Goal: Information Seeking & Learning: Learn about a topic

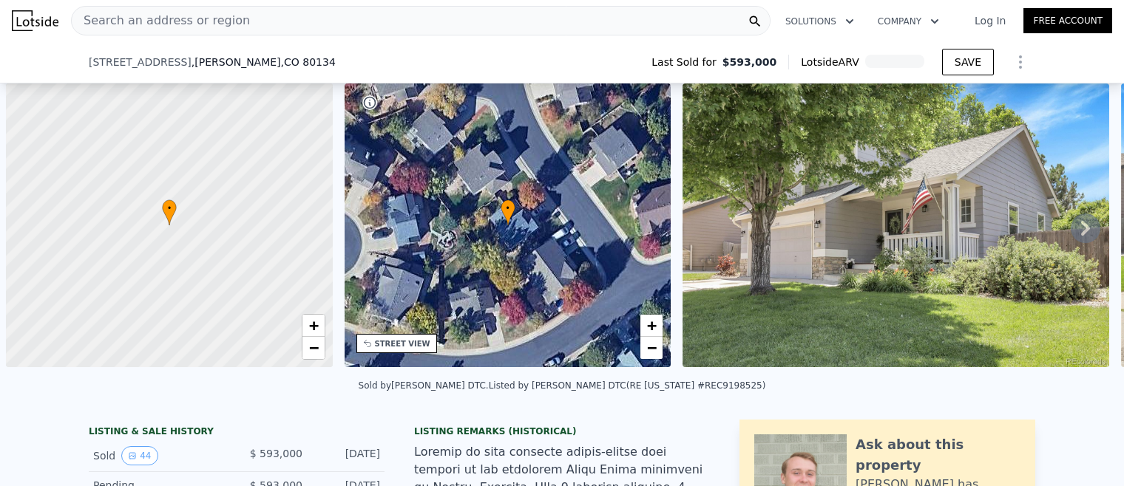
scroll to position [69, 0]
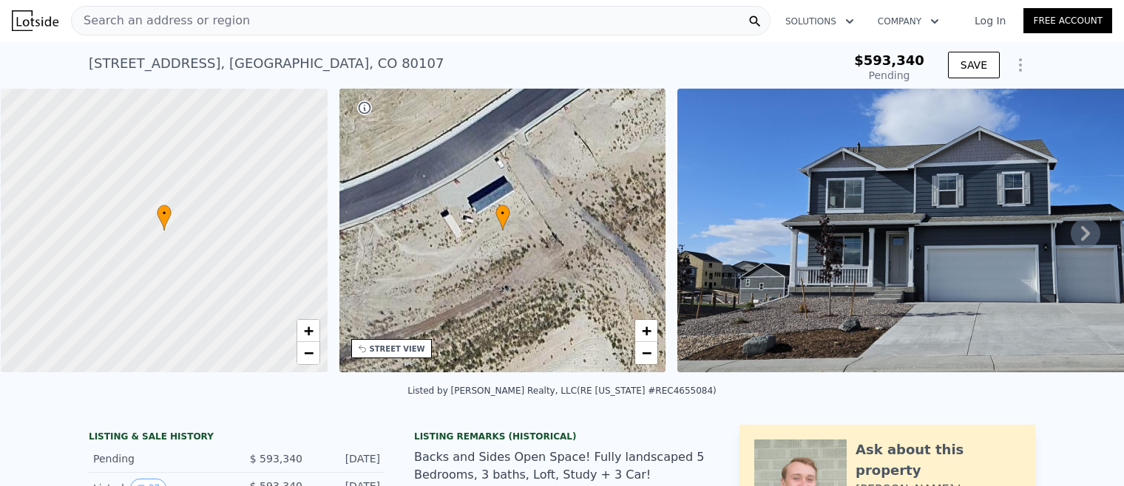
type input "$ 590,000"
type input "-$ 76,652"
click at [1023, 64] on icon "Show Options" at bounding box center [1020, 65] width 18 height 18
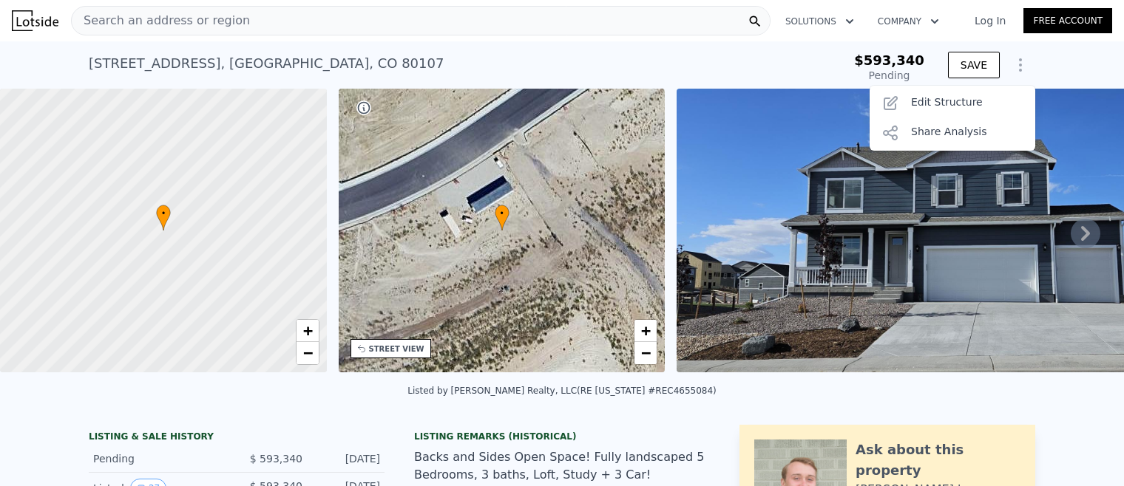
click at [1051, 62] on div "3418 Belleville Ridge Road , Elbert County , CO 80107 Pending $593,340 Pending …" at bounding box center [562, 64] width 1124 height 47
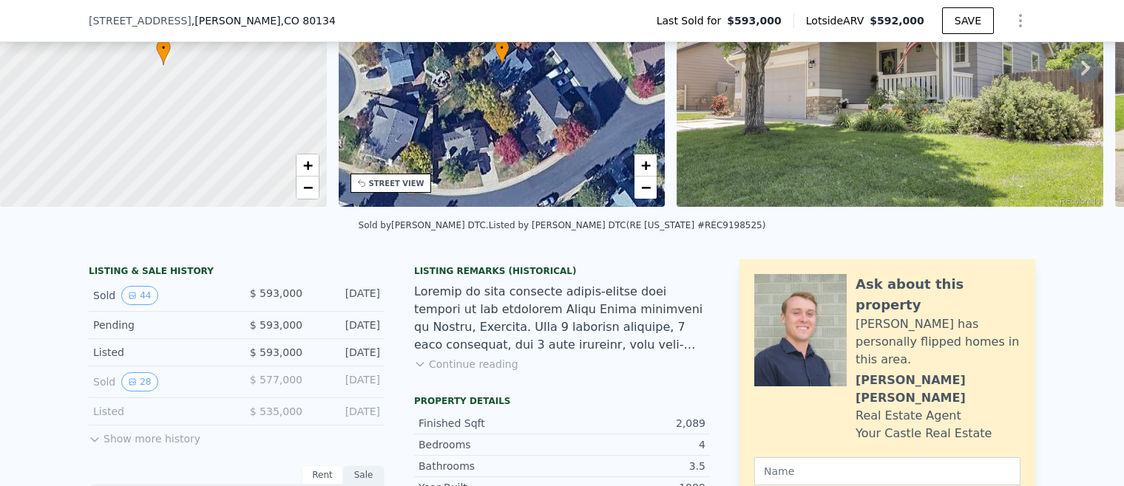
scroll to position [186, 0]
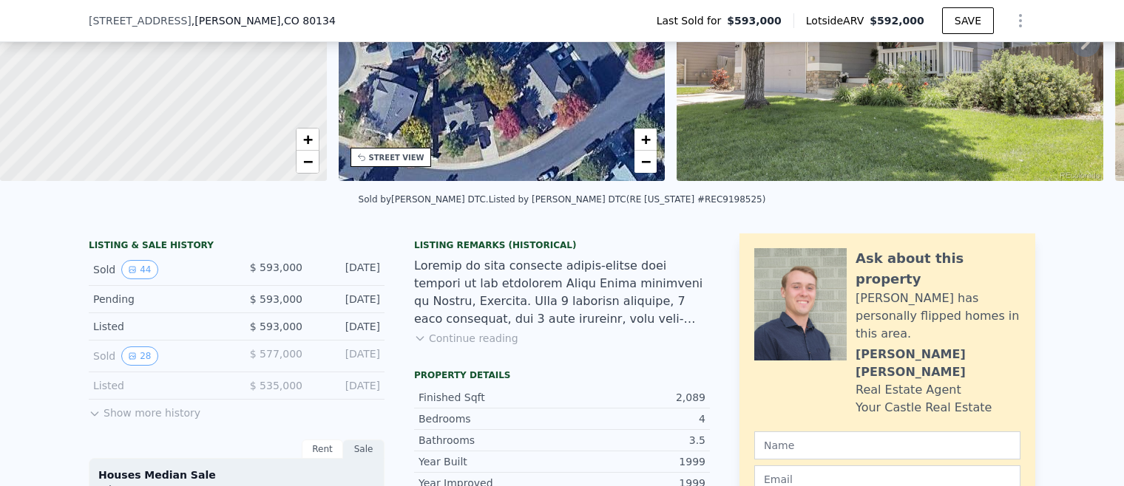
click at [425, 335] on icon at bounding box center [420, 339] width 12 height 12
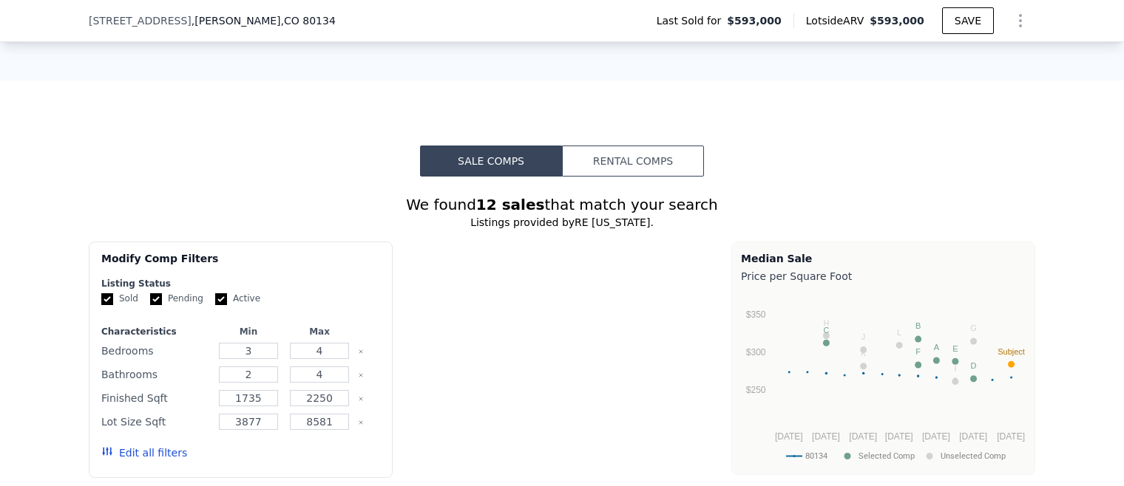
scroll to position [1956, 0]
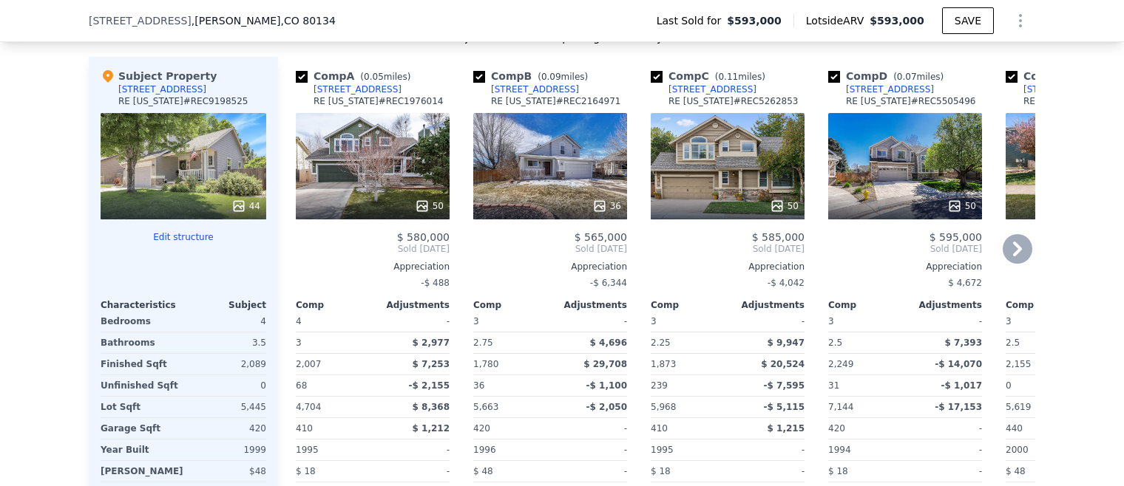
type input "$ 593,000"
type input "-$ 71,621"
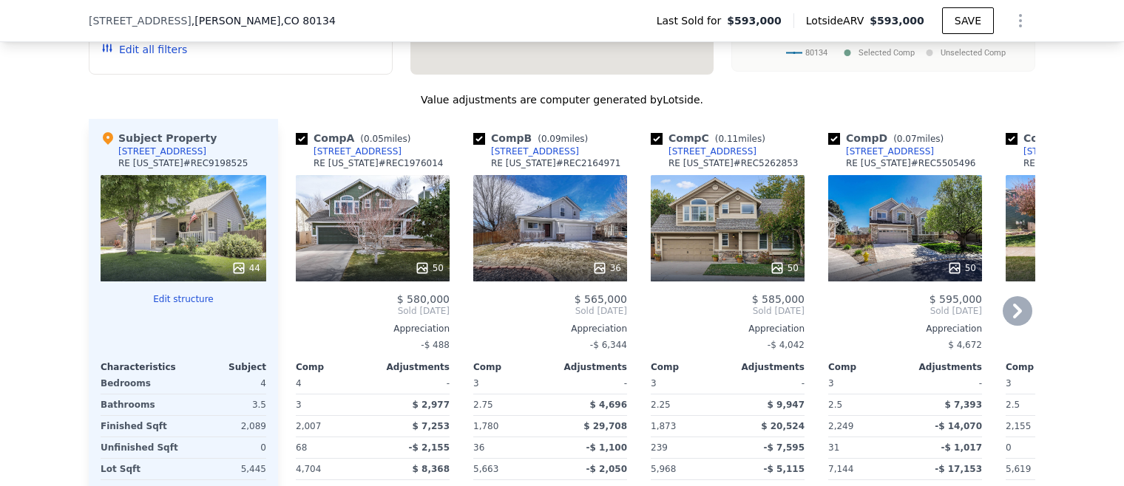
scroll to position [1863, 0]
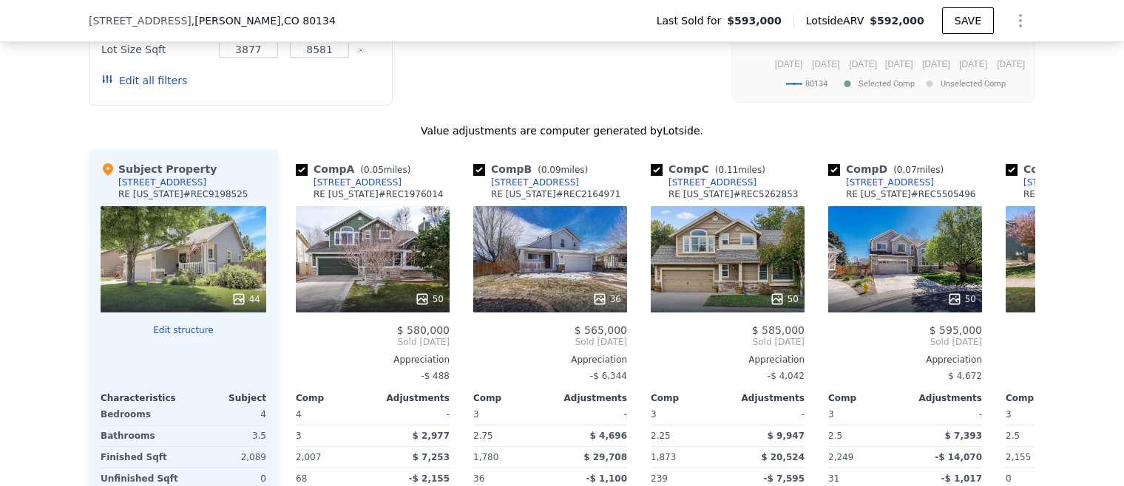
type input "$ 592,000"
type input "-$ 72,555"
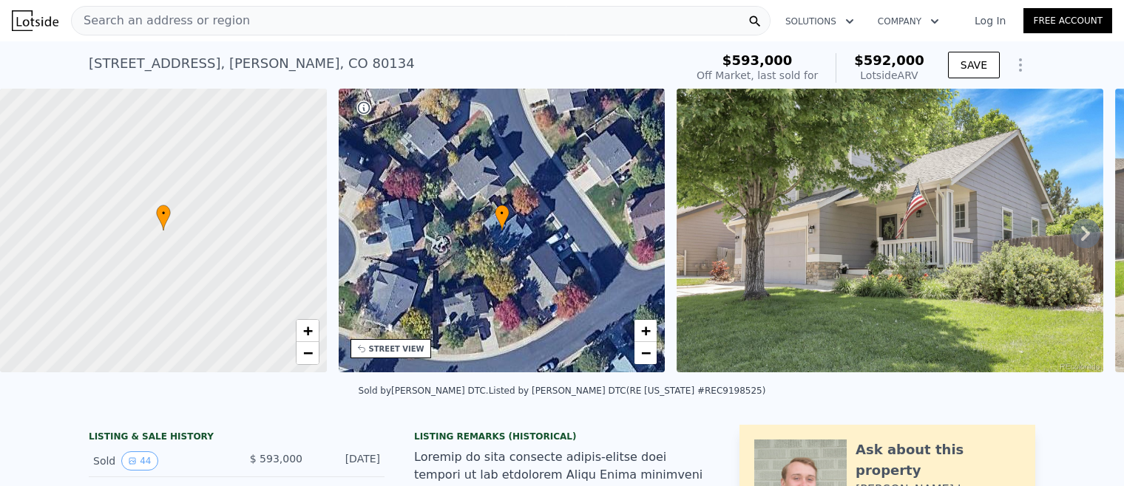
scroll to position [652, 0]
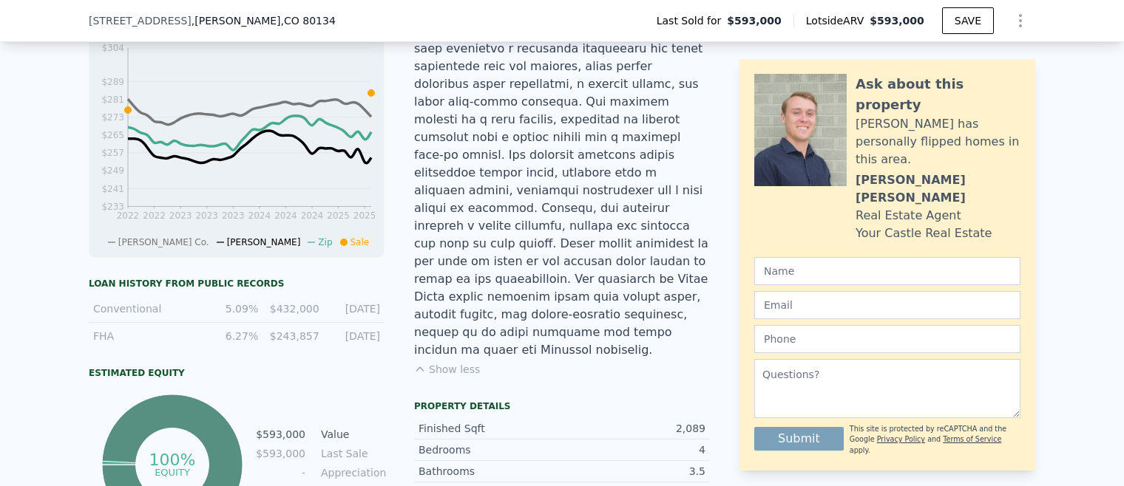
type input "$ 593,000"
type input "-$ 71,621"
click at [596, 214] on div at bounding box center [562, 76] width 296 height 568
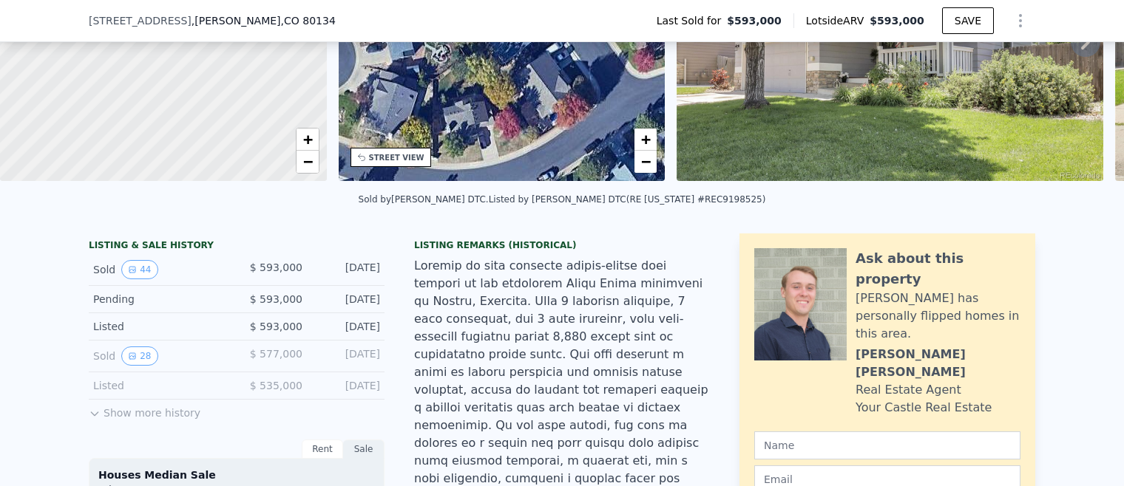
scroll to position [0, 0]
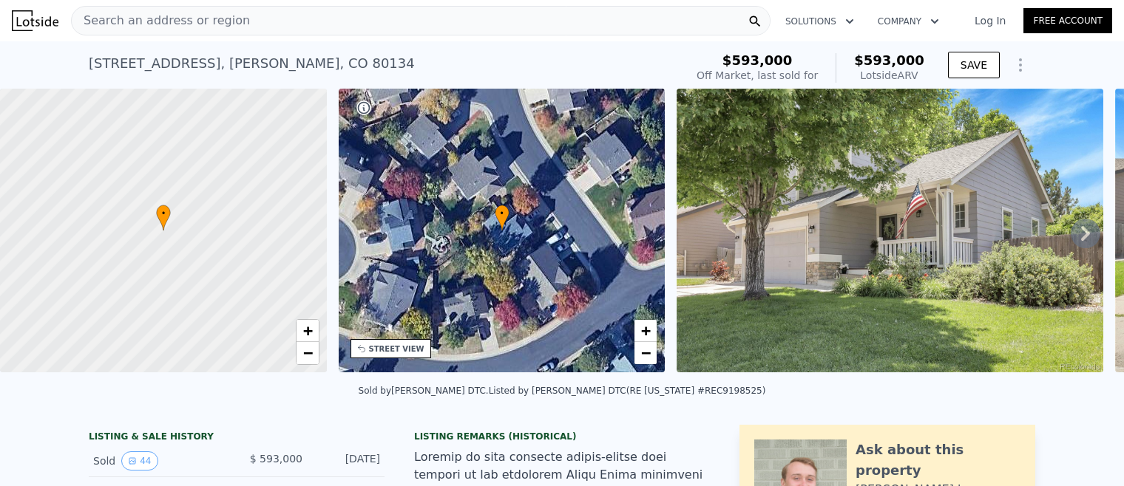
click at [1082, 228] on icon at bounding box center [1085, 233] width 9 height 15
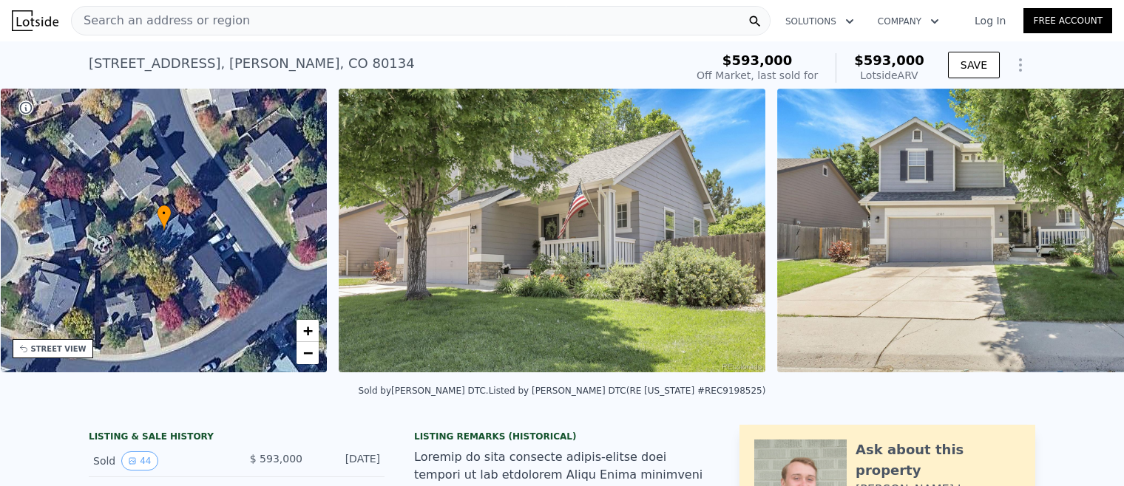
scroll to position [0, 344]
click at [1082, 228] on img at bounding box center [989, 231] width 426 height 284
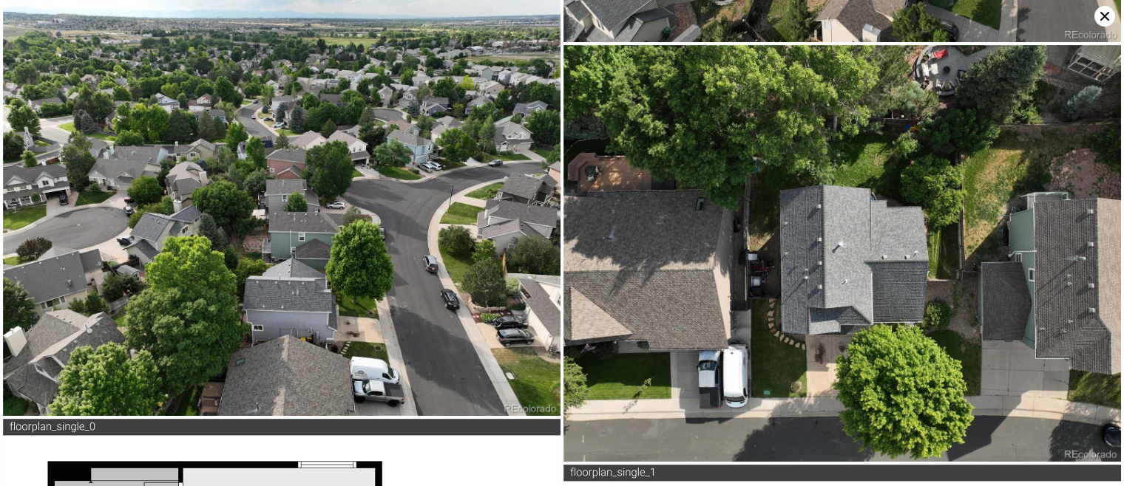
scroll to position [7158, 0]
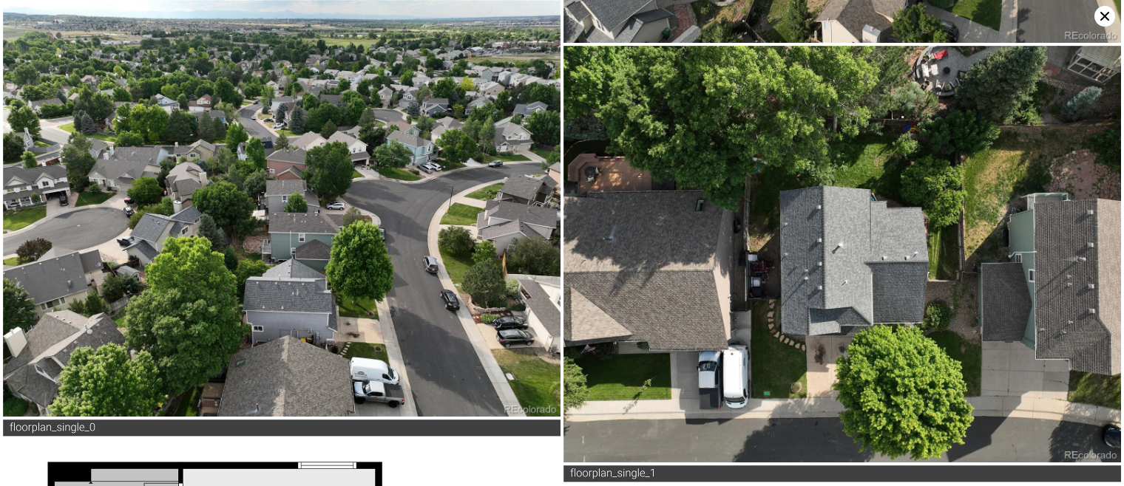
click at [1102, 15] on icon at bounding box center [1104, 16] width 21 height 21
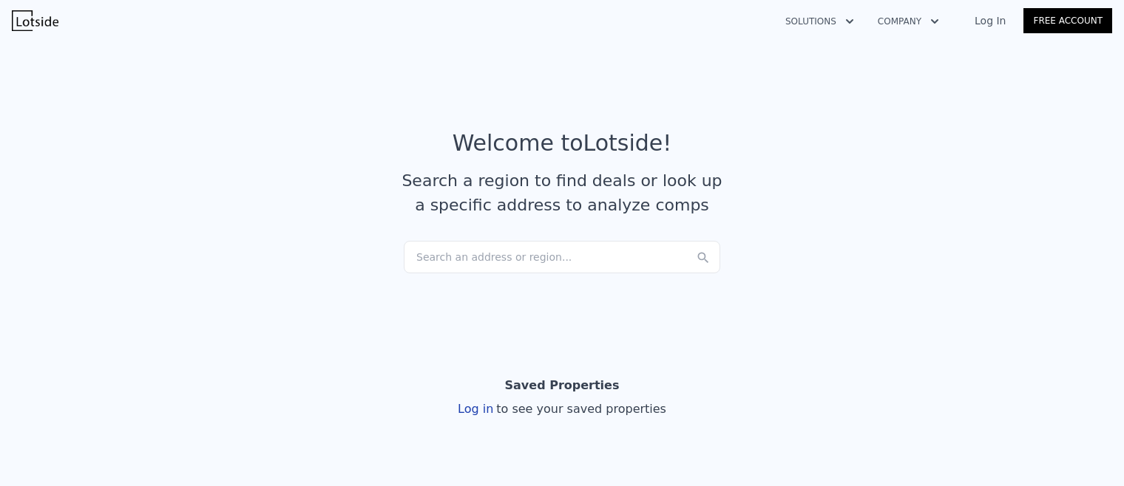
click at [520, 271] on div "Search an address or region..." at bounding box center [562, 257] width 316 height 33
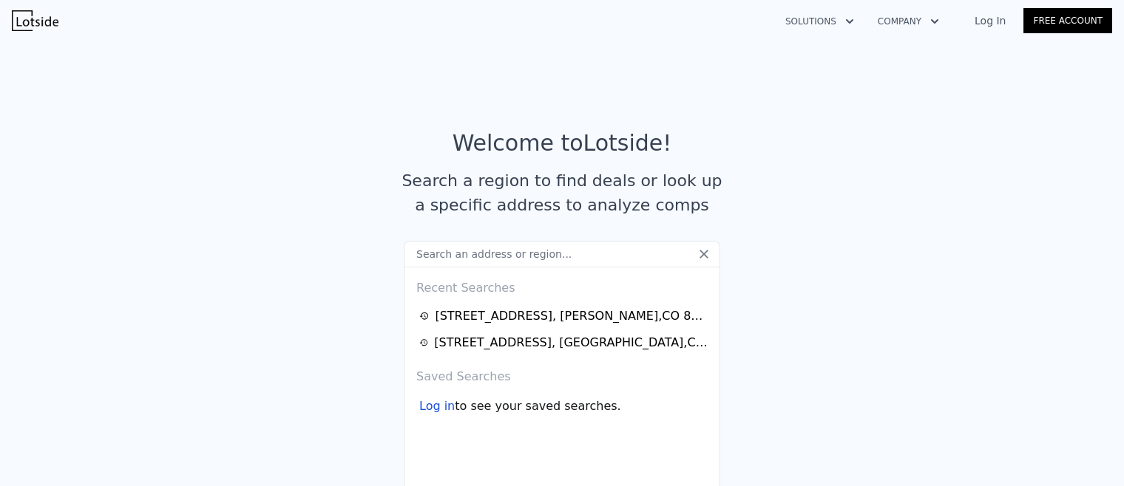
click at [514, 255] on input "text" at bounding box center [562, 254] width 316 height 27
click at [828, 200] on article "Welcome to Lotside ! Search a region to find deals or look up a specific addres…" at bounding box center [562, 185] width 946 height 111
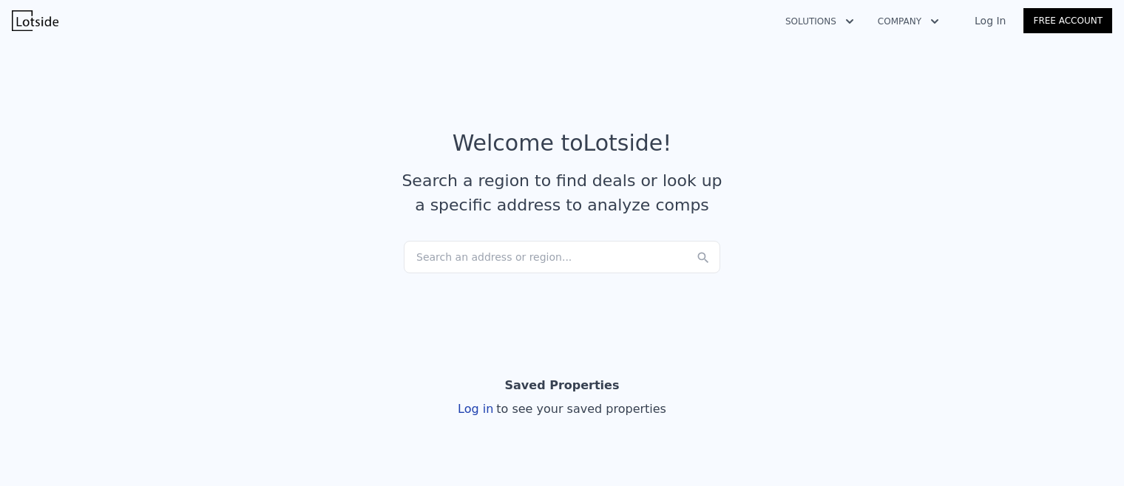
click at [543, 257] on div "Search an address or region..." at bounding box center [562, 257] width 316 height 33
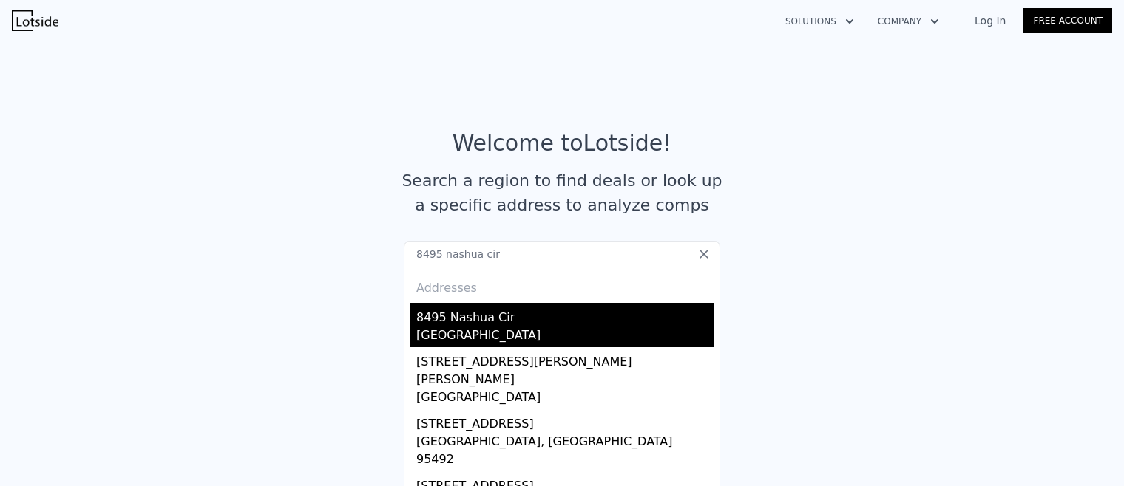
type input "8495 nashua cir"
click at [456, 313] on div "8495 Nashua Cir" at bounding box center [564, 315] width 297 height 24
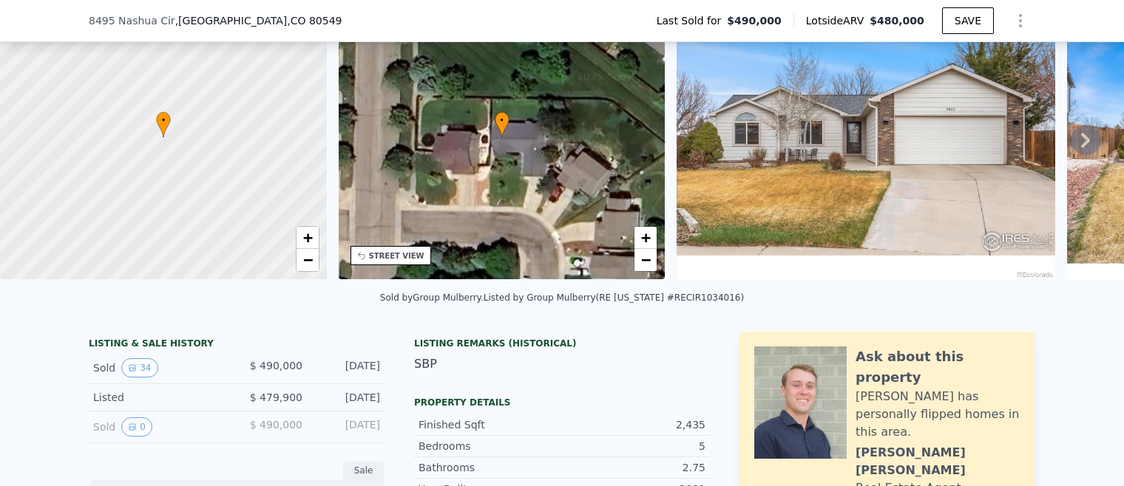
scroll to position [5, 0]
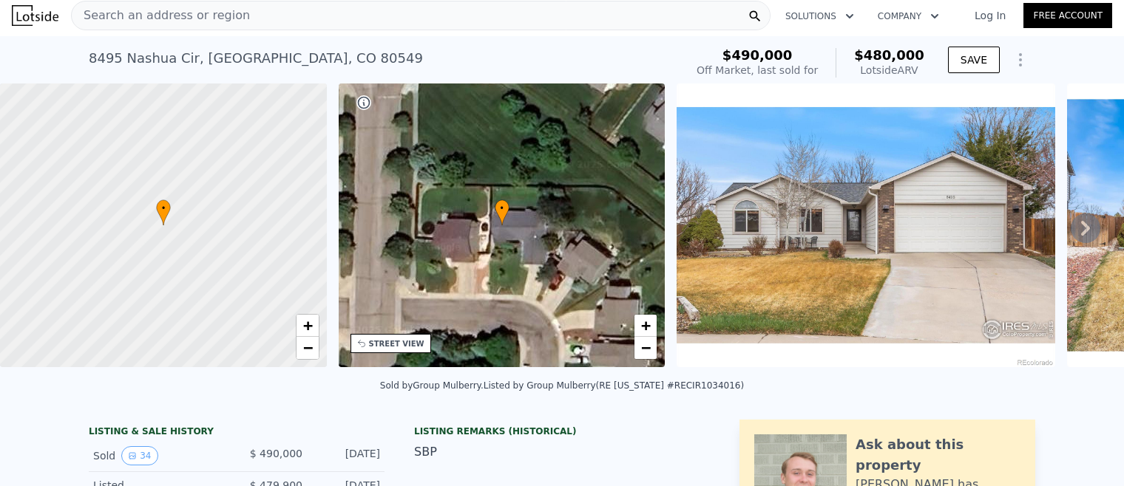
click at [1090, 231] on icon at bounding box center [1085, 229] width 30 height 30
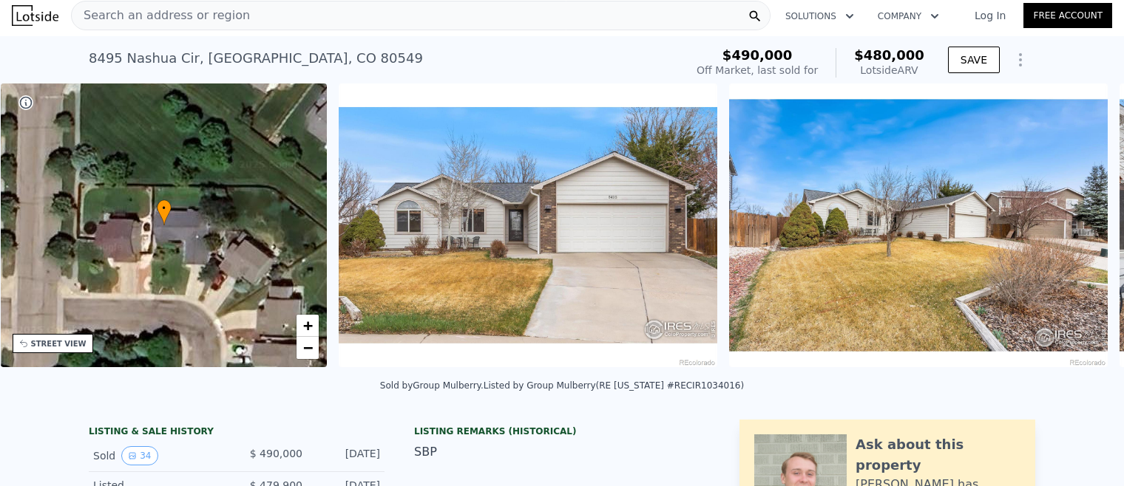
scroll to position [0, 344]
click at [1079, 228] on icon at bounding box center [1085, 229] width 30 height 30
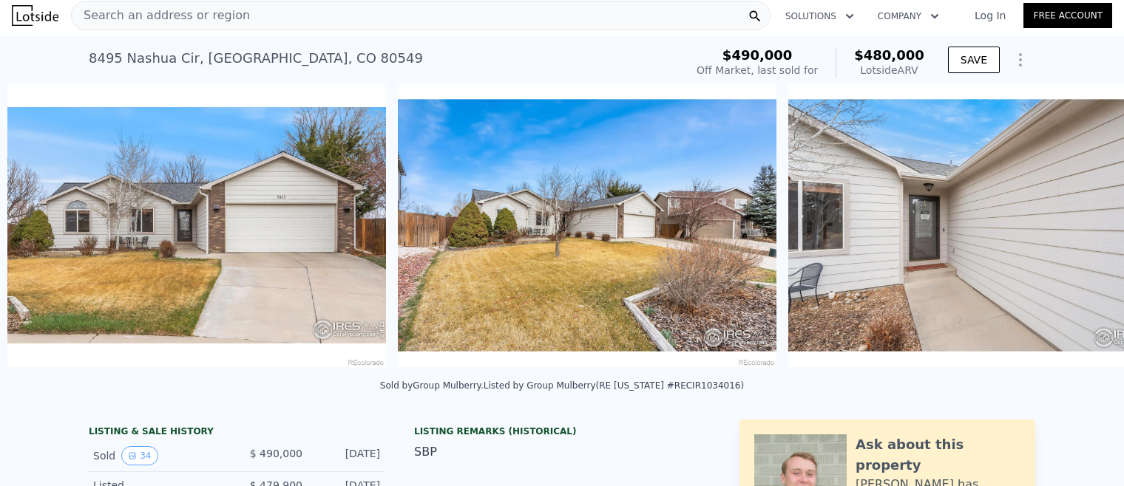
scroll to position [0, 676]
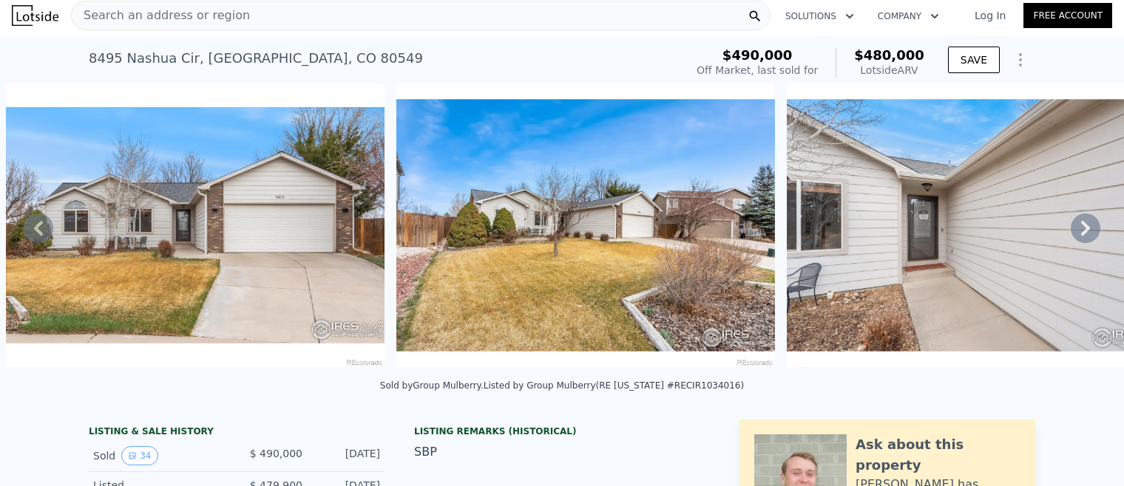
click at [1079, 228] on icon at bounding box center [1085, 229] width 30 height 30
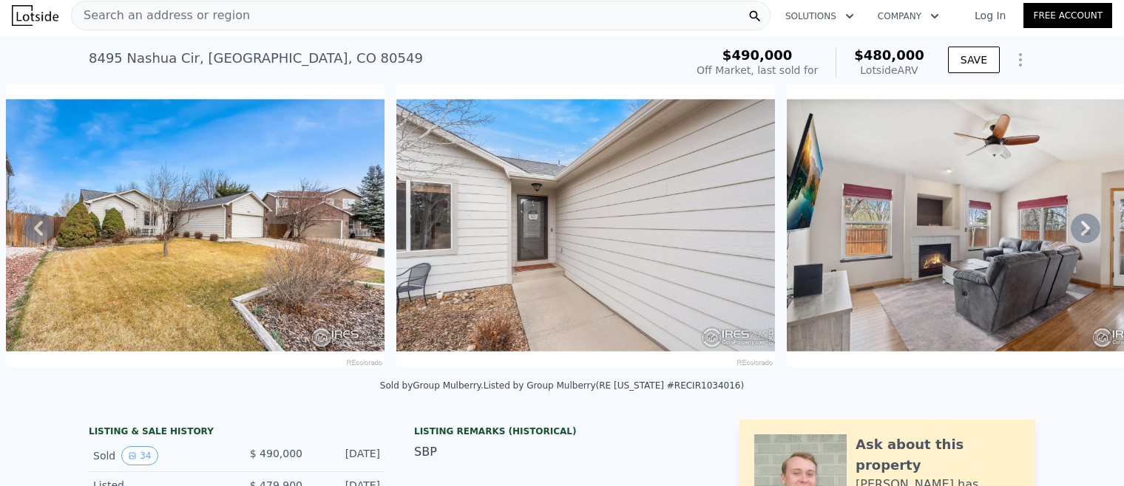
click at [1079, 228] on icon at bounding box center [1085, 229] width 30 height 30
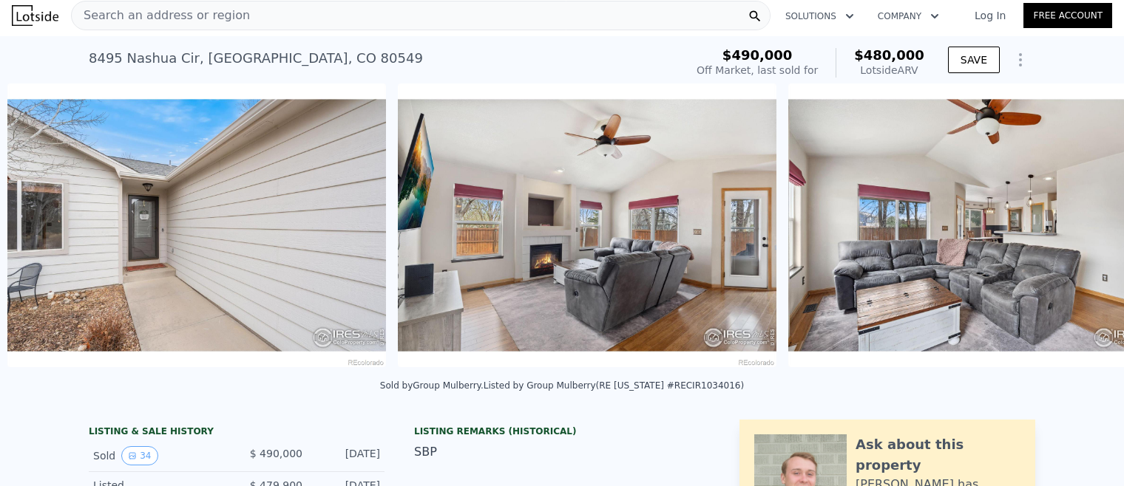
scroll to position [0, 1457]
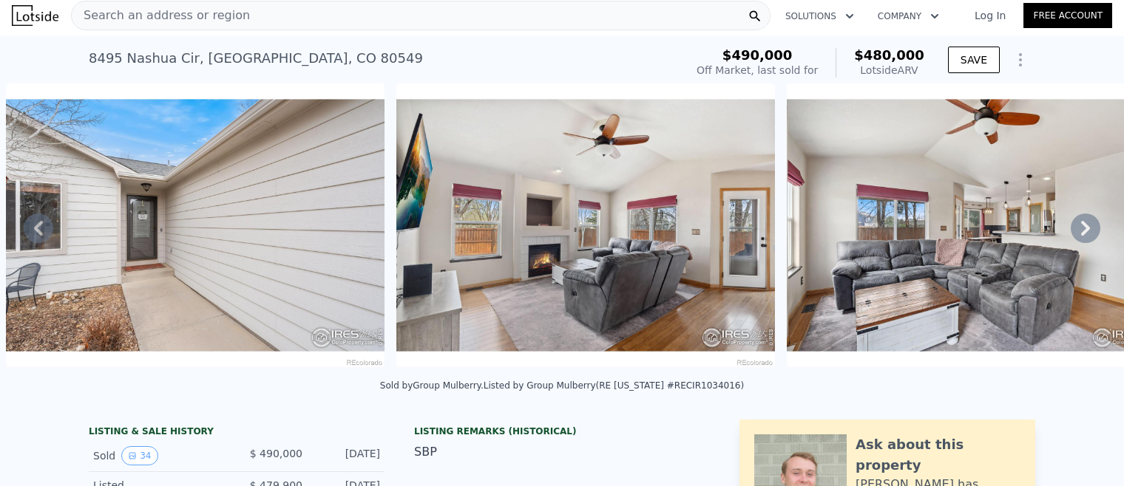
click at [1079, 228] on icon at bounding box center [1085, 229] width 30 height 30
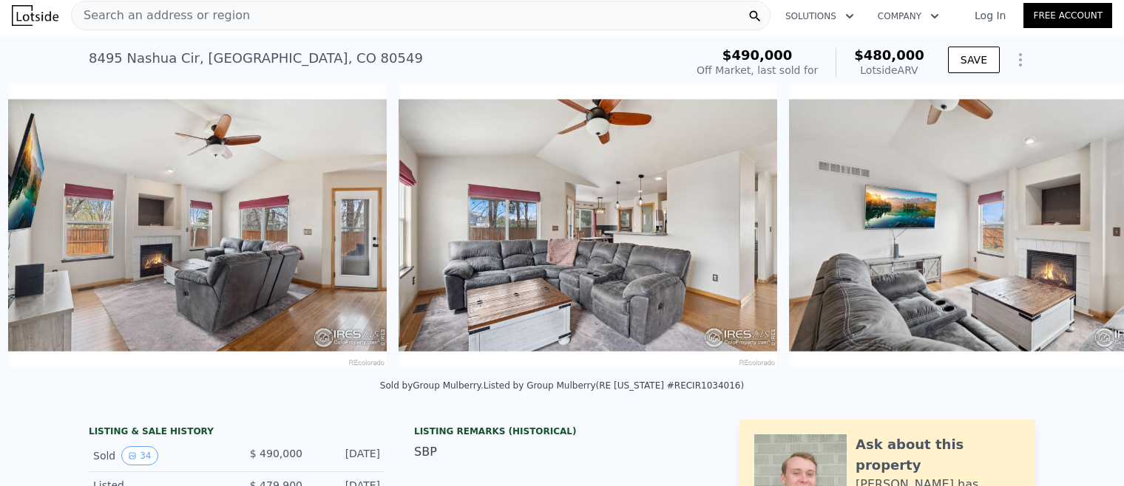
scroll to position [0, 1847]
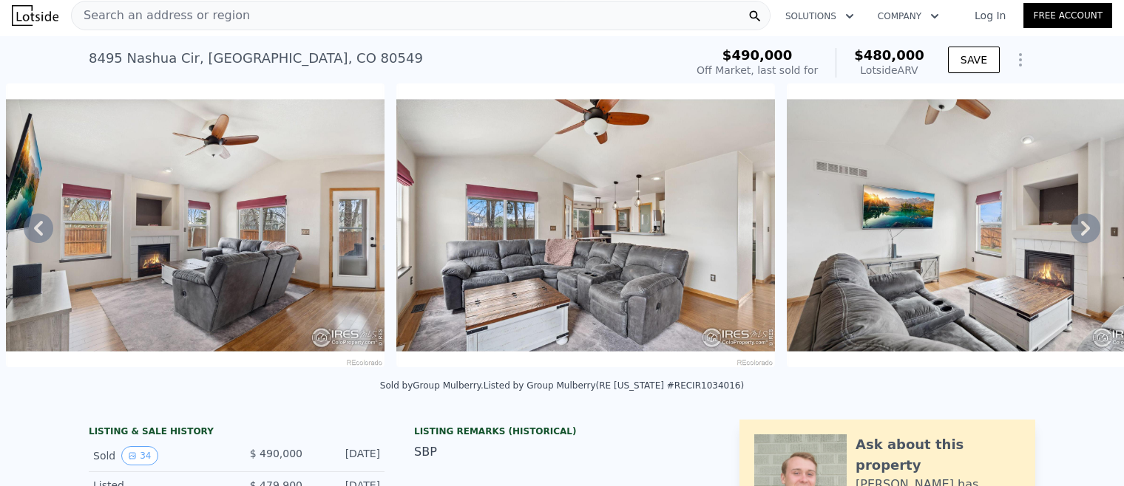
click at [34, 226] on icon at bounding box center [39, 229] width 30 height 30
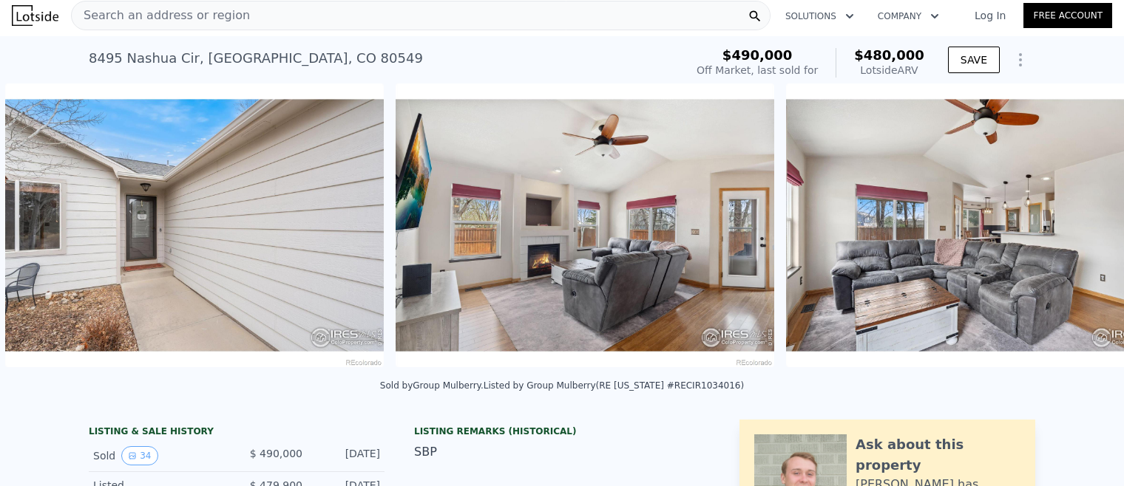
scroll to position [0, 1457]
click at [35, 220] on icon at bounding box center [39, 229] width 30 height 30
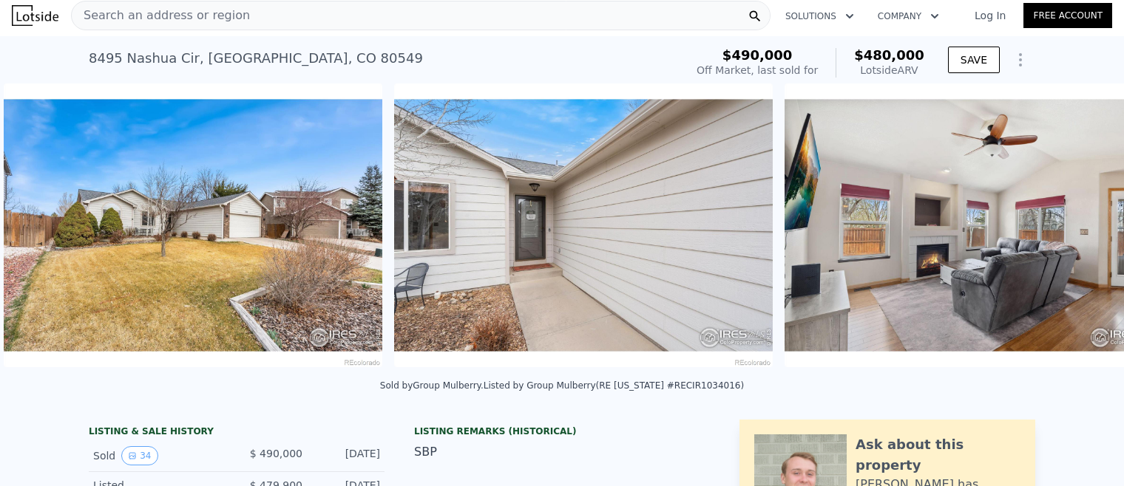
scroll to position [0, 1067]
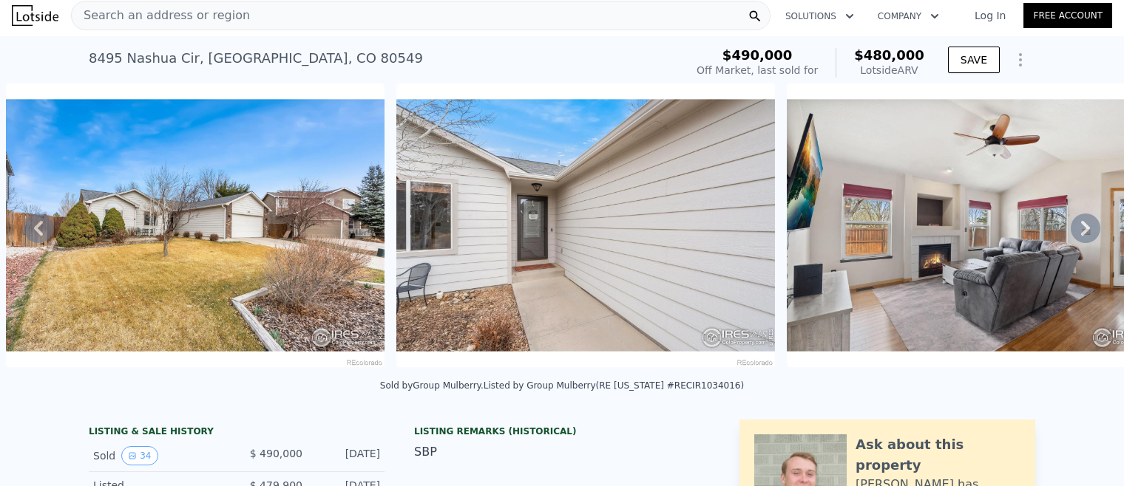
click at [1082, 231] on icon at bounding box center [1085, 229] width 30 height 30
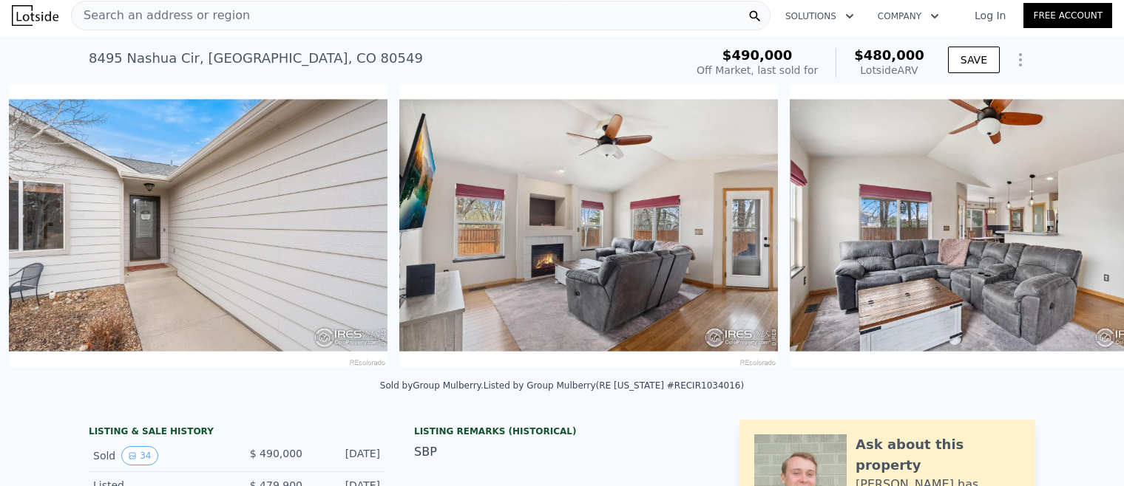
scroll to position [0, 1457]
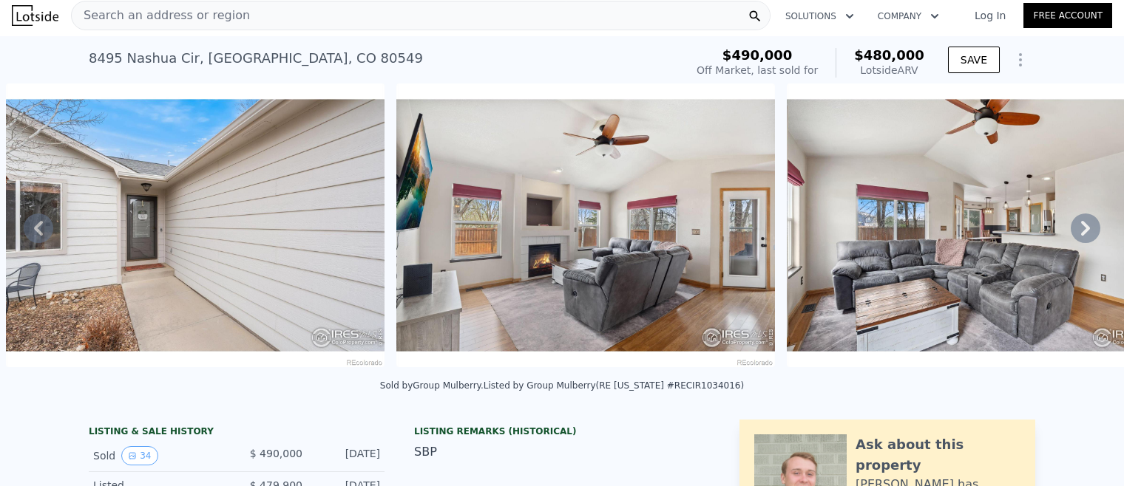
click at [1082, 231] on icon at bounding box center [1085, 229] width 30 height 30
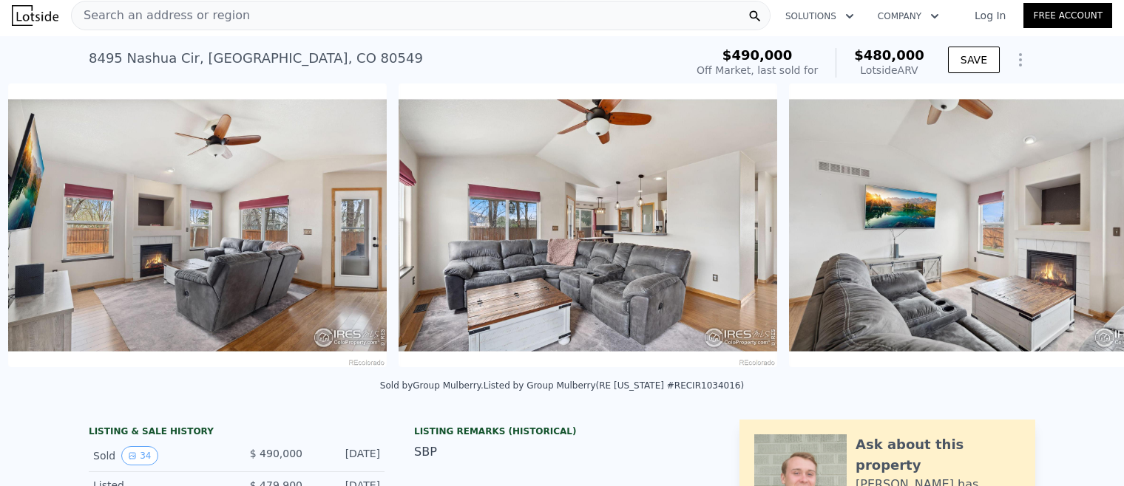
scroll to position [0, 1847]
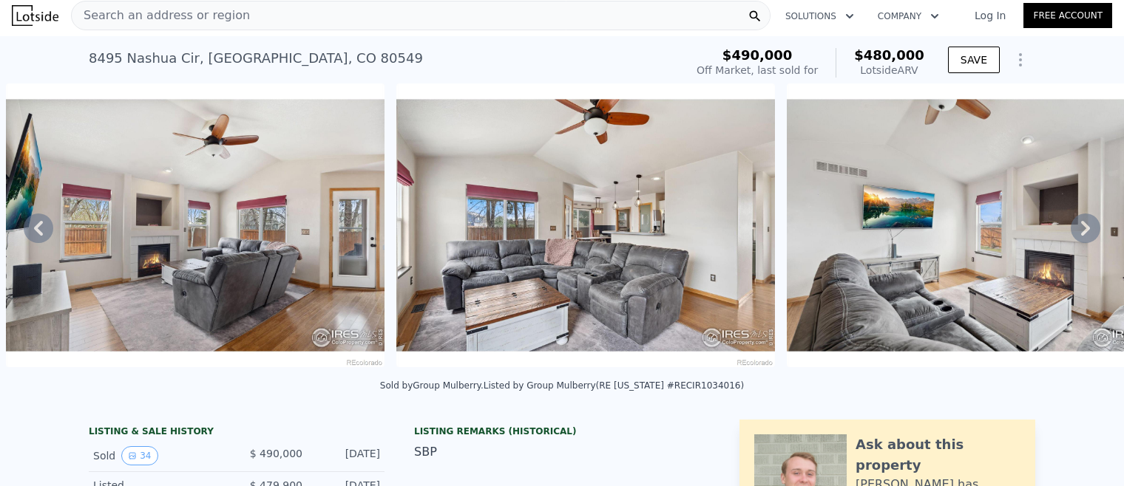
click at [1082, 231] on icon at bounding box center [1085, 229] width 30 height 30
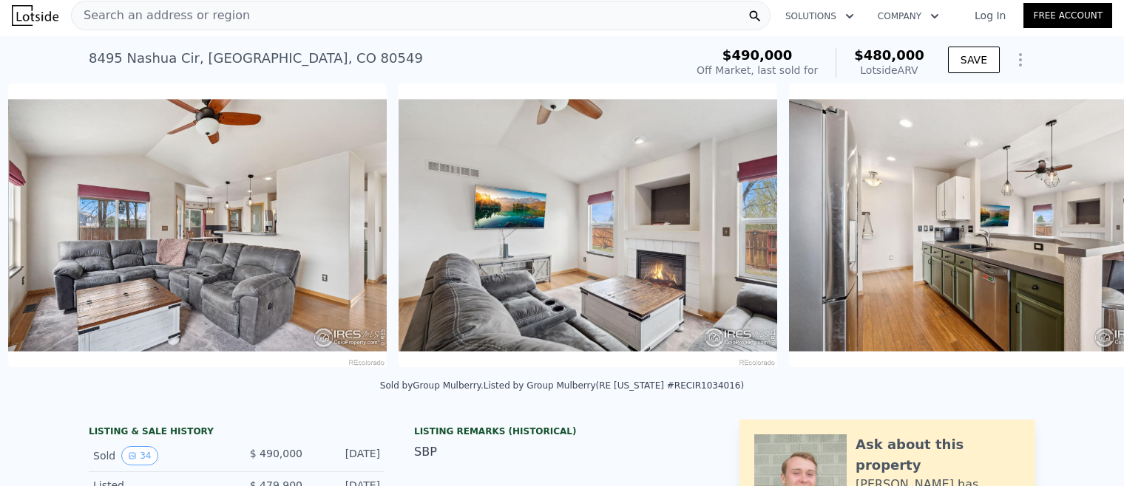
scroll to position [0, 2238]
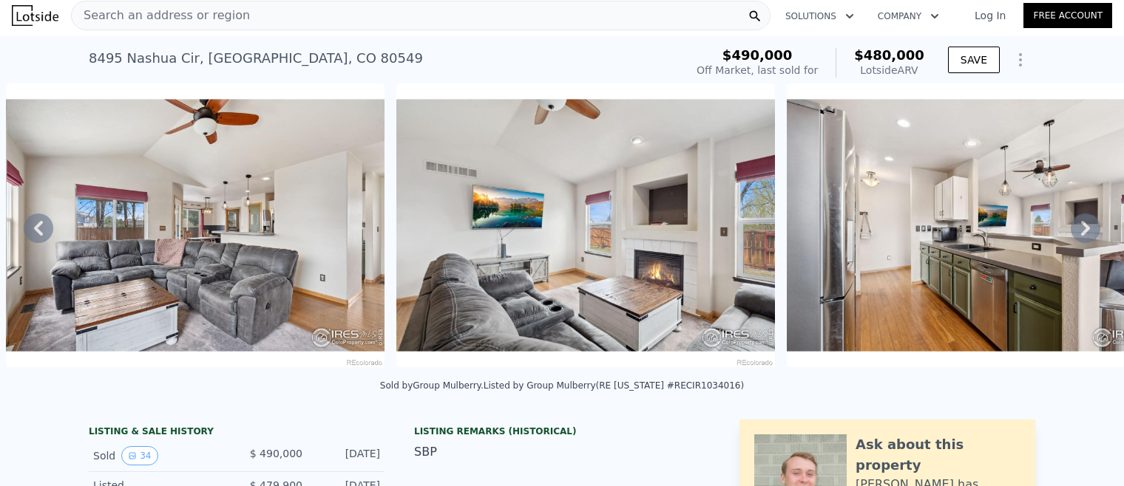
click at [1082, 231] on icon at bounding box center [1085, 229] width 30 height 30
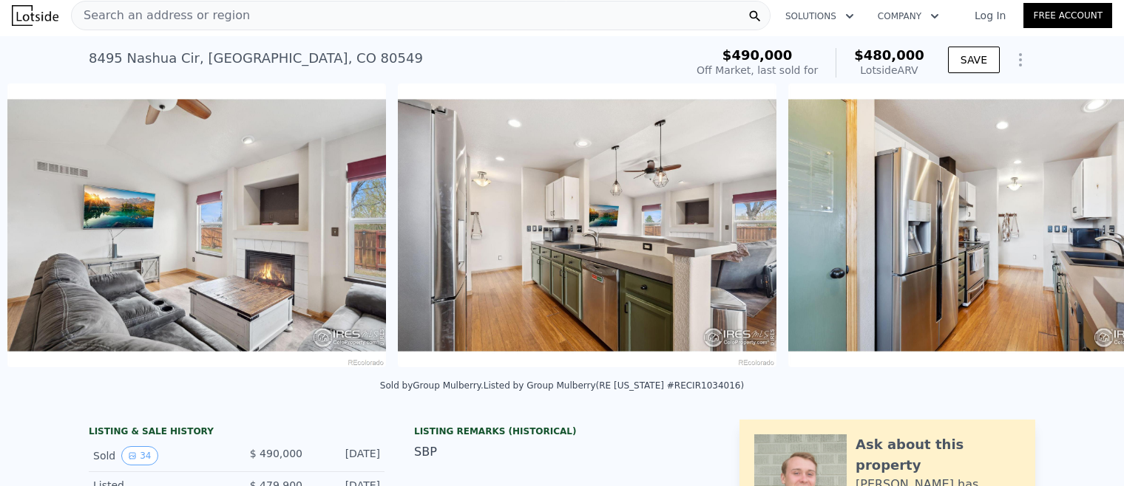
scroll to position [0, 2628]
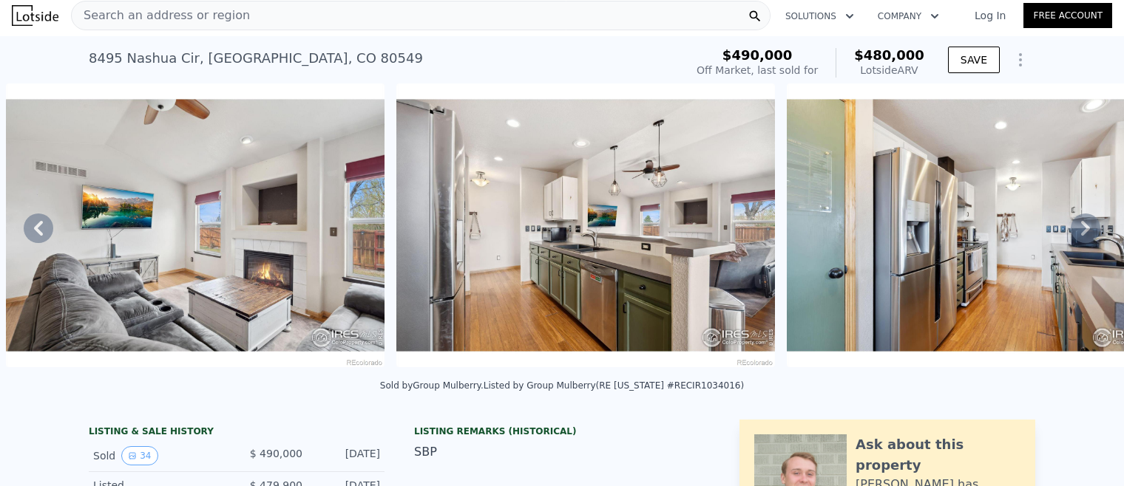
click at [1082, 231] on icon at bounding box center [1085, 229] width 30 height 30
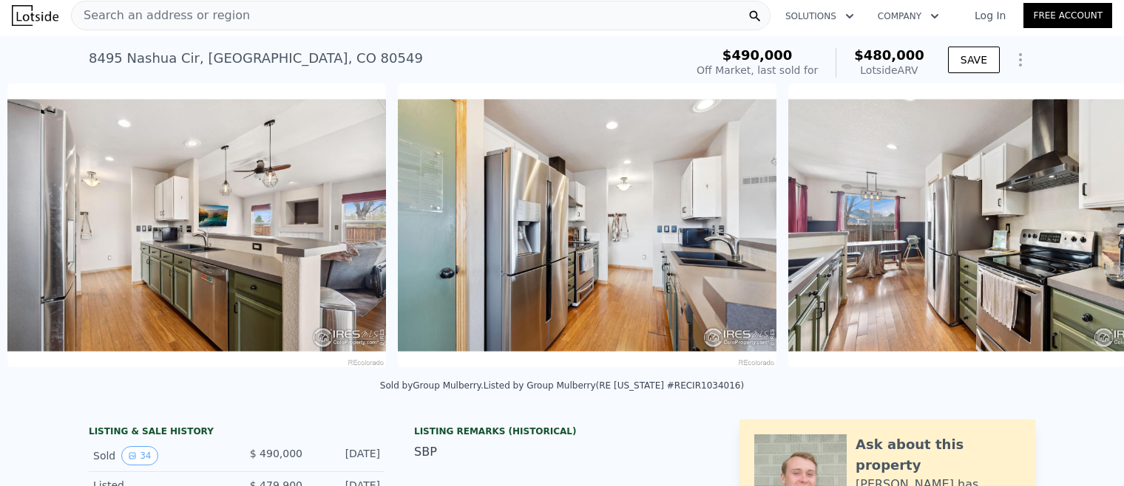
scroll to position [0, 3018]
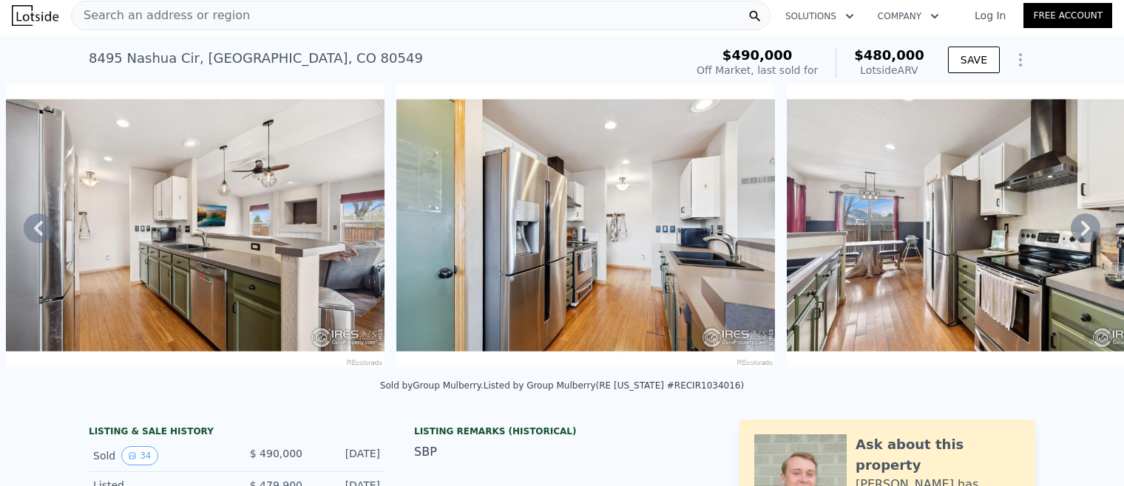
click at [1082, 231] on icon at bounding box center [1085, 229] width 30 height 30
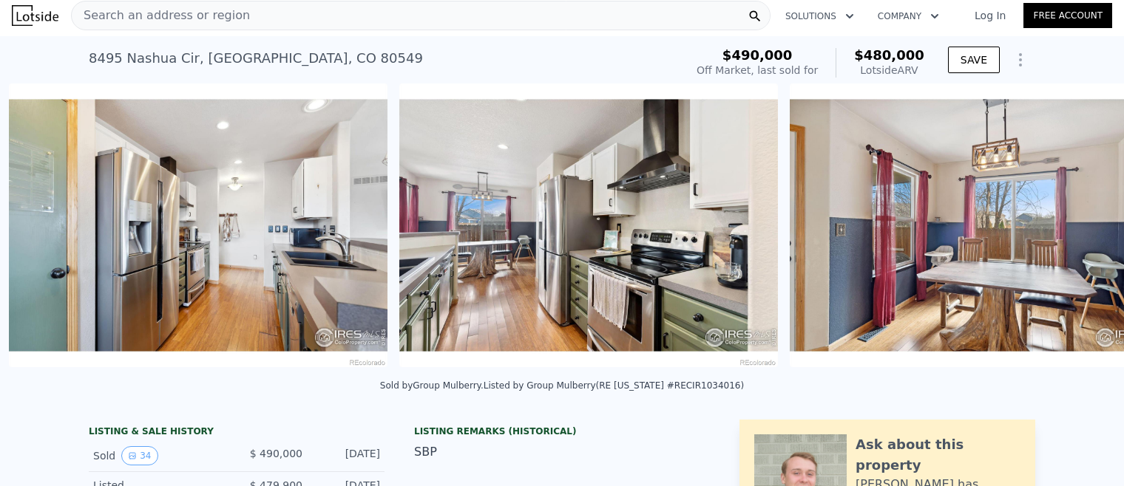
scroll to position [0, 3409]
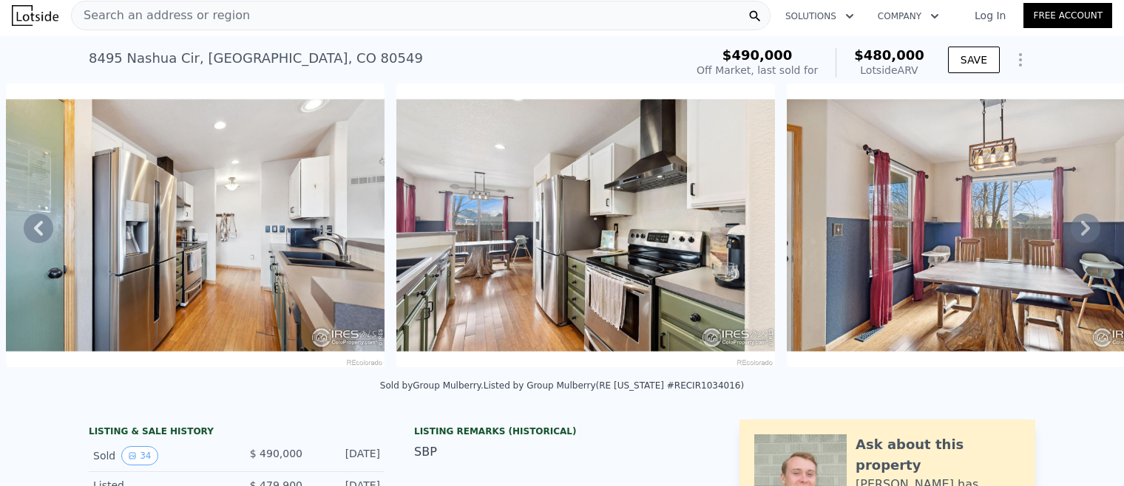
click at [34, 225] on icon at bounding box center [39, 229] width 30 height 30
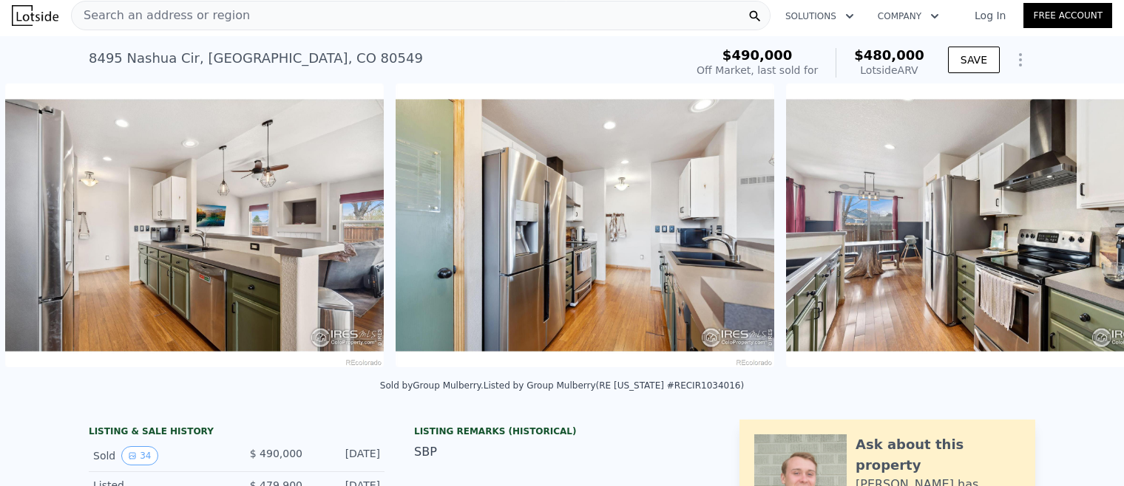
scroll to position [0, 3018]
click at [1088, 223] on icon at bounding box center [1085, 229] width 30 height 30
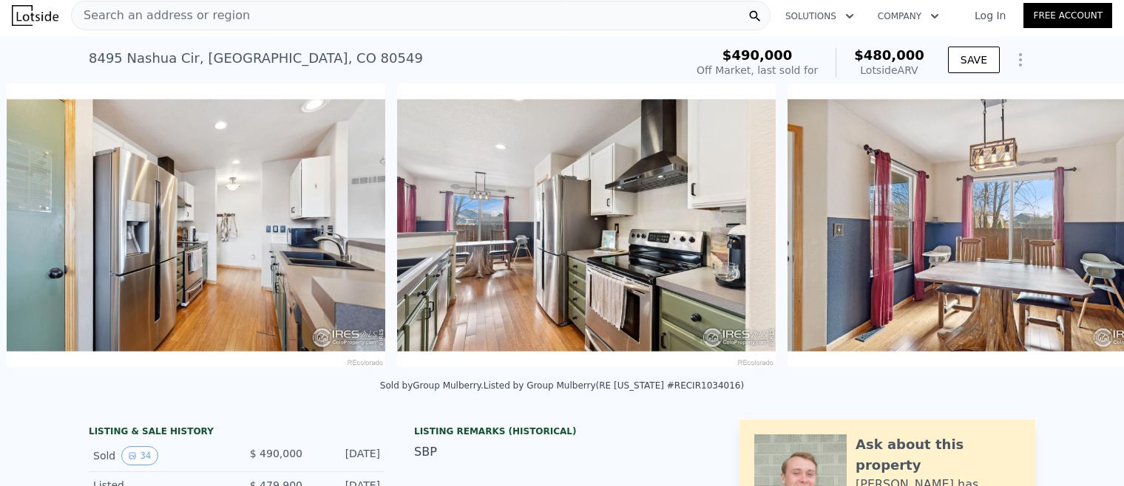
scroll to position [0, 3409]
click at [1087, 223] on icon at bounding box center [1085, 229] width 30 height 30
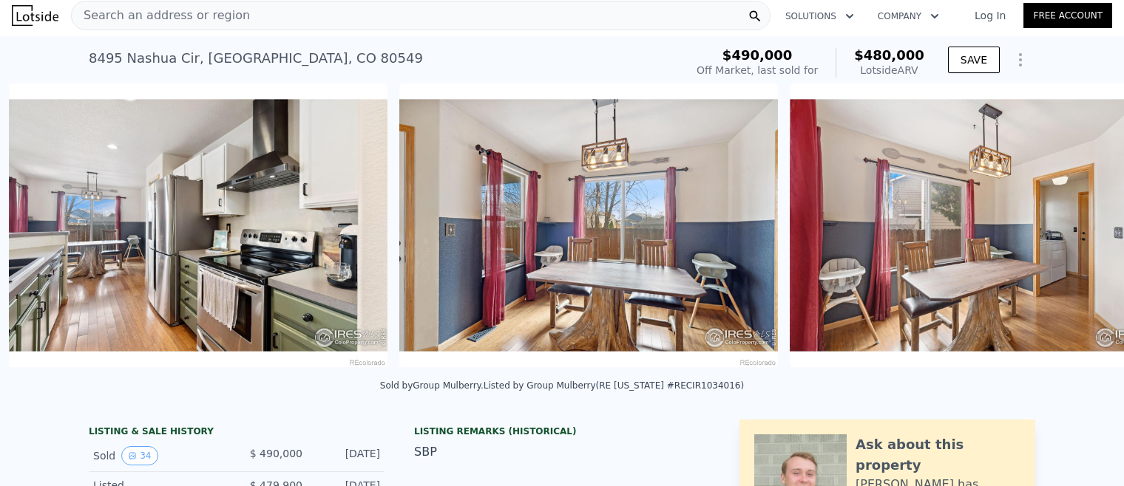
scroll to position [0, 3799]
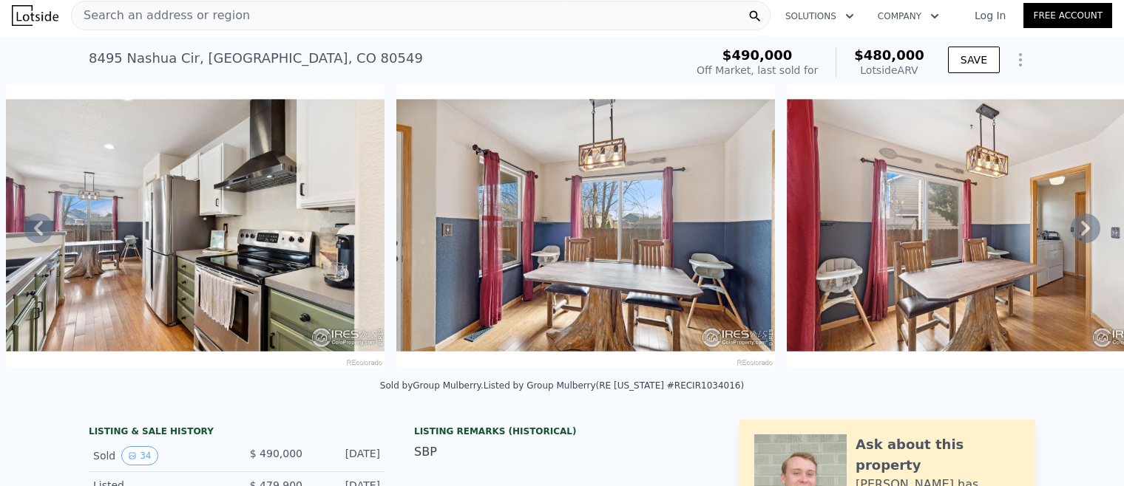
click at [1087, 223] on icon at bounding box center [1085, 229] width 30 height 30
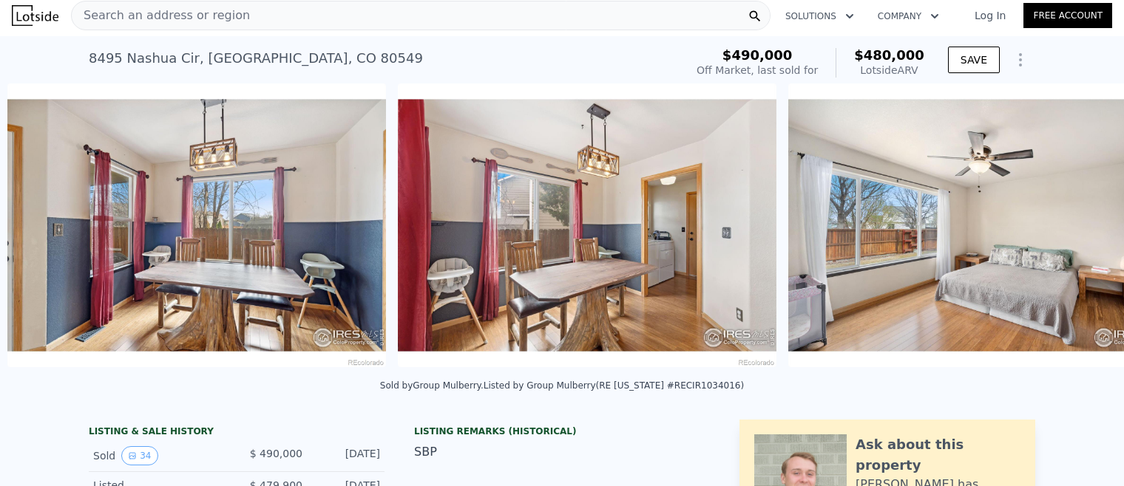
scroll to position [0, 4189]
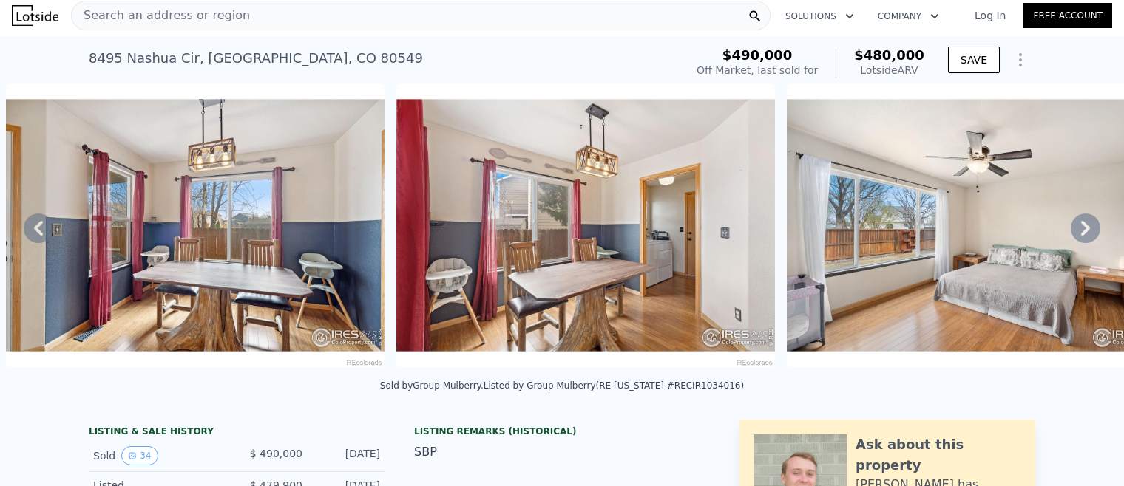
click at [1087, 223] on icon at bounding box center [1085, 229] width 30 height 30
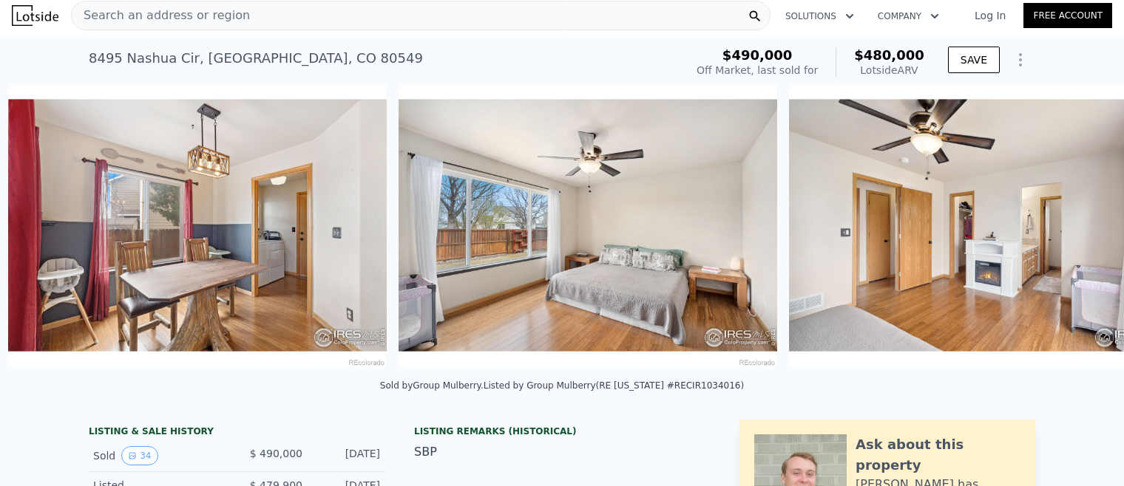
scroll to position [0, 4580]
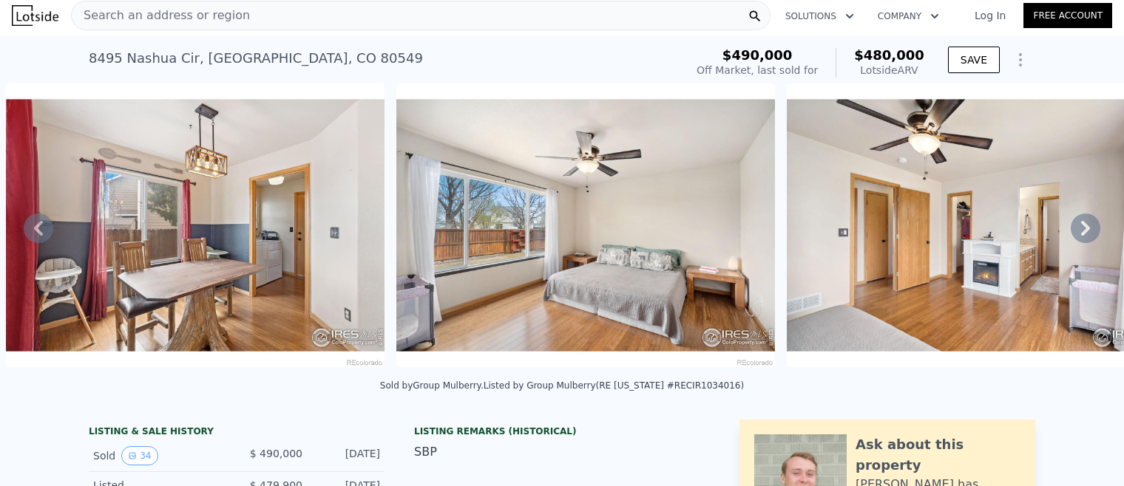
click at [1087, 223] on icon at bounding box center [1085, 229] width 30 height 30
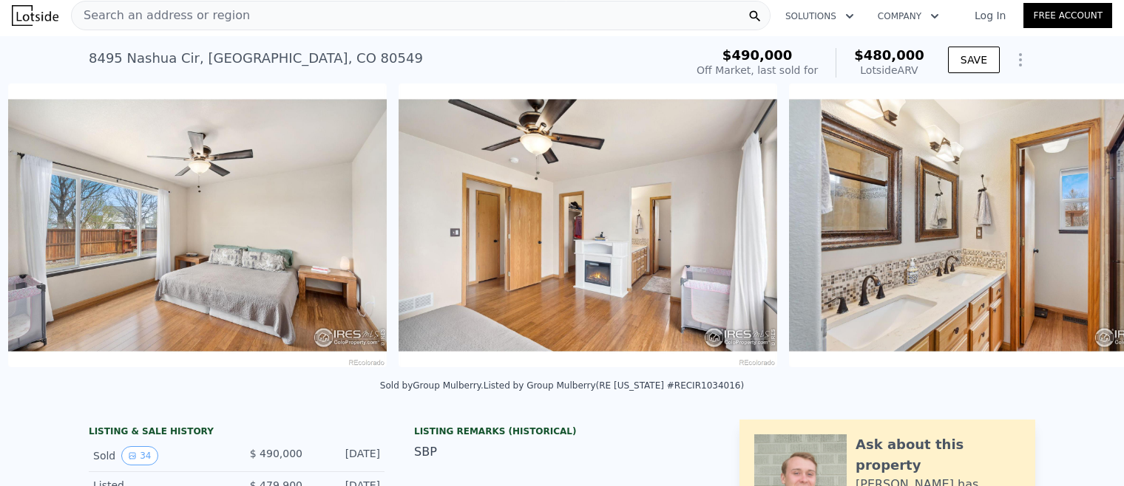
scroll to position [0, 4970]
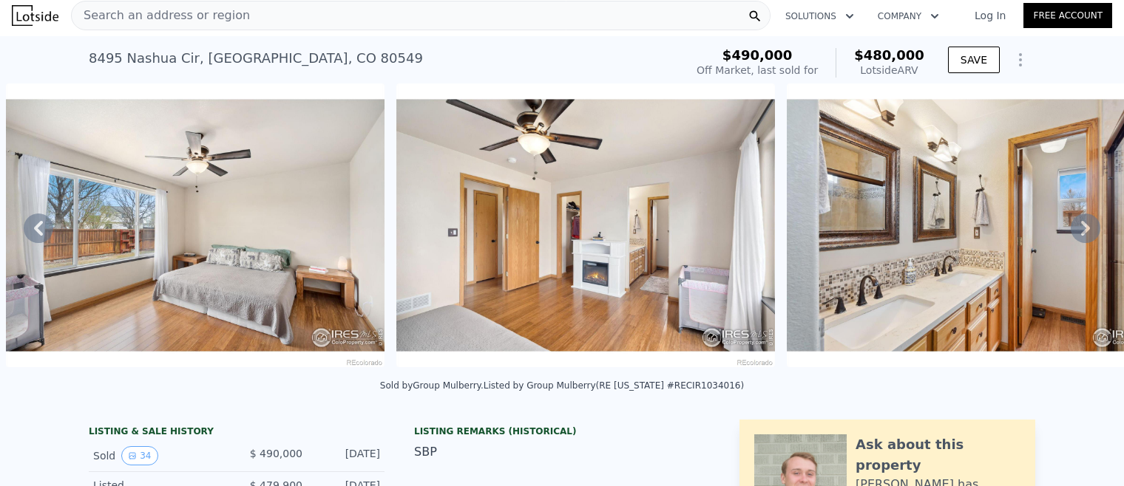
click at [1087, 223] on icon at bounding box center [1085, 229] width 30 height 30
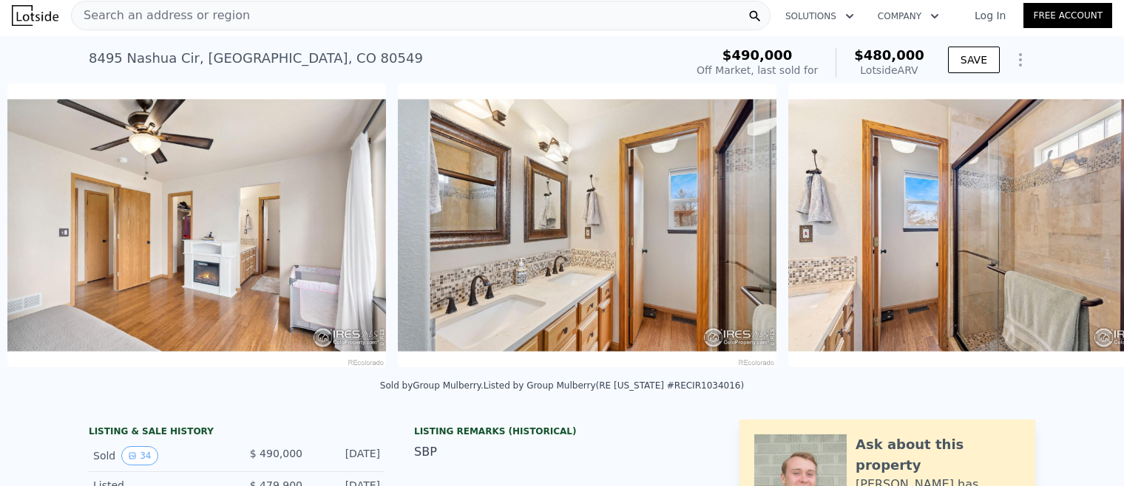
scroll to position [0, 5360]
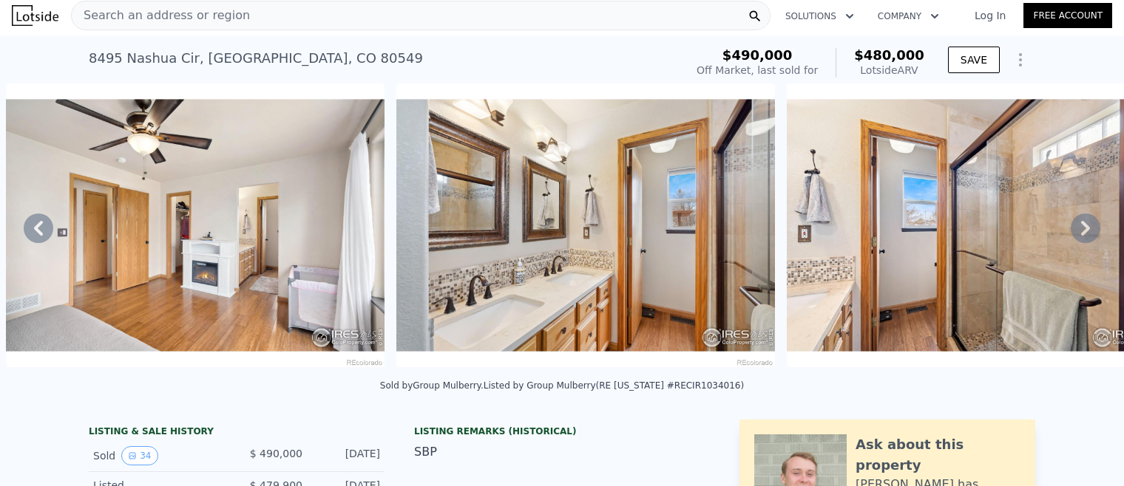
click at [1087, 223] on icon at bounding box center [1085, 229] width 30 height 30
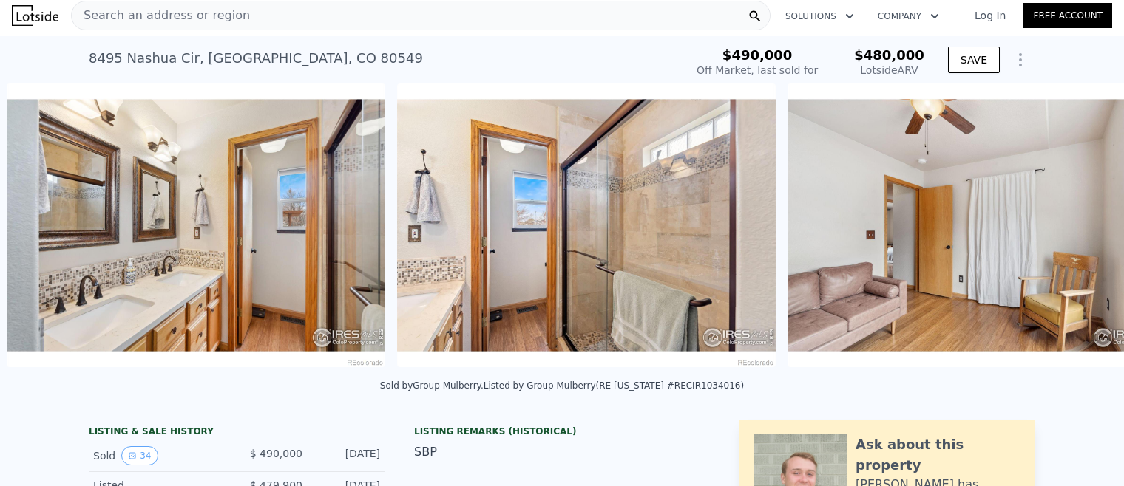
scroll to position [0, 5751]
click at [1087, 223] on icon at bounding box center [1085, 229] width 30 height 30
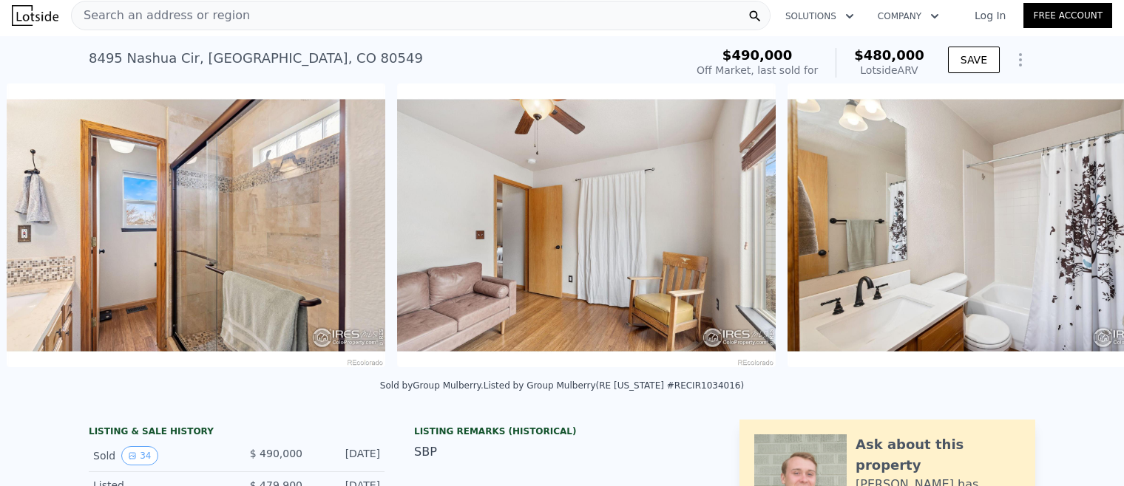
scroll to position [0, 6141]
click at [1084, 223] on icon at bounding box center [1085, 228] width 9 height 15
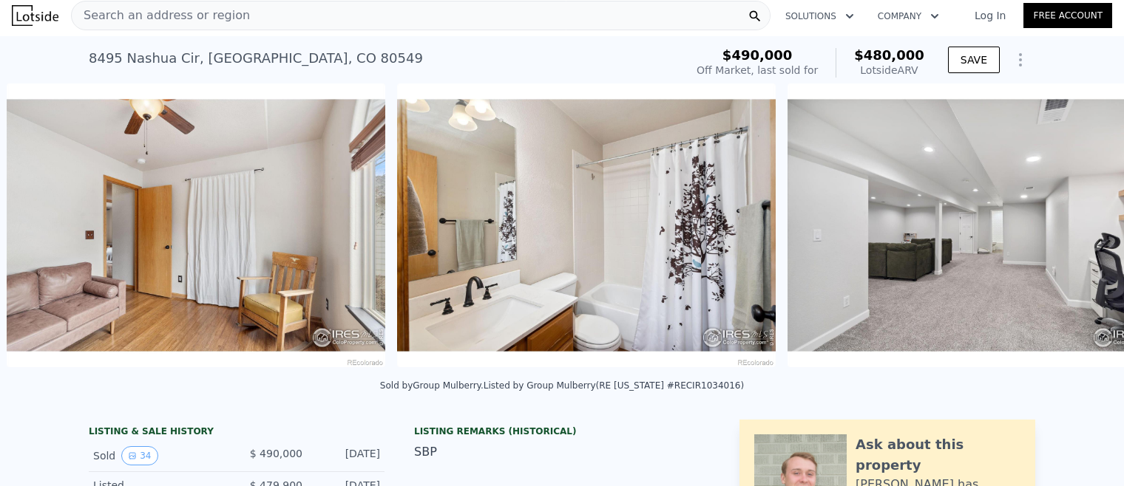
scroll to position [0, 6531]
click at [1084, 223] on icon at bounding box center [1085, 228] width 9 height 15
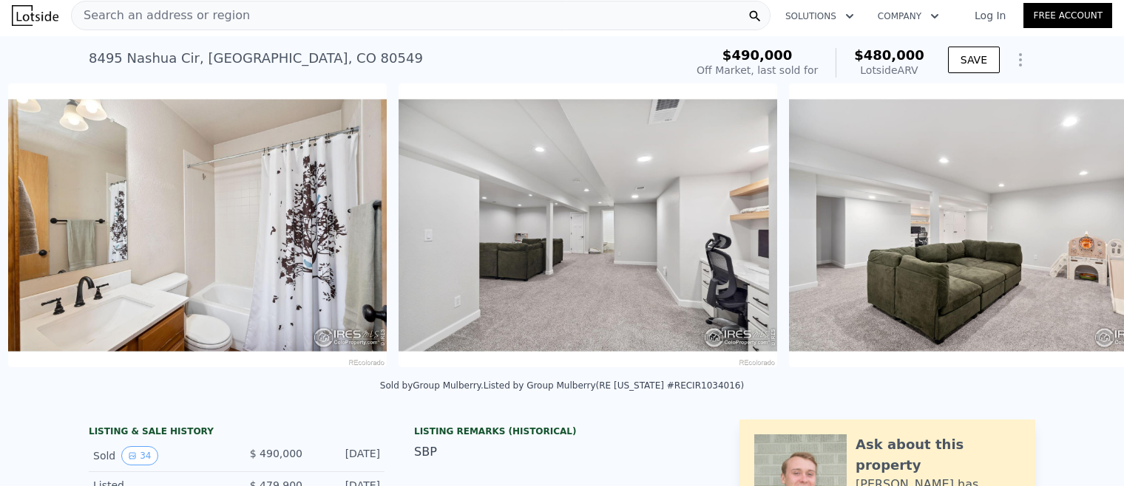
scroll to position [0, 6922]
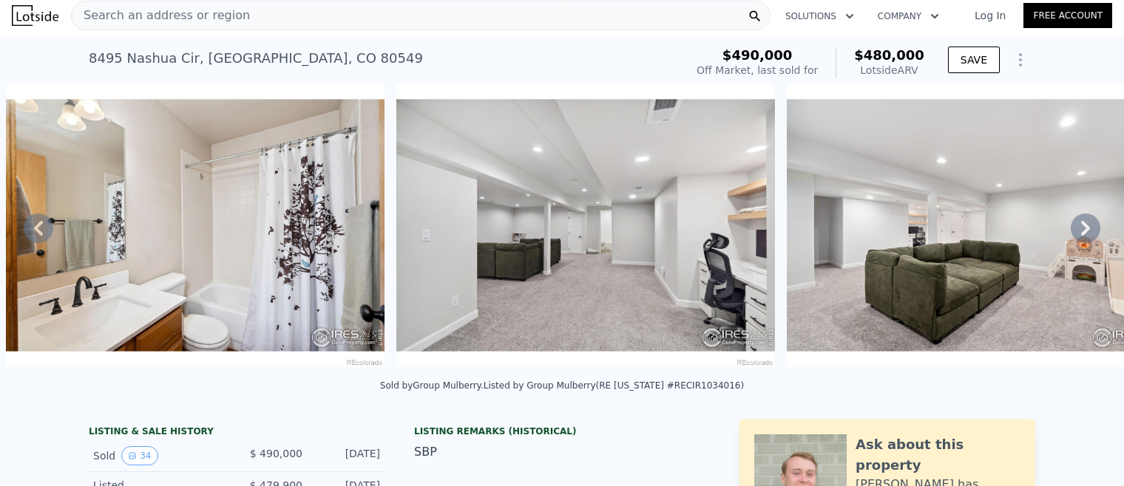
click at [1086, 223] on icon at bounding box center [1085, 229] width 30 height 30
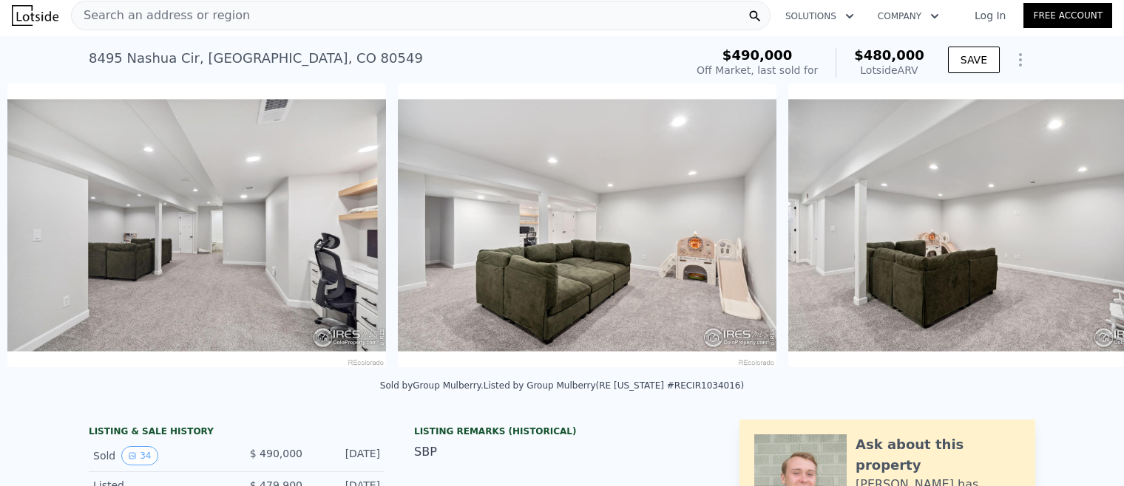
scroll to position [0, 7312]
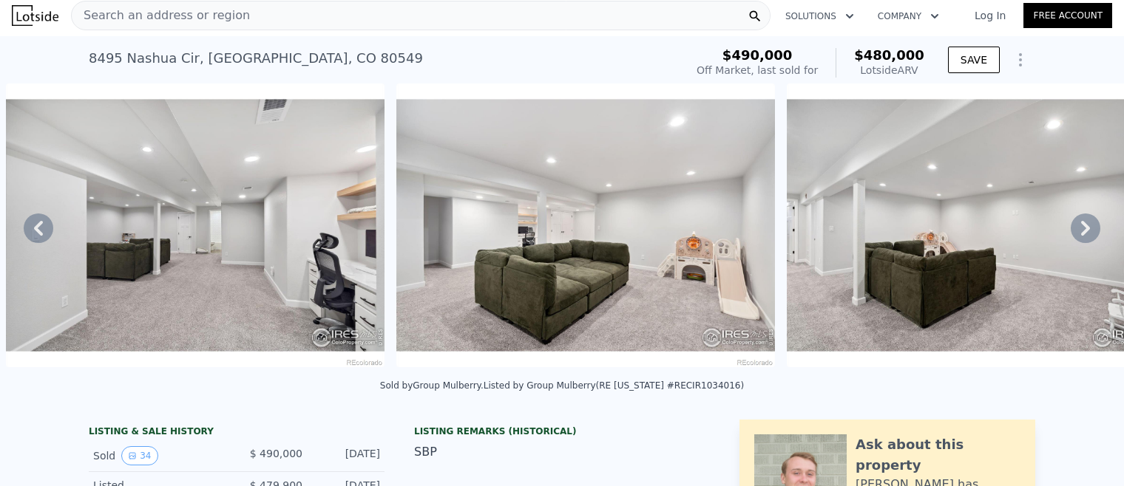
click at [1086, 223] on icon at bounding box center [1085, 229] width 30 height 30
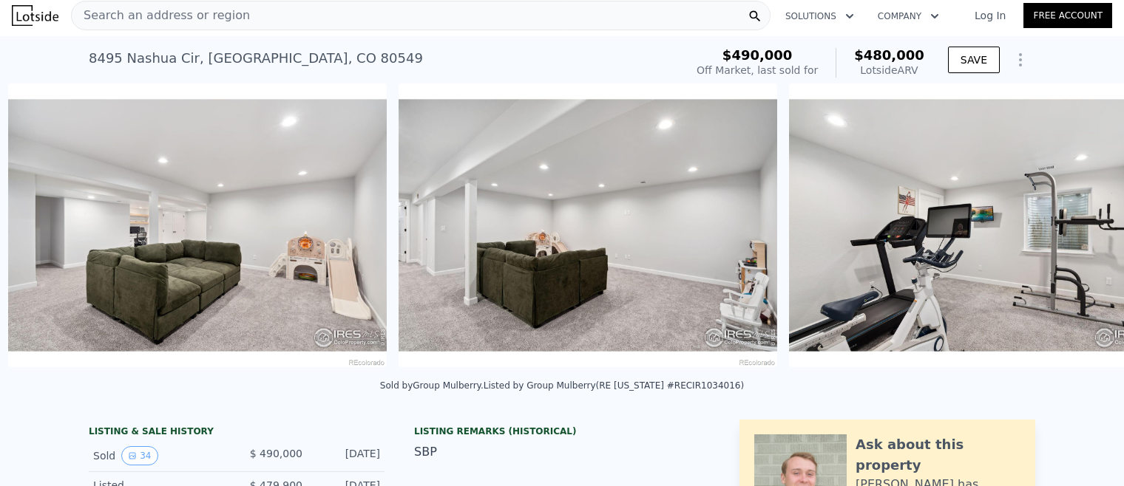
scroll to position [0, 7702]
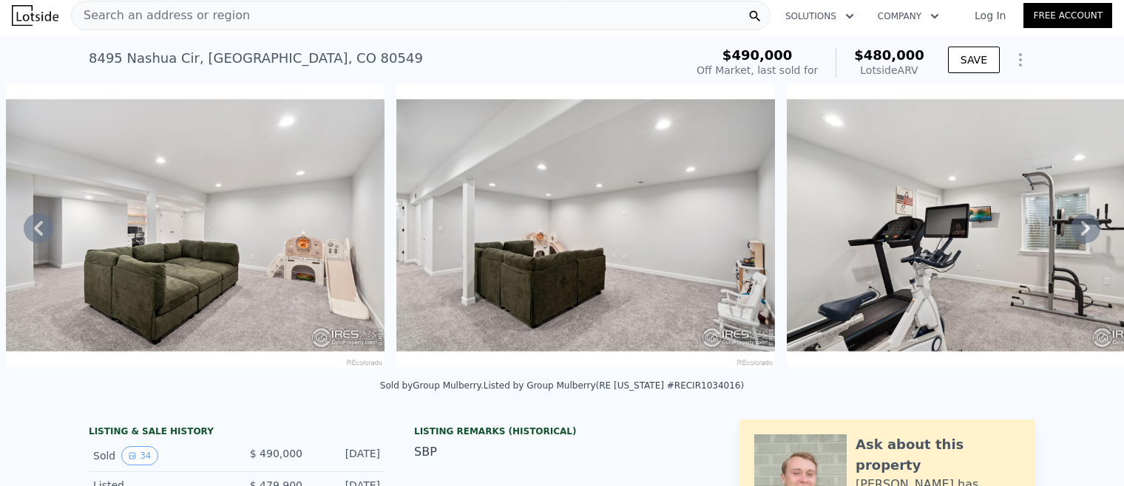
click at [1086, 223] on icon at bounding box center [1085, 229] width 30 height 30
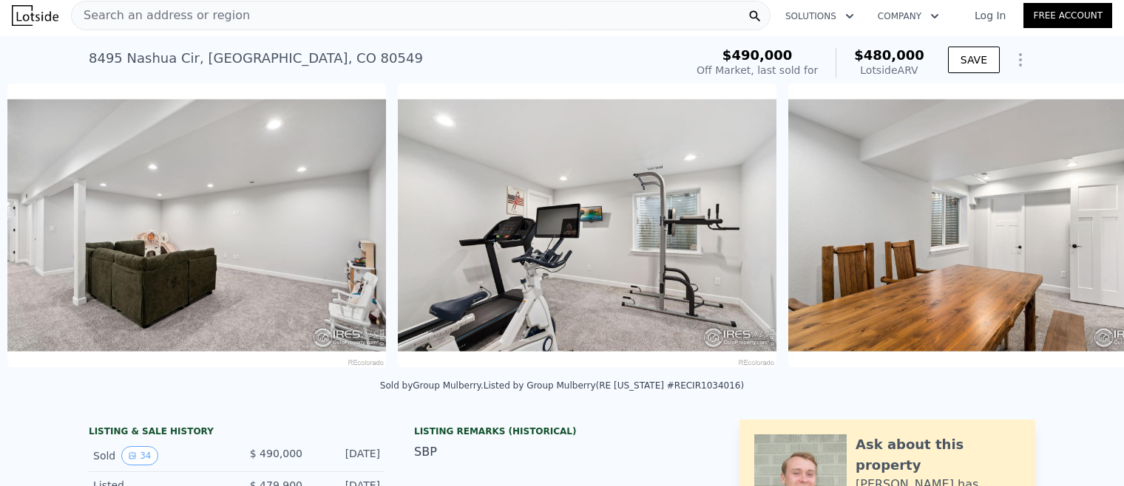
scroll to position [0, 8093]
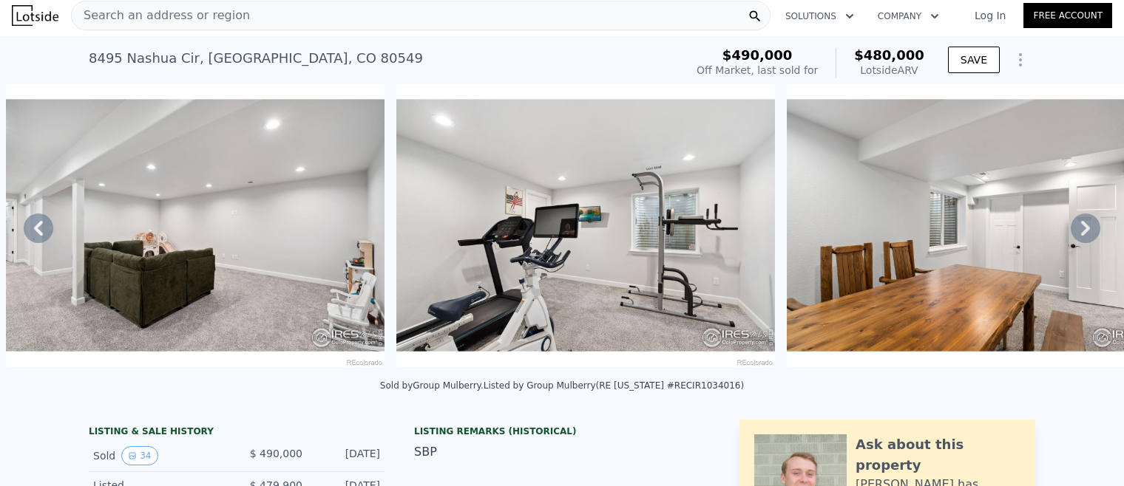
click at [1086, 223] on icon at bounding box center [1085, 229] width 30 height 30
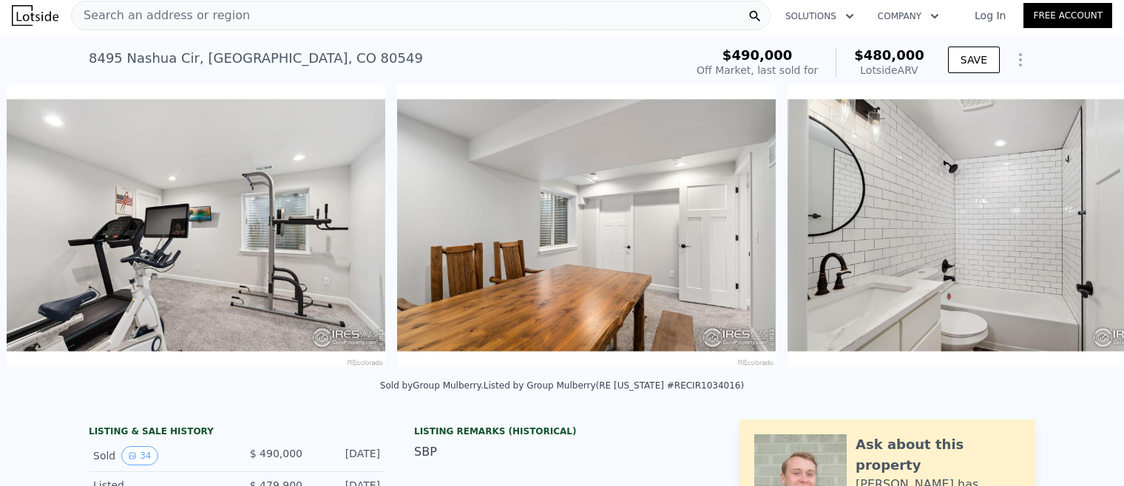
scroll to position [0, 8483]
click at [1086, 223] on icon at bounding box center [1085, 229] width 30 height 30
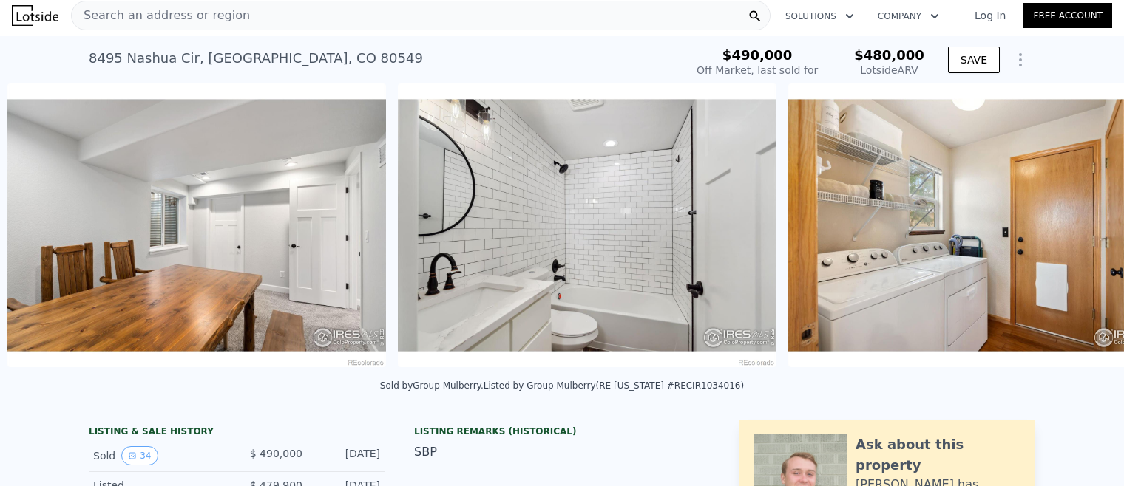
scroll to position [0, 8873]
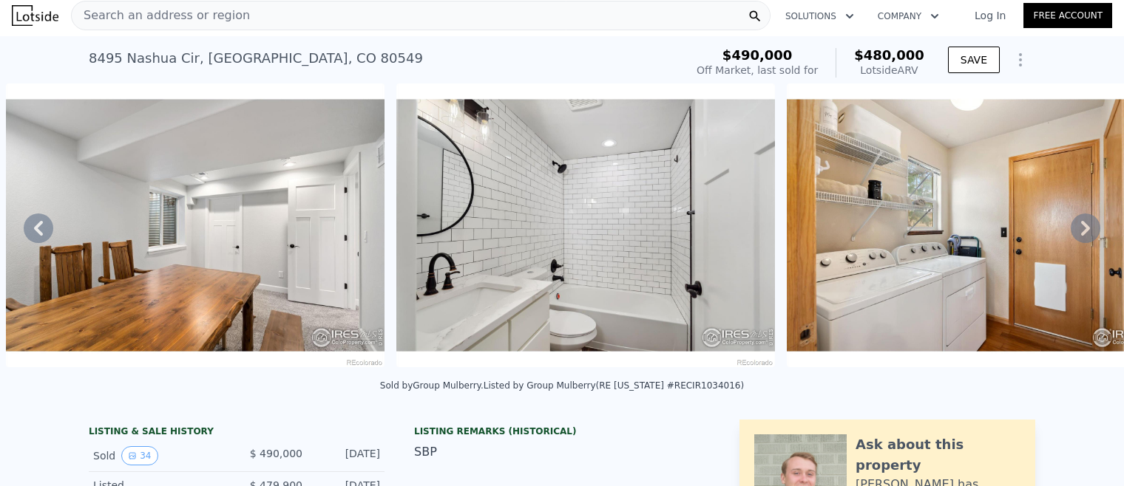
click at [1083, 225] on icon at bounding box center [1085, 229] width 30 height 30
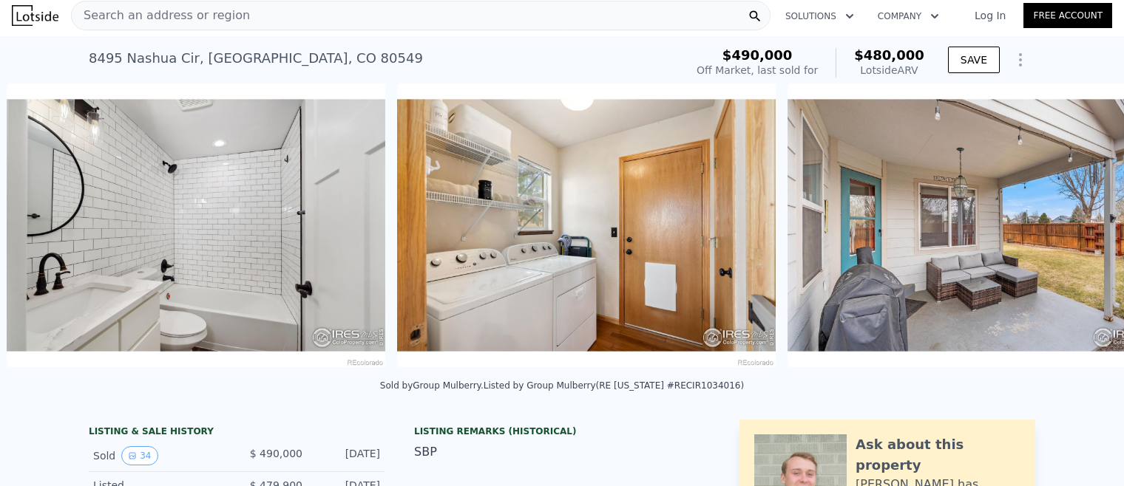
scroll to position [0, 9264]
click at [1083, 225] on icon at bounding box center [1085, 229] width 30 height 30
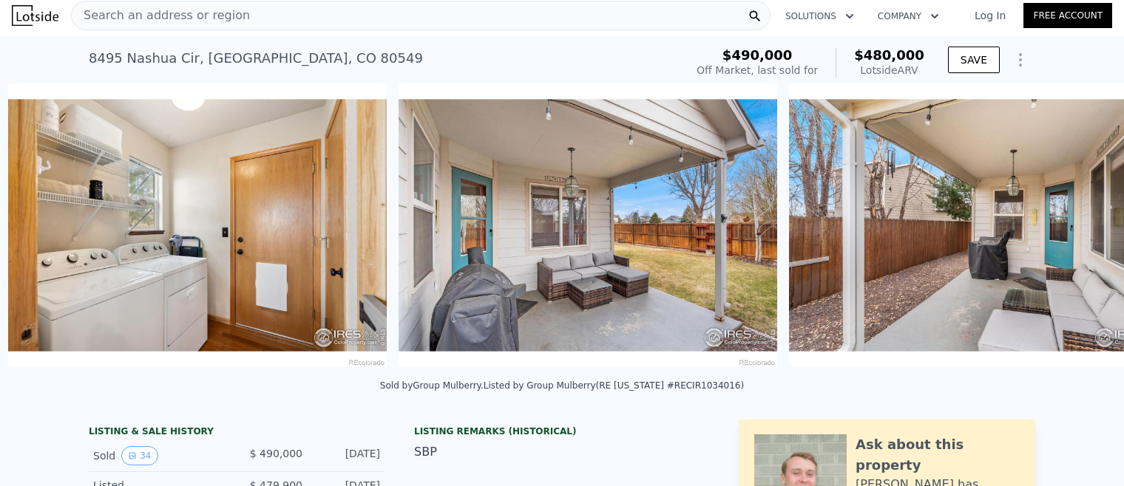
scroll to position [0, 9654]
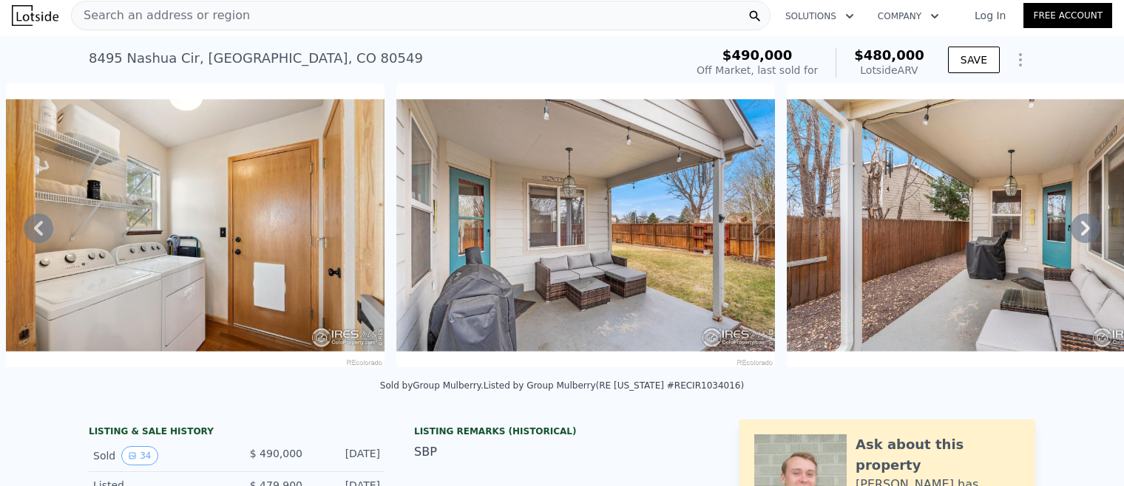
click at [1083, 225] on icon at bounding box center [1085, 229] width 30 height 30
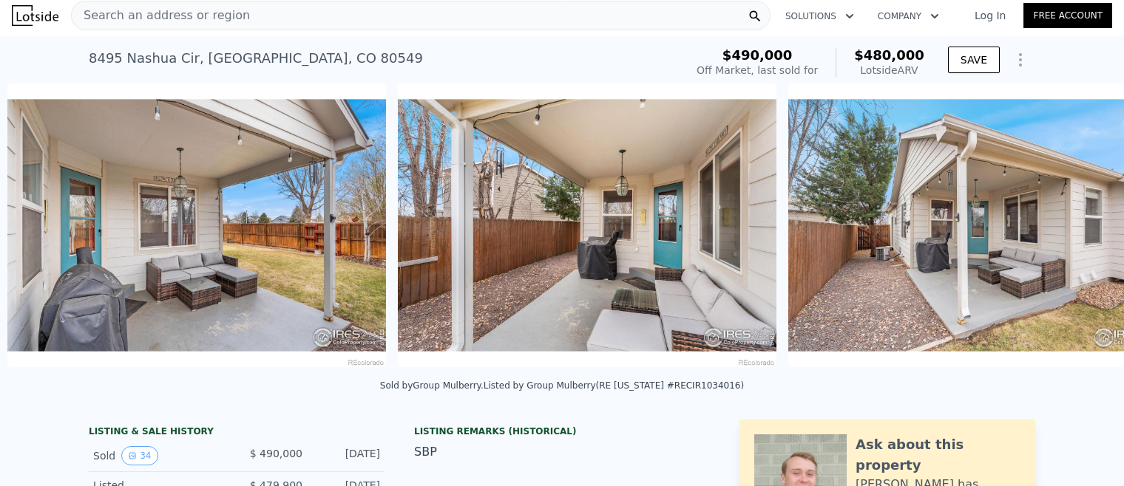
scroll to position [0, 10044]
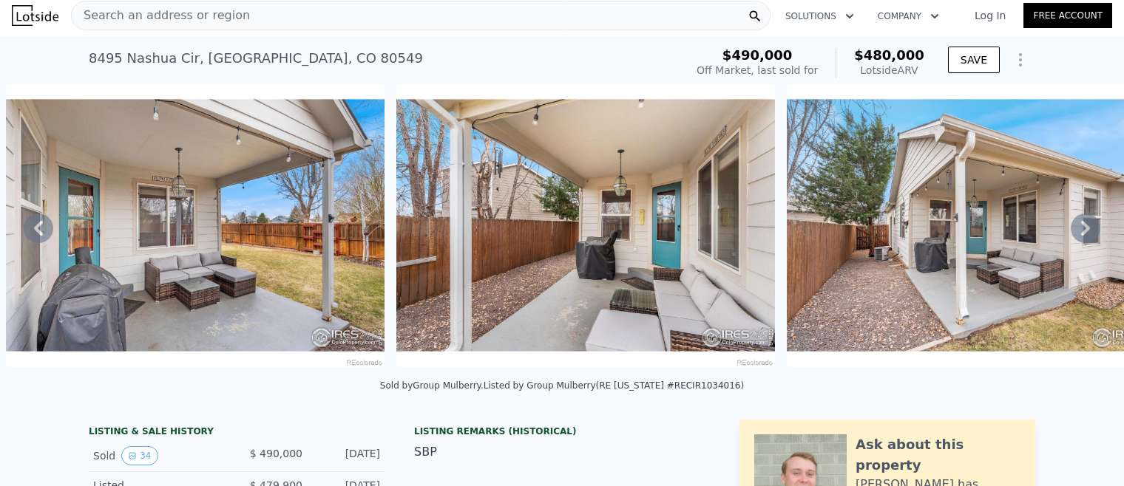
click at [1082, 225] on icon at bounding box center [1085, 229] width 30 height 30
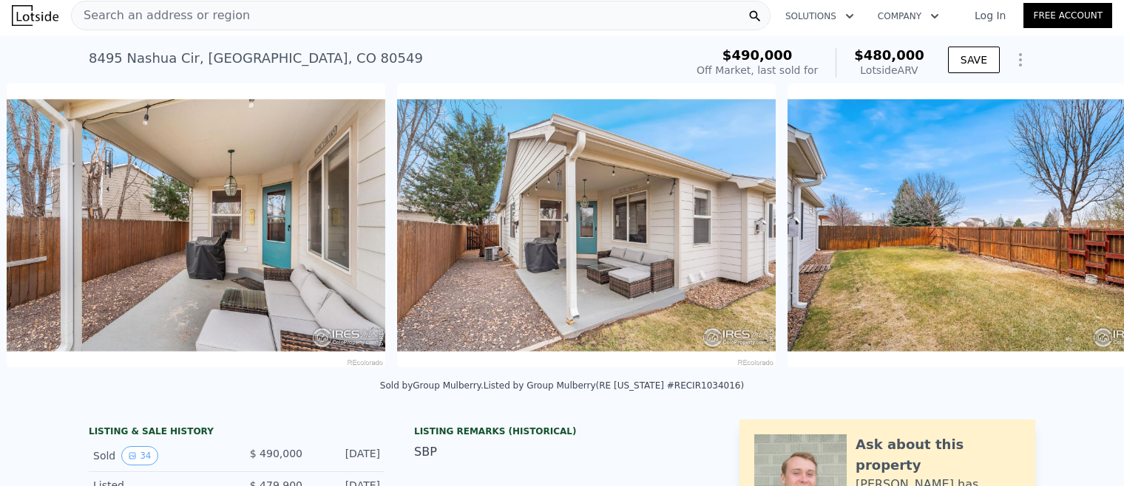
scroll to position [0, 10435]
click at [1082, 225] on icon at bounding box center [1085, 229] width 30 height 30
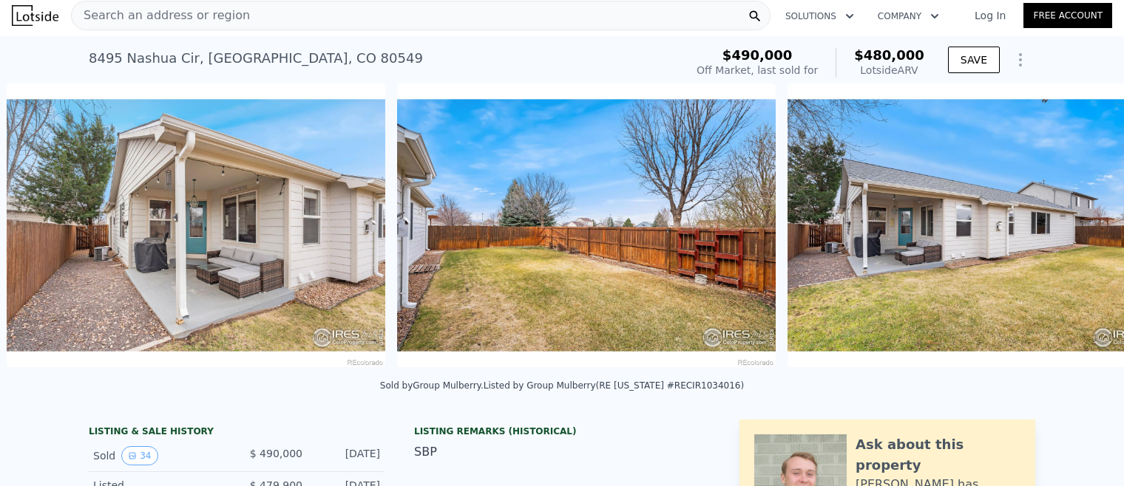
scroll to position [0, 10825]
click at [1082, 225] on icon at bounding box center [1085, 229] width 30 height 30
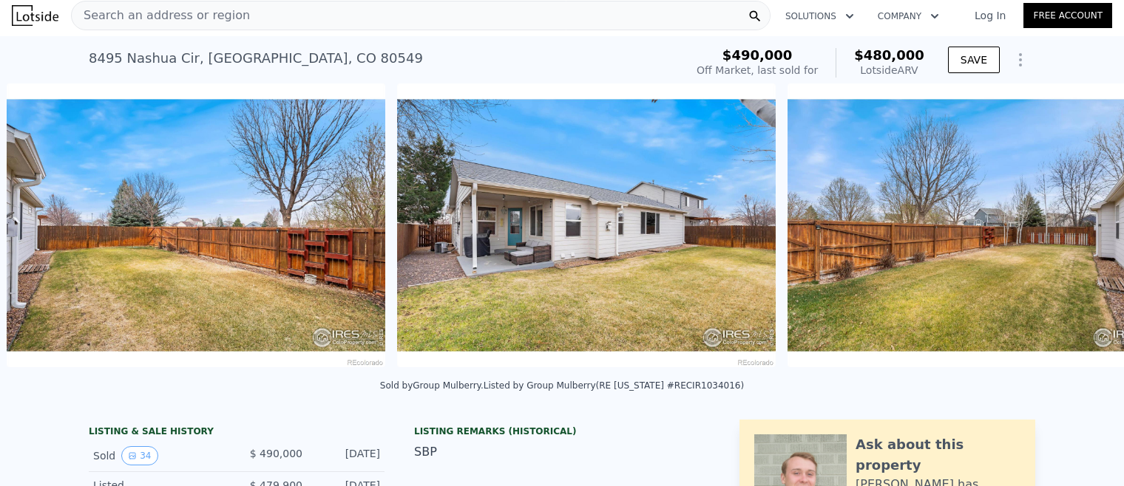
scroll to position [0, 11215]
click at [1082, 225] on icon at bounding box center [1085, 229] width 30 height 30
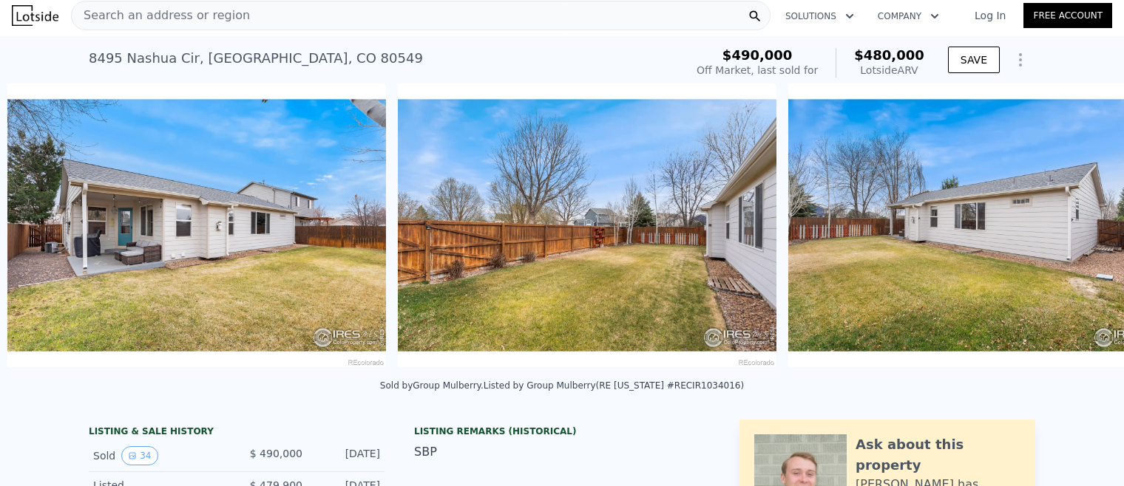
scroll to position [0, 11606]
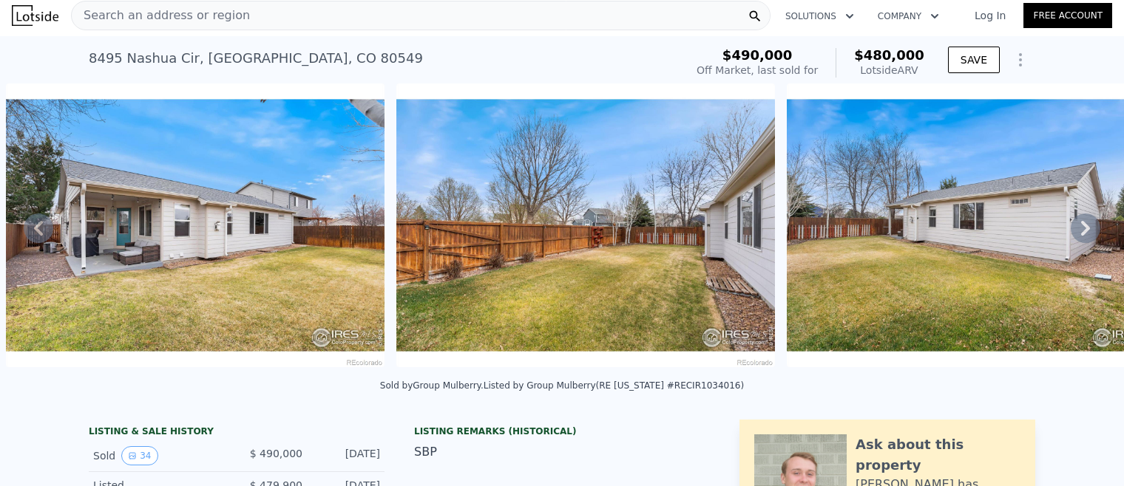
click at [1082, 225] on icon at bounding box center [1085, 229] width 30 height 30
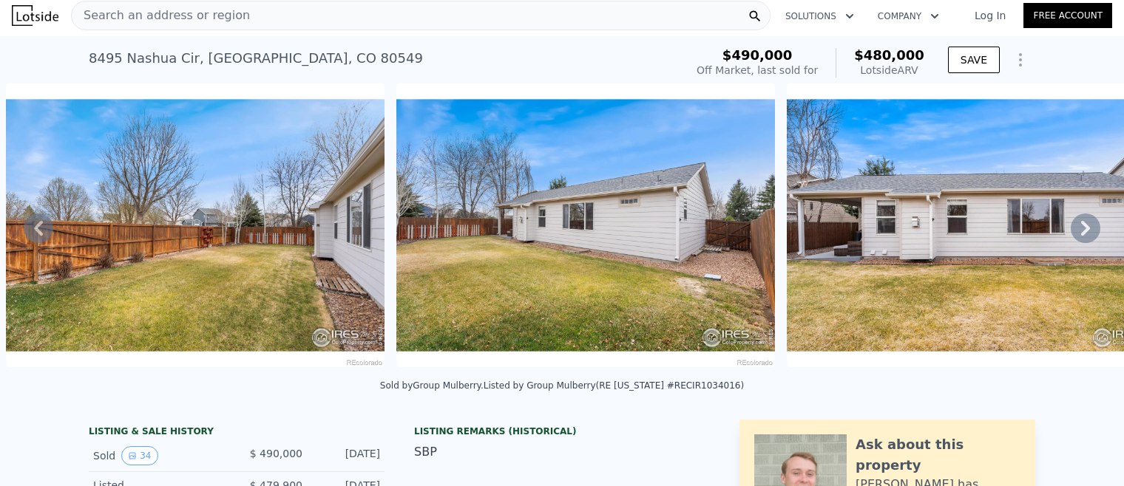
click at [1082, 225] on icon at bounding box center [1085, 229] width 30 height 30
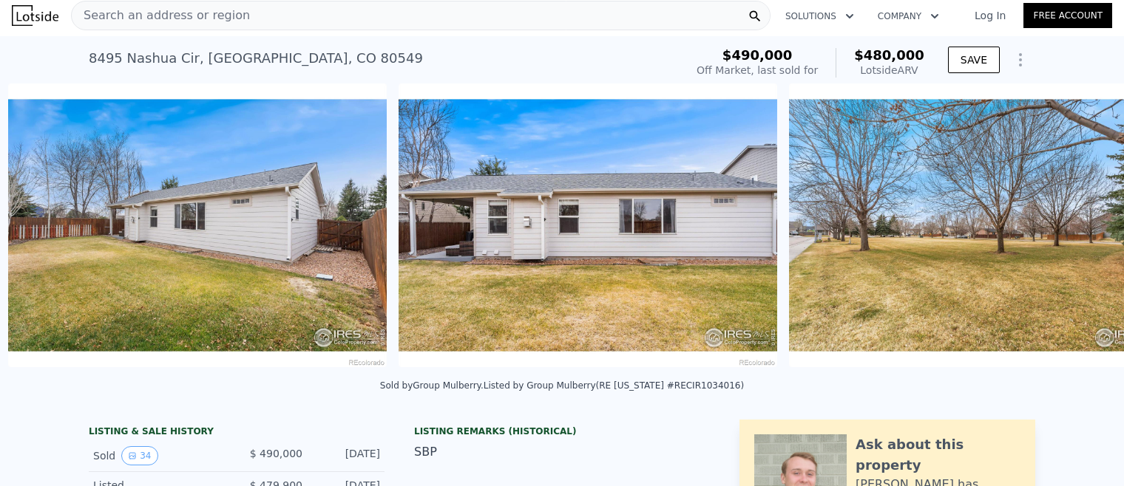
scroll to position [0, 12386]
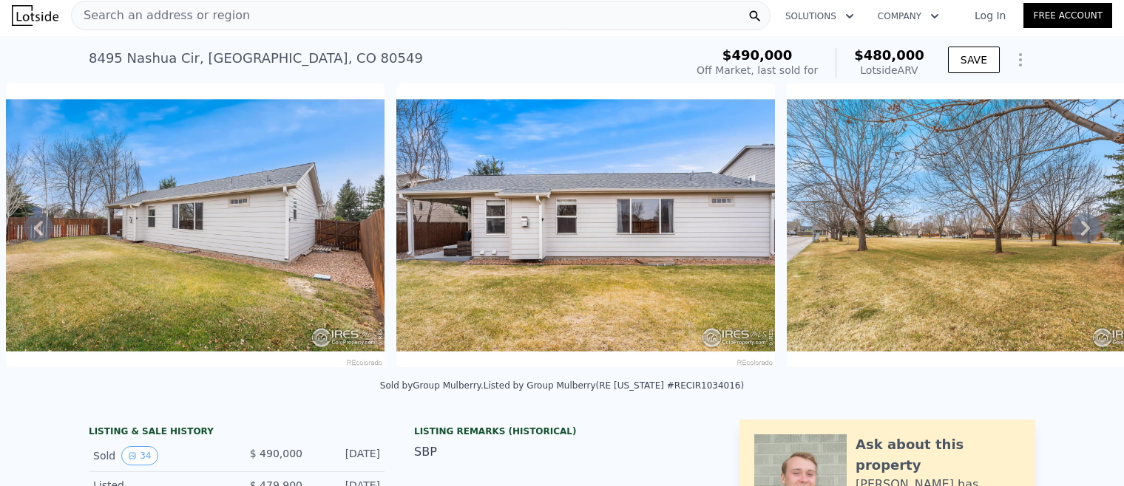
click at [1082, 226] on icon at bounding box center [1085, 229] width 30 height 30
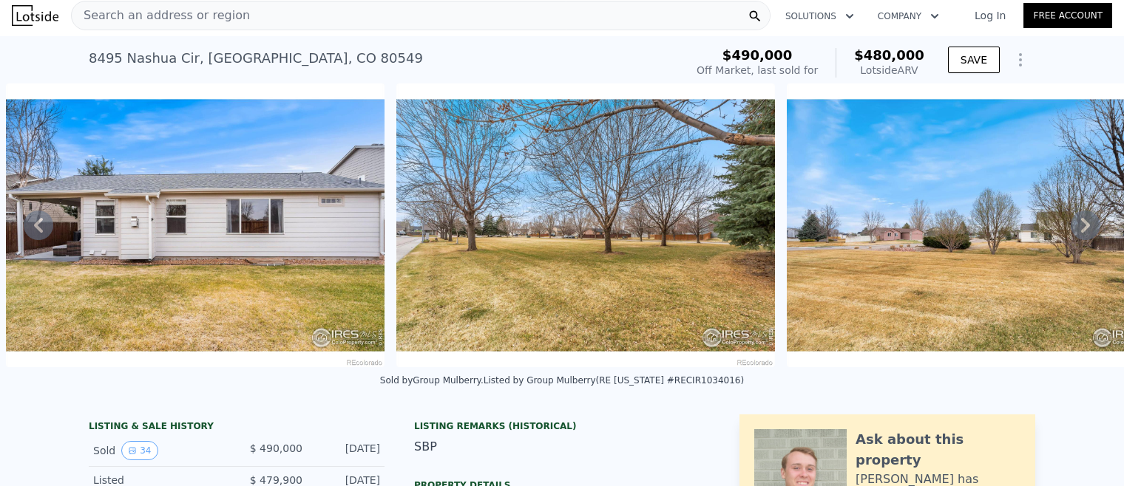
click at [1082, 226] on icon at bounding box center [1085, 226] width 30 height 30
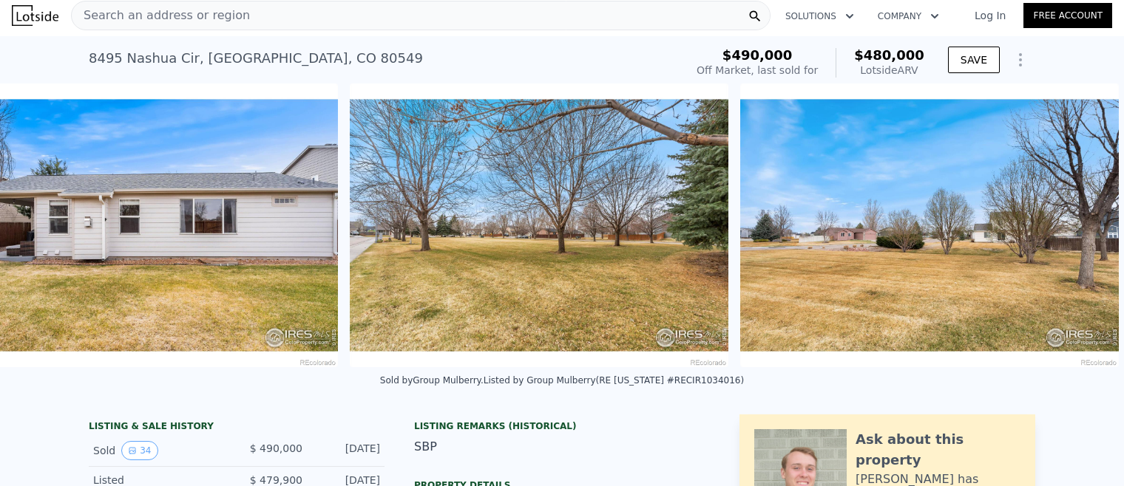
scroll to position [0, 12824]
click at [1082, 226] on img at bounding box center [928, 226] width 379 height 284
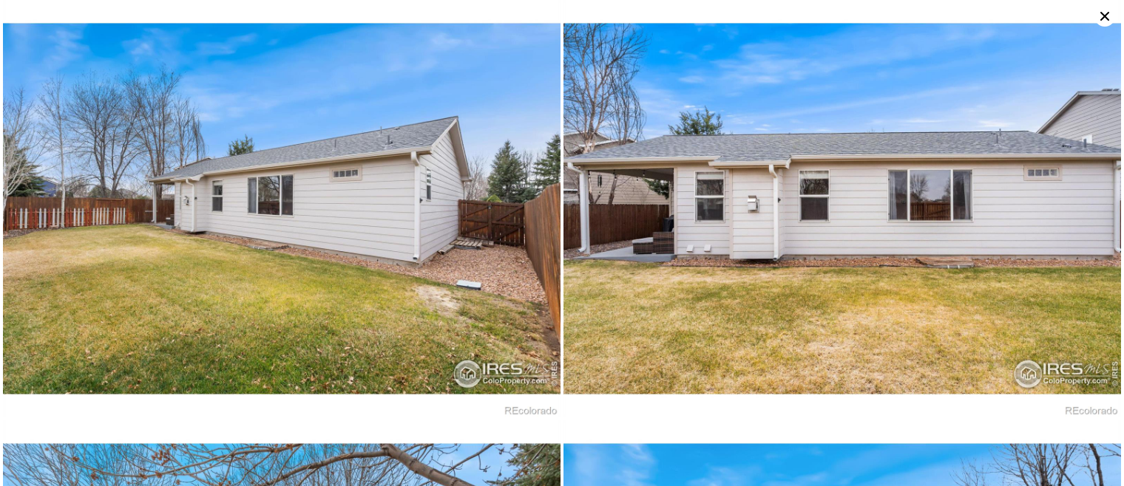
scroll to position [6315, 0]
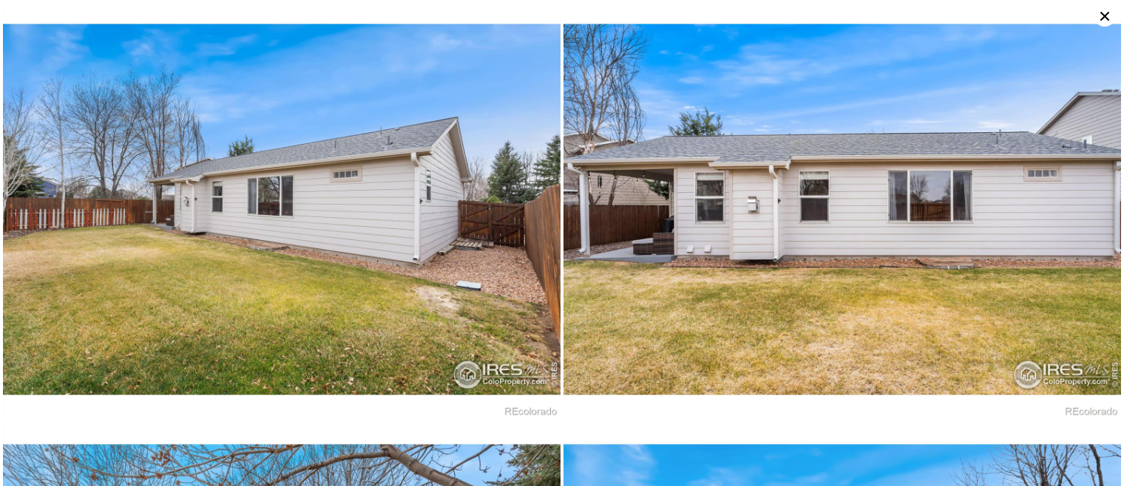
click at [1098, 18] on icon at bounding box center [1104, 16] width 21 height 21
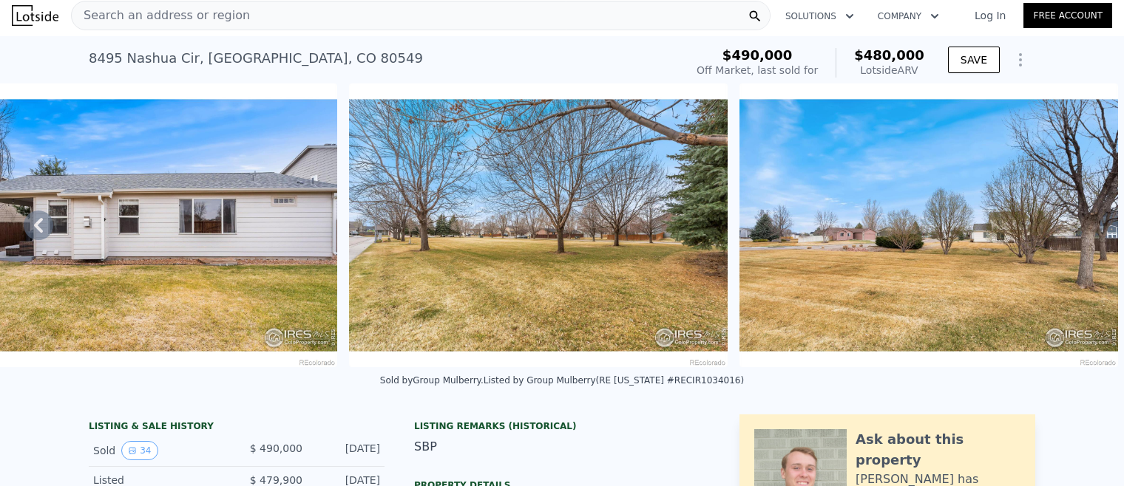
scroll to position [279, 0]
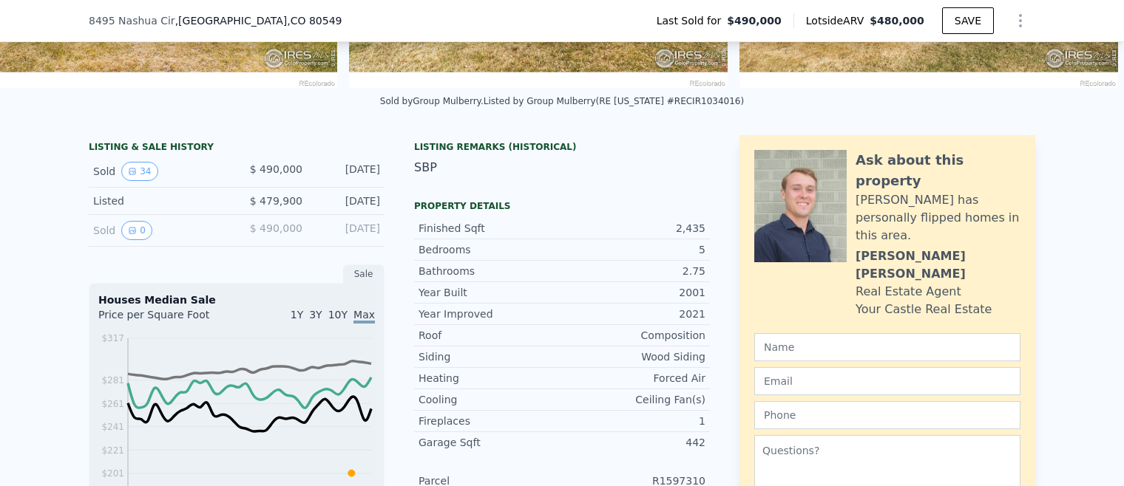
click at [581, 193] on div "Listing Remarks (Historical) SBP" at bounding box center [562, 167] width 296 height 53
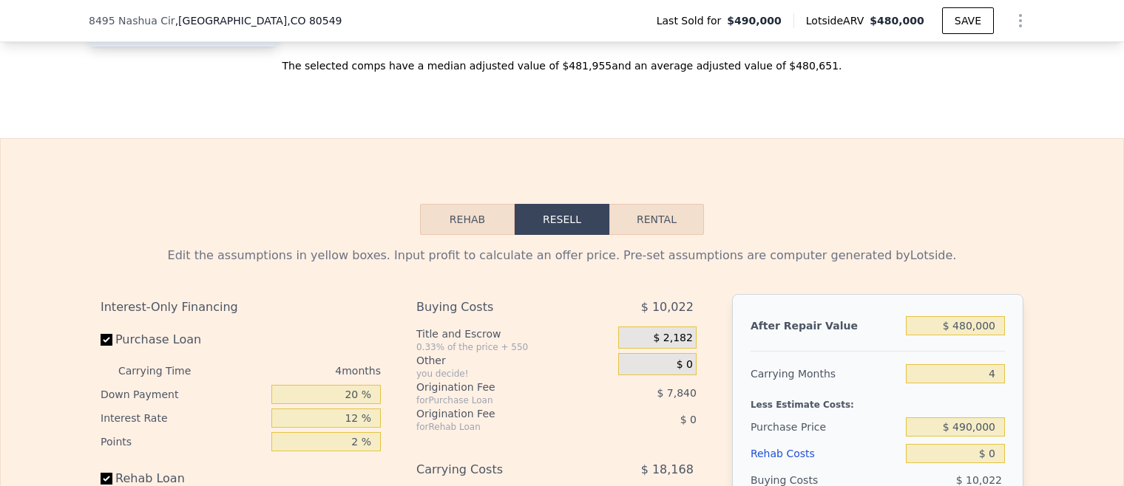
scroll to position [2049, 0]
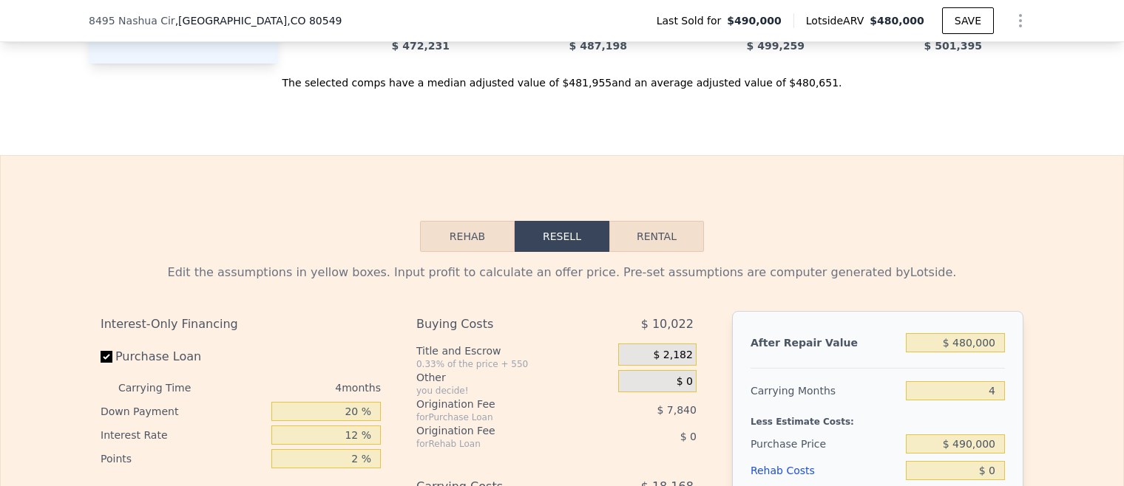
click at [453, 240] on button "Rehab" at bounding box center [467, 236] width 95 height 31
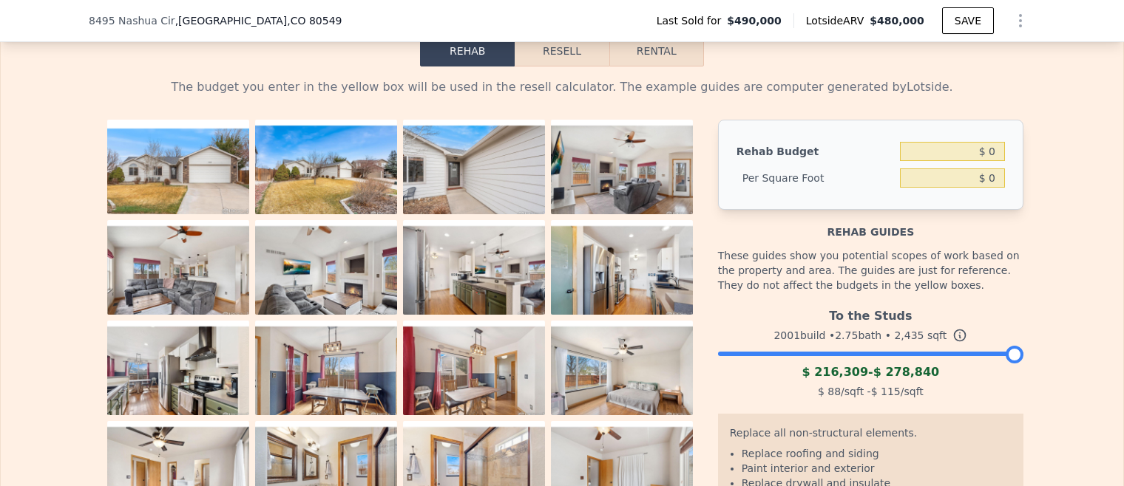
scroll to position [2236, 0]
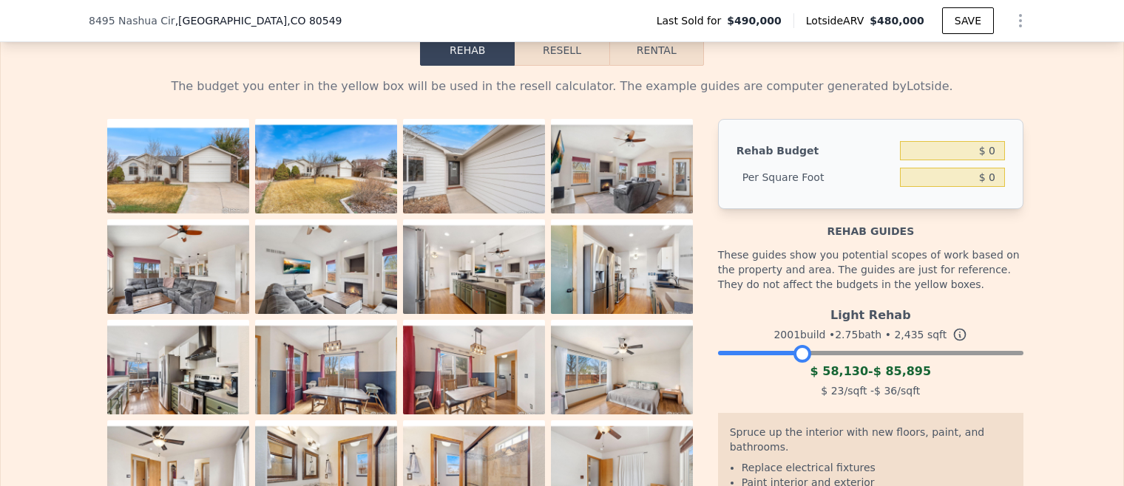
drag, startPoint x: 1013, startPoint y: 353, endPoint x: 802, endPoint y: 370, distance: 211.4
click at [802, 370] on div "Light Rehab 2001 build • 2.75 bath • 2,435 sqft $ 58,130 - $ 85,895 $ 23 /sqft …" at bounding box center [870, 351] width 305 height 101
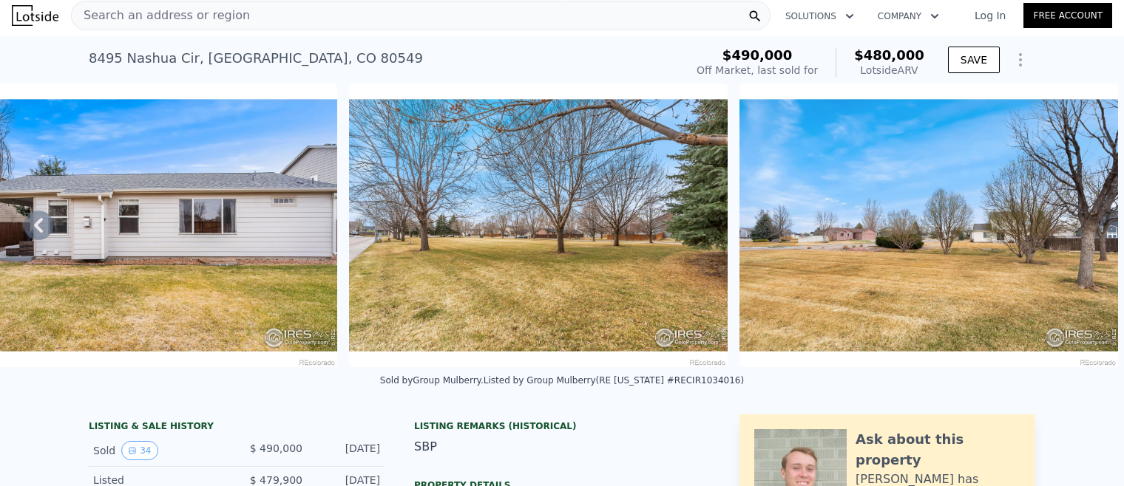
scroll to position [0, 0]
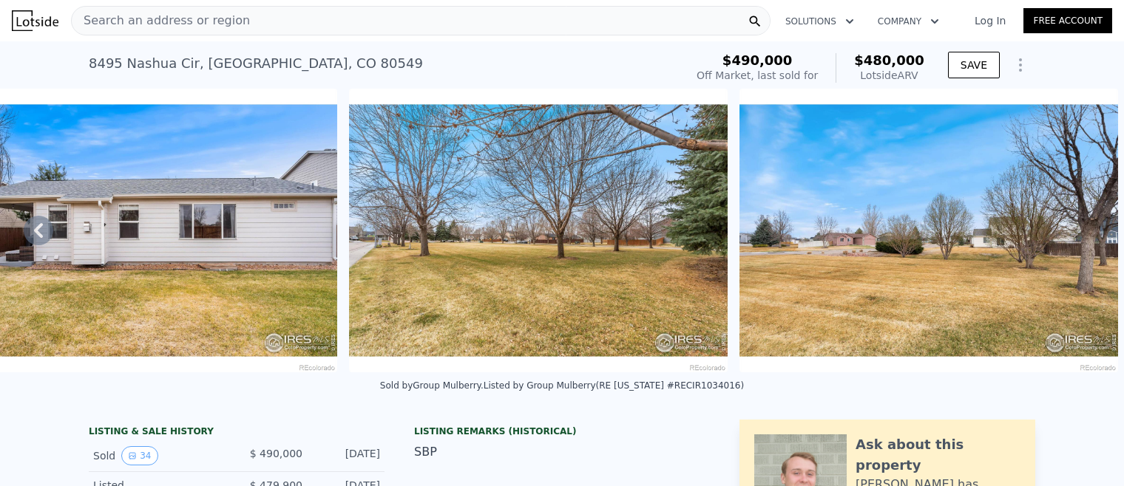
click at [41, 234] on icon at bounding box center [39, 231] width 30 height 30
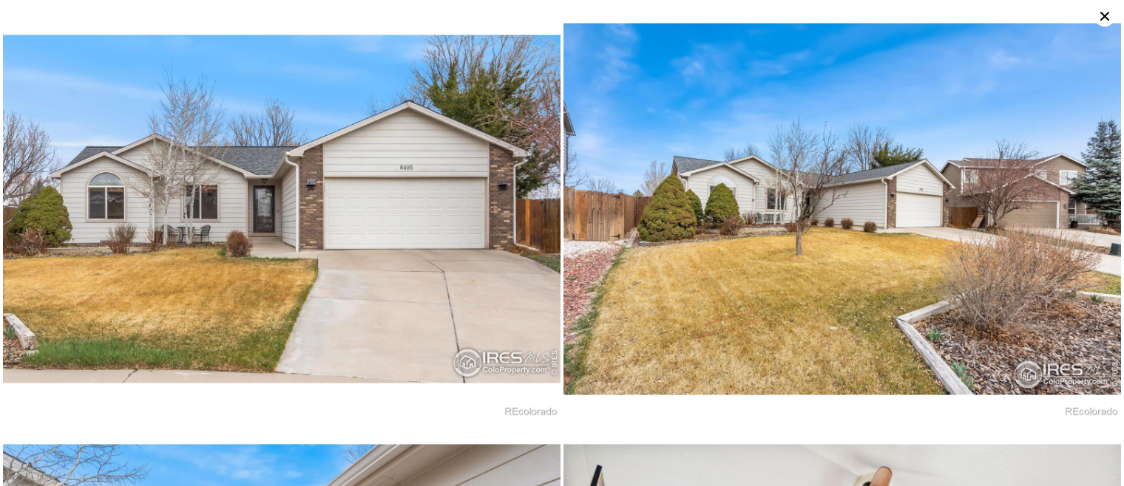
scroll to position [0, 12776]
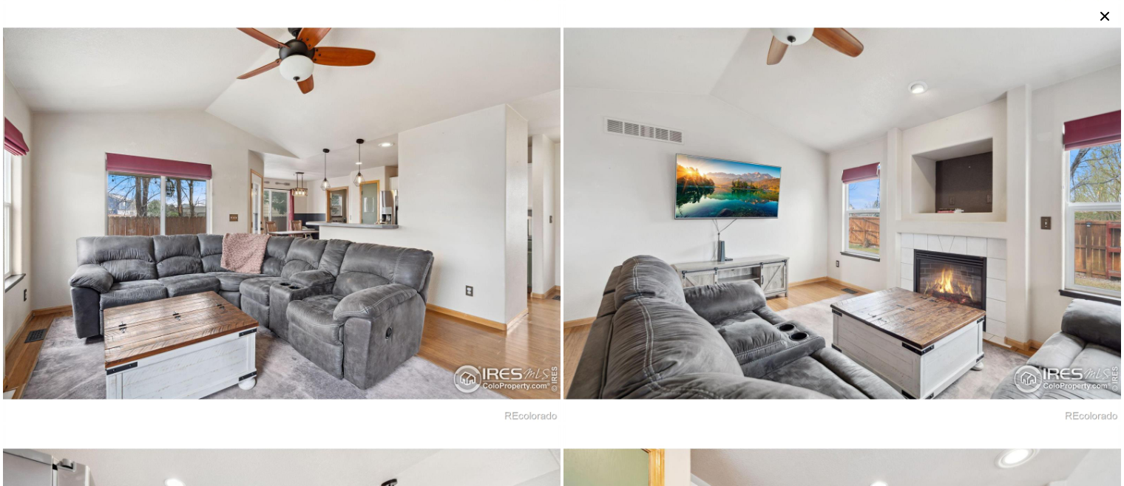
click at [41, 234] on img at bounding box center [281, 213] width 557 height 418
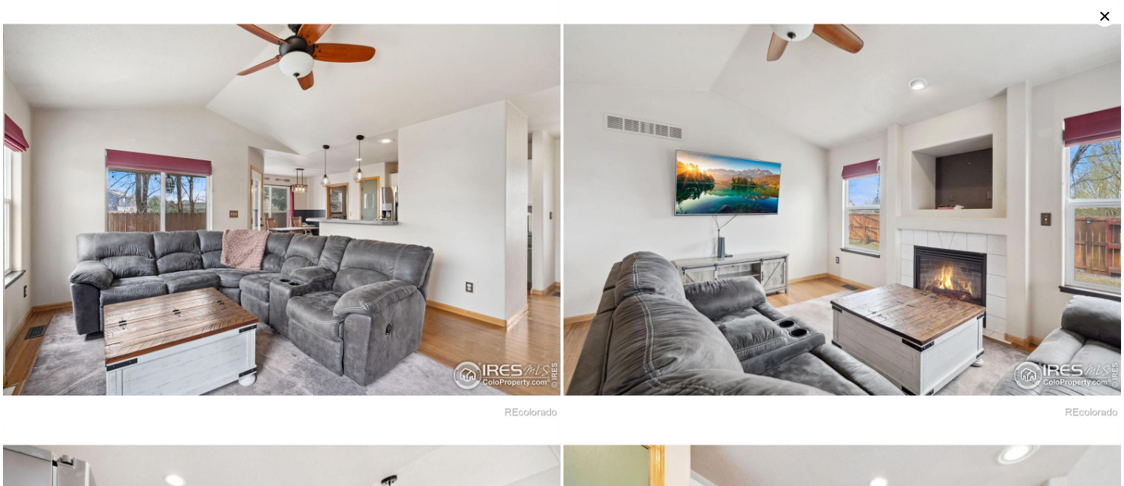
scroll to position [841, 0]
click at [1104, 21] on icon at bounding box center [1104, 16] width 21 height 21
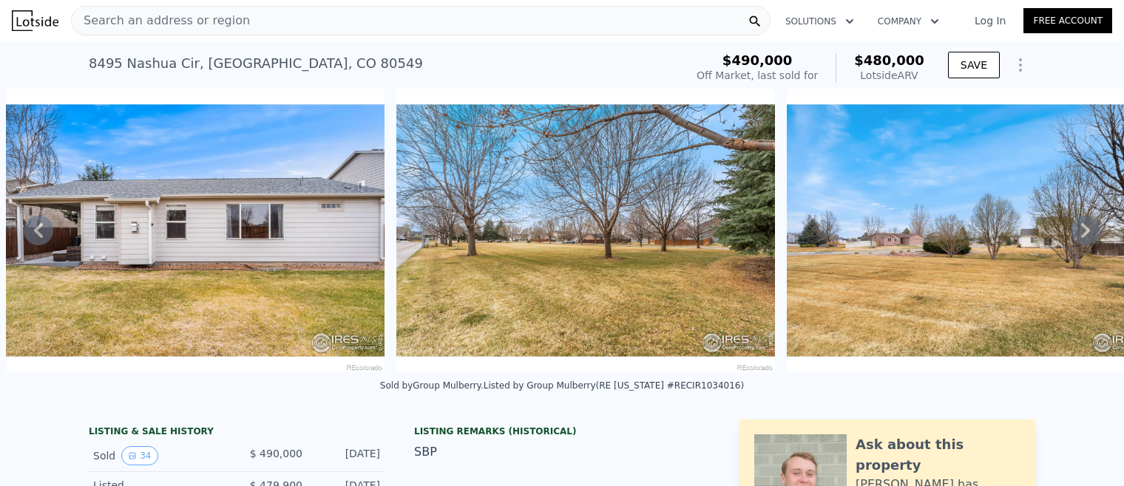
click at [35, 234] on icon at bounding box center [39, 231] width 30 height 30
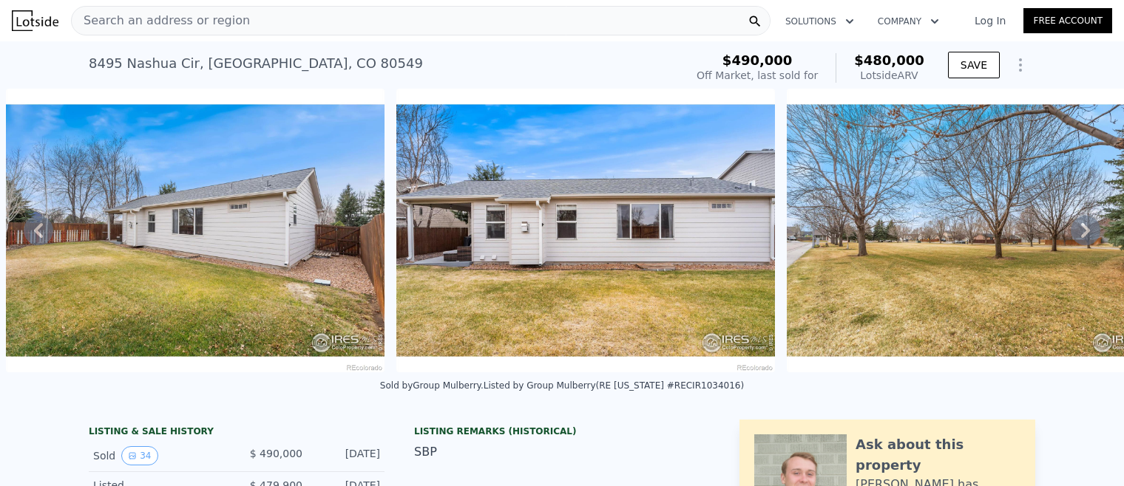
click at [34, 233] on icon at bounding box center [39, 231] width 30 height 30
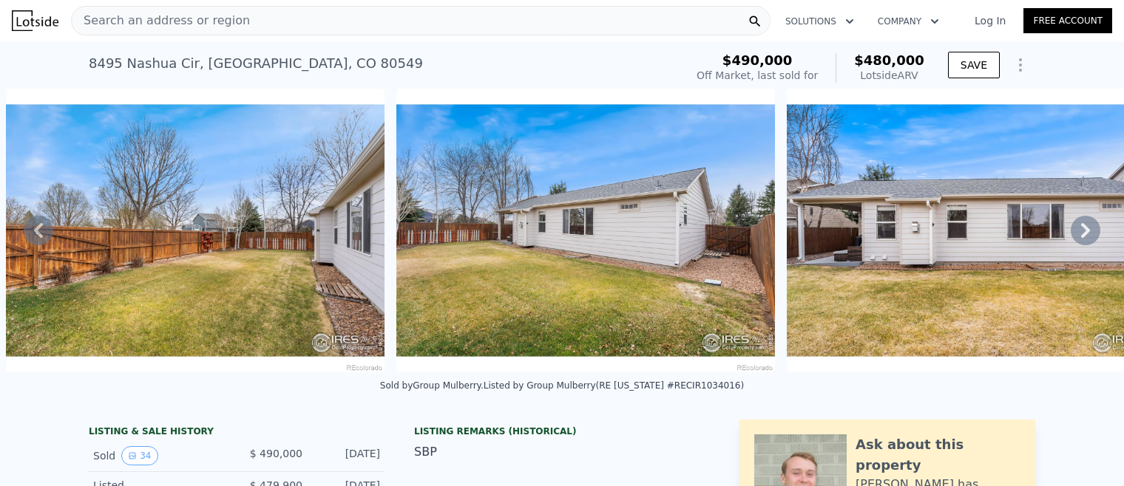
click at [34, 233] on icon at bounding box center [39, 231] width 30 height 30
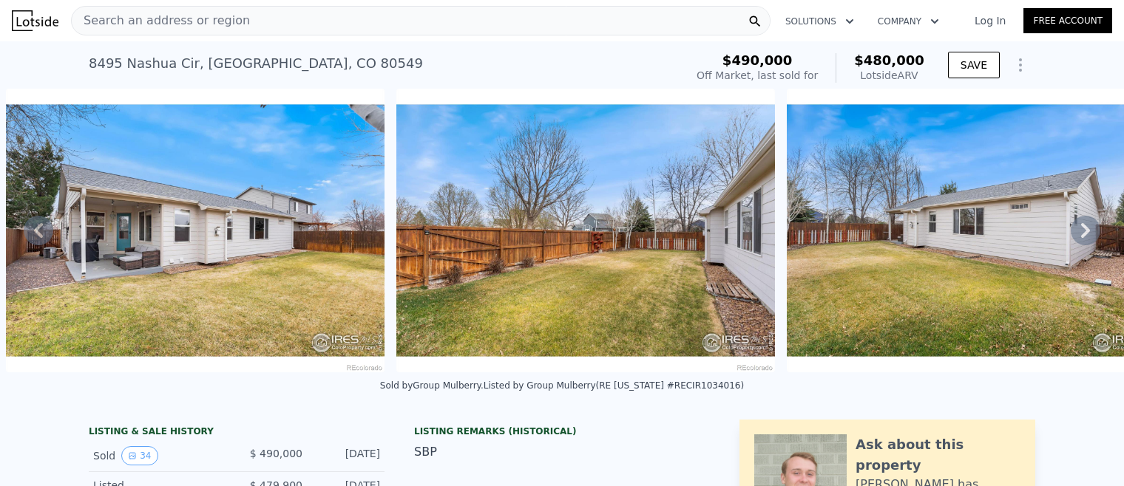
click at [34, 233] on icon at bounding box center [39, 231] width 30 height 30
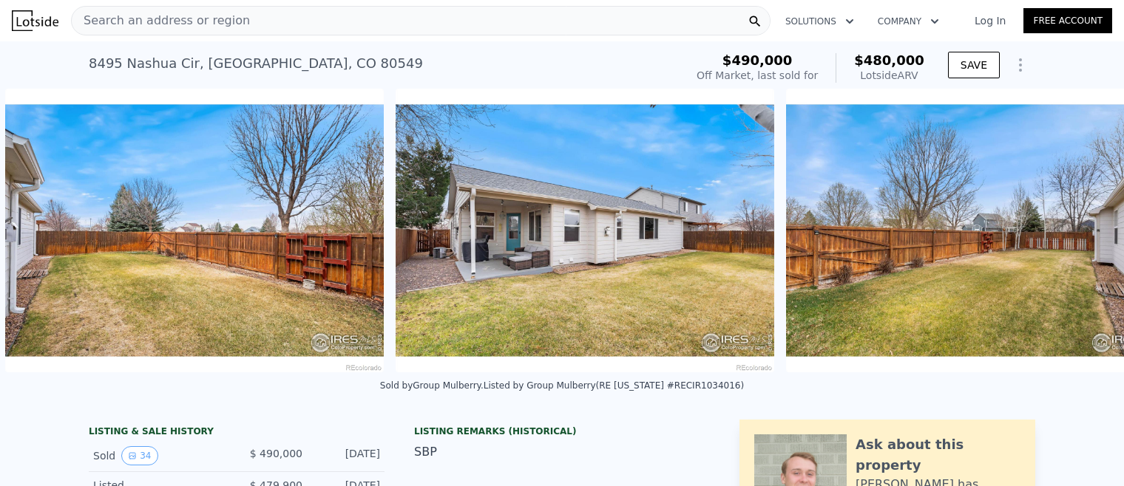
scroll to position [0, 11215]
click at [34, 233] on icon at bounding box center [39, 231] width 30 height 30
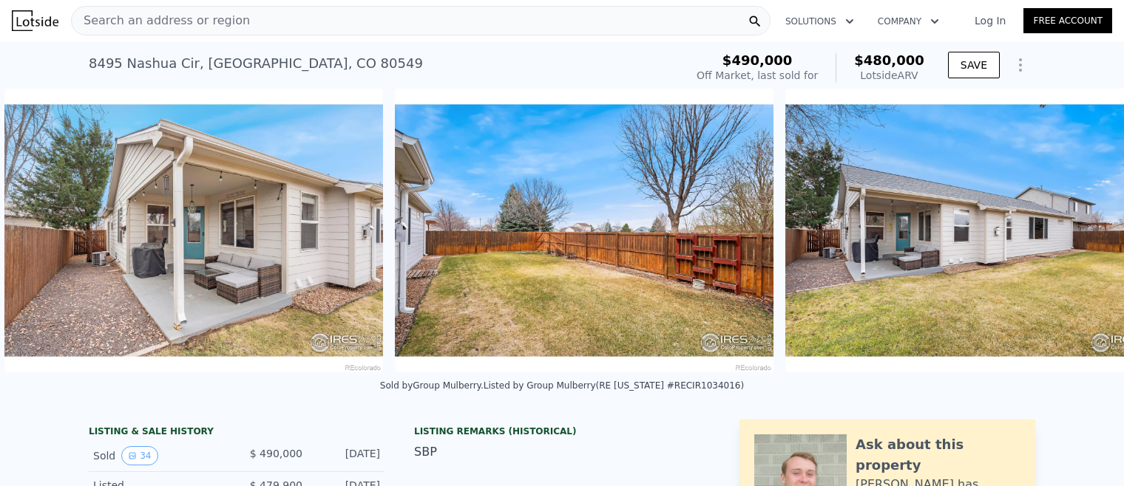
scroll to position [0, 10825]
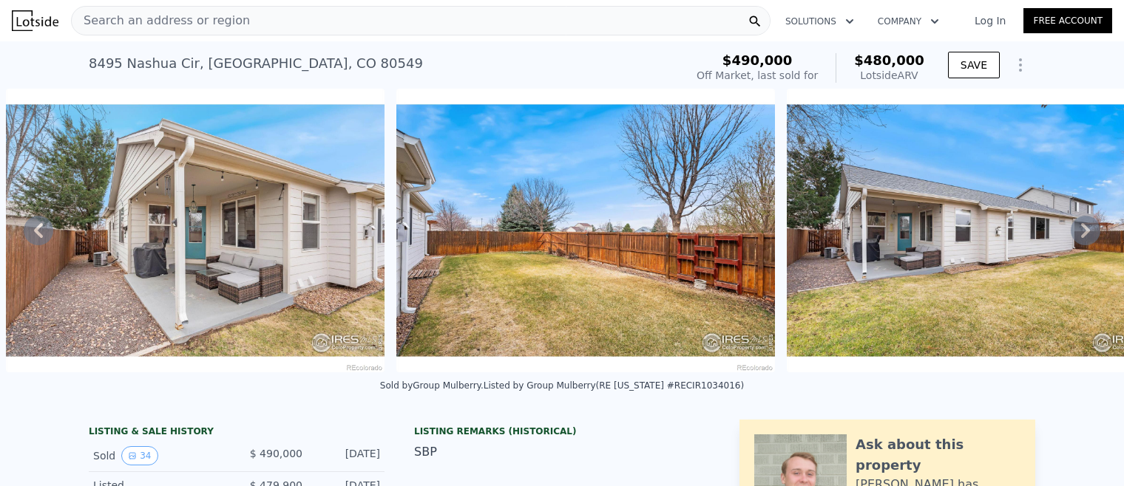
click at [34, 233] on icon at bounding box center [39, 231] width 30 height 30
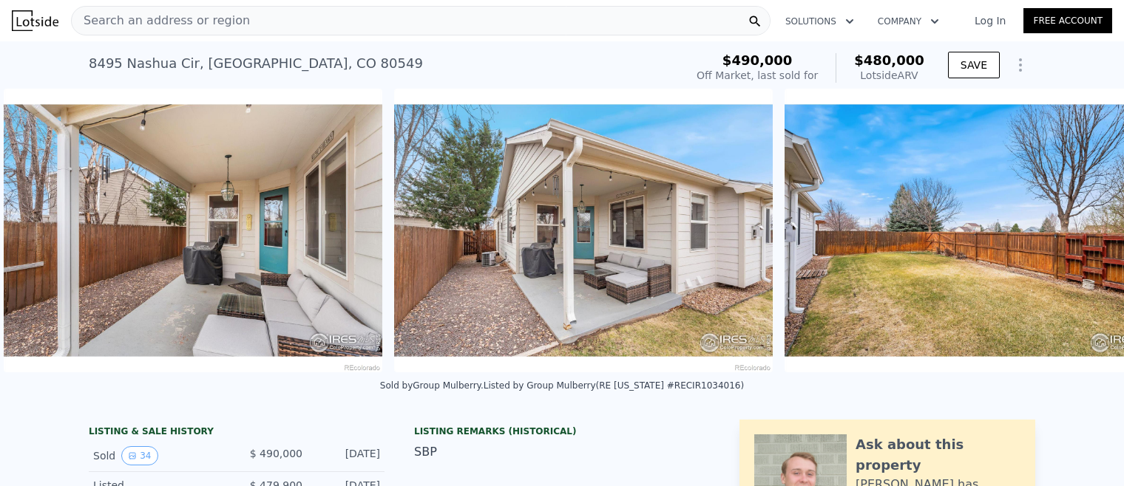
scroll to position [0, 10435]
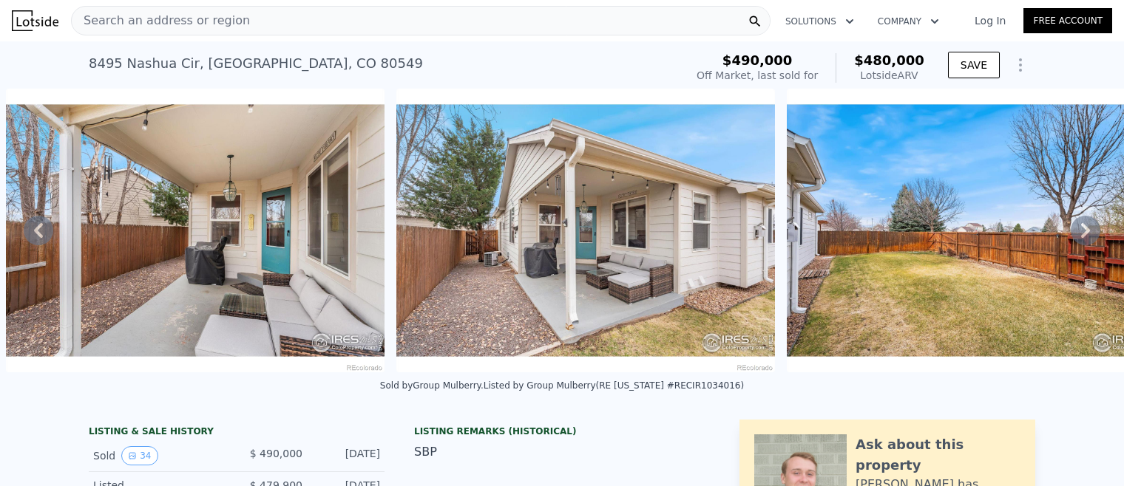
click at [34, 233] on icon at bounding box center [39, 231] width 30 height 30
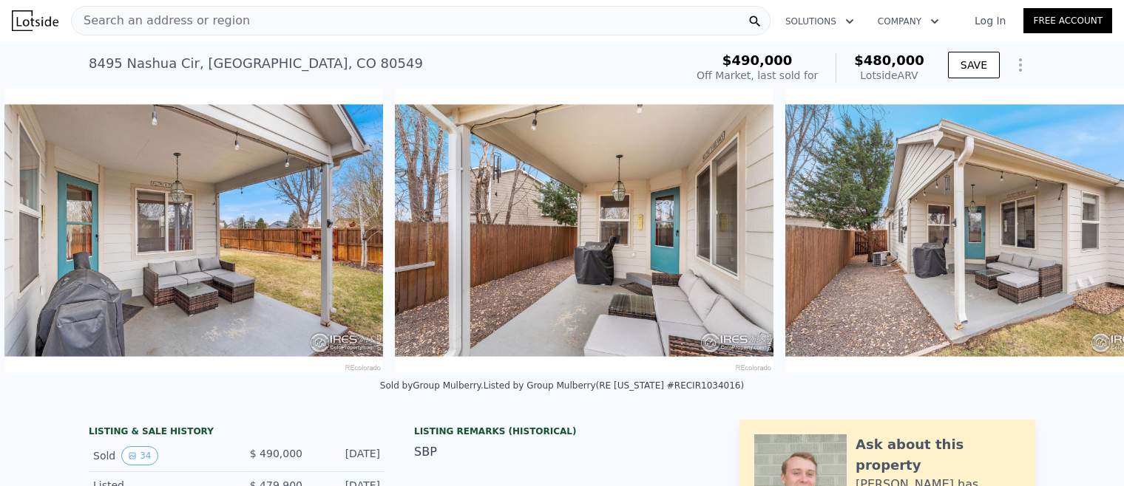
scroll to position [0, 10044]
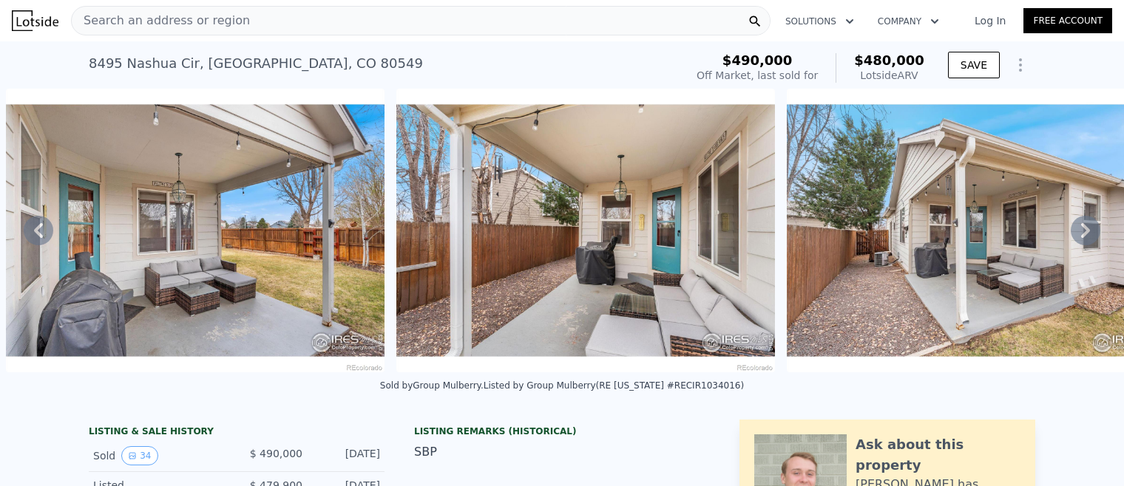
click at [34, 233] on icon at bounding box center [39, 231] width 30 height 30
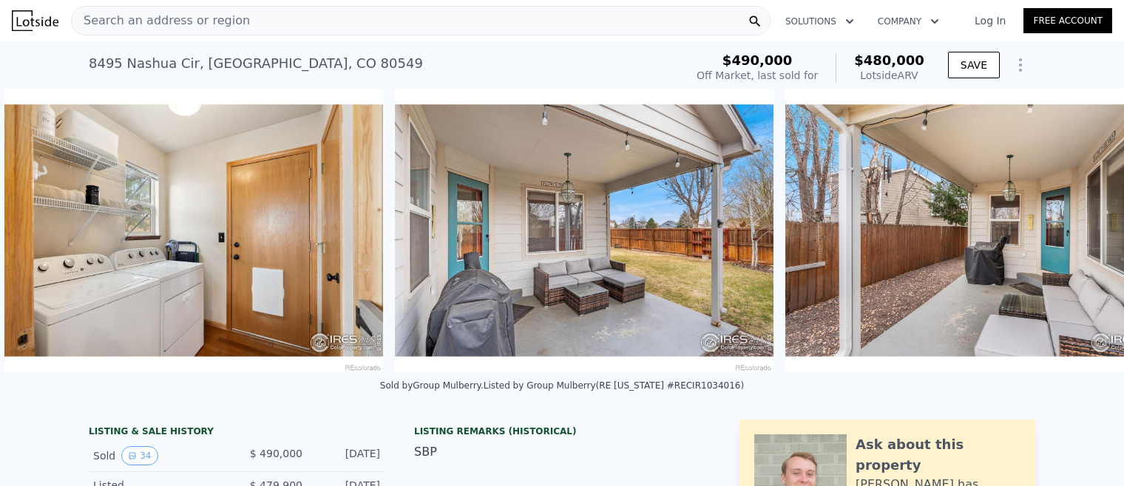
scroll to position [0, 9654]
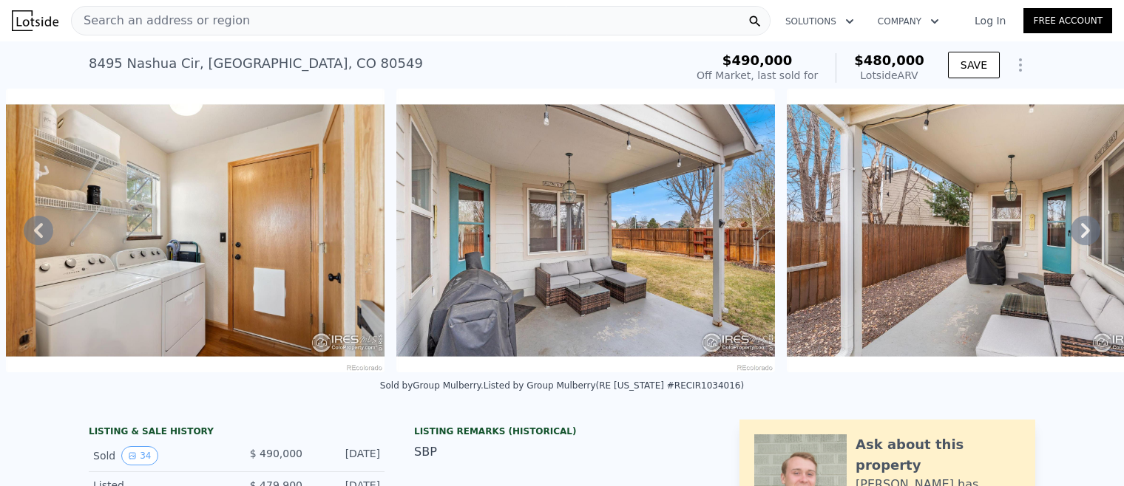
click at [34, 233] on icon at bounding box center [39, 231] width 30 height 30
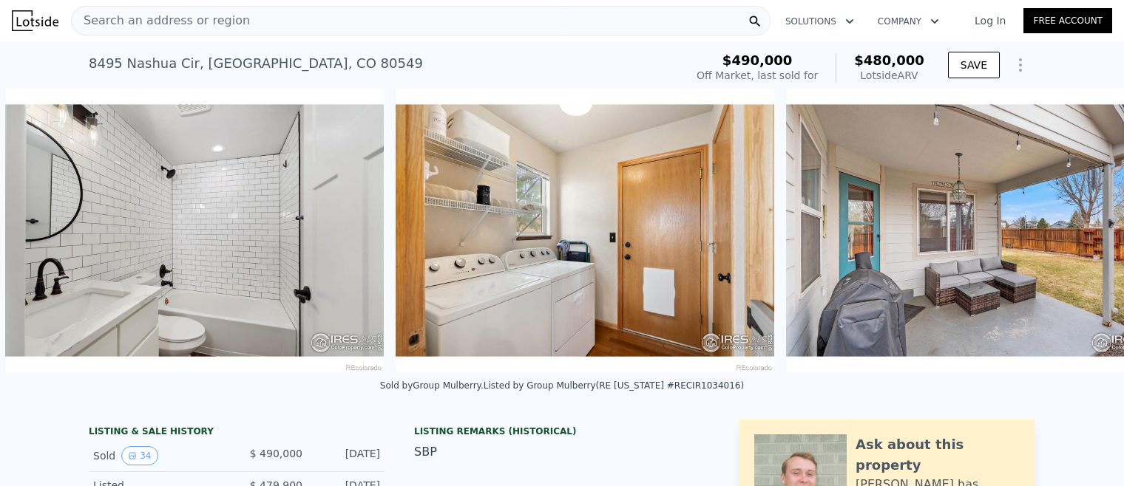
scroll to position [0, 9264]
click at [34, 233] on icon at bounding box center [39, 231] width 30 height 30
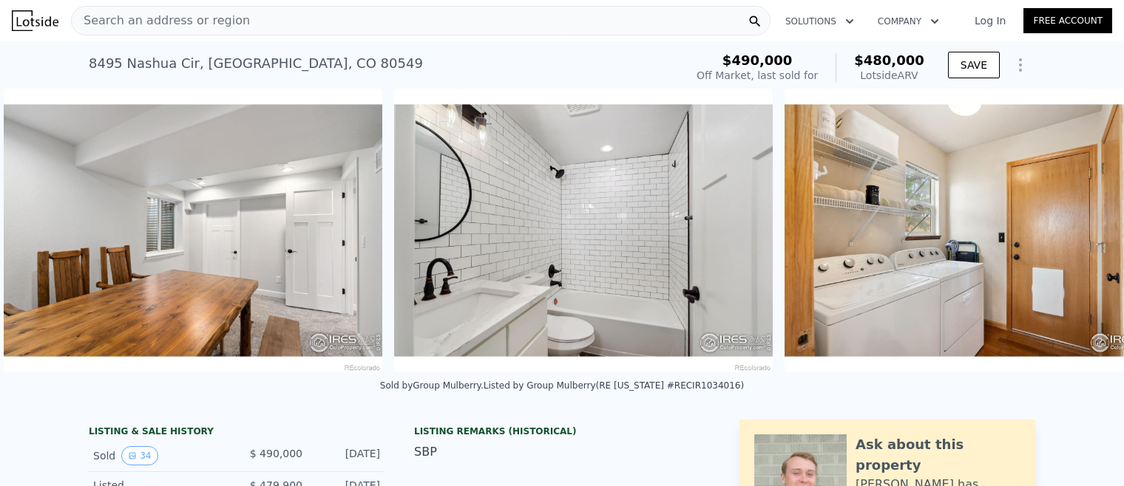
scroll to position [0, 8873]
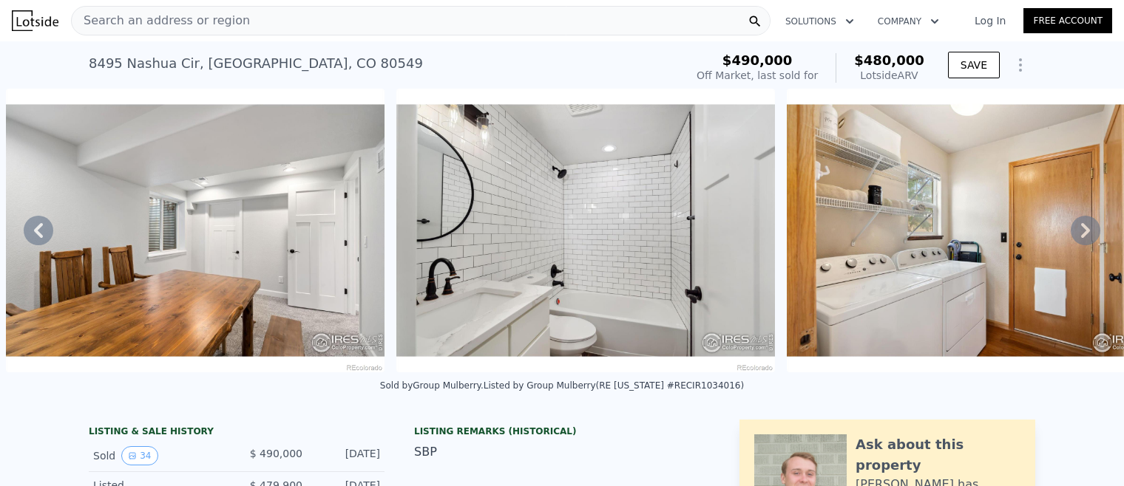
click at [50, 230] on icon at bounding box center [39, 231] width 30 height 30
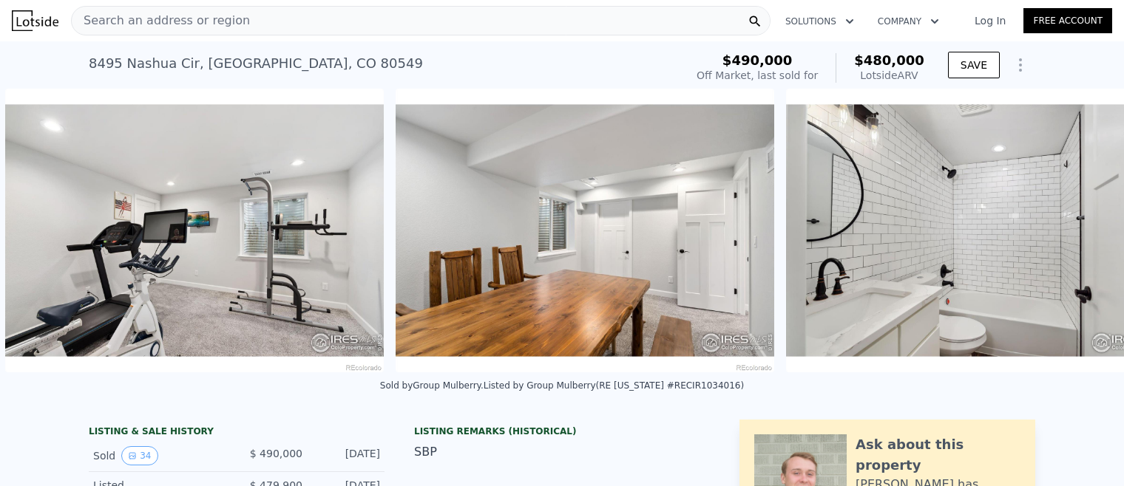
scroll to position [0, 8483]
click at [42, 229] on icon at bounding box center [39, 231] width 30 height 30
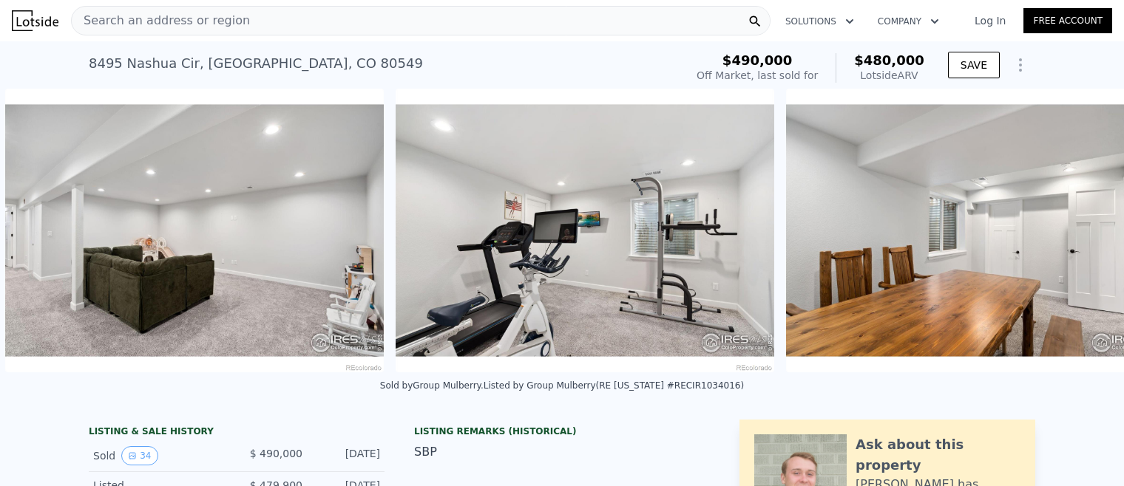
scroll to position [0, 8093]
click at [39, 229] on icon at bounding box center [39, 231] width 30 height 30
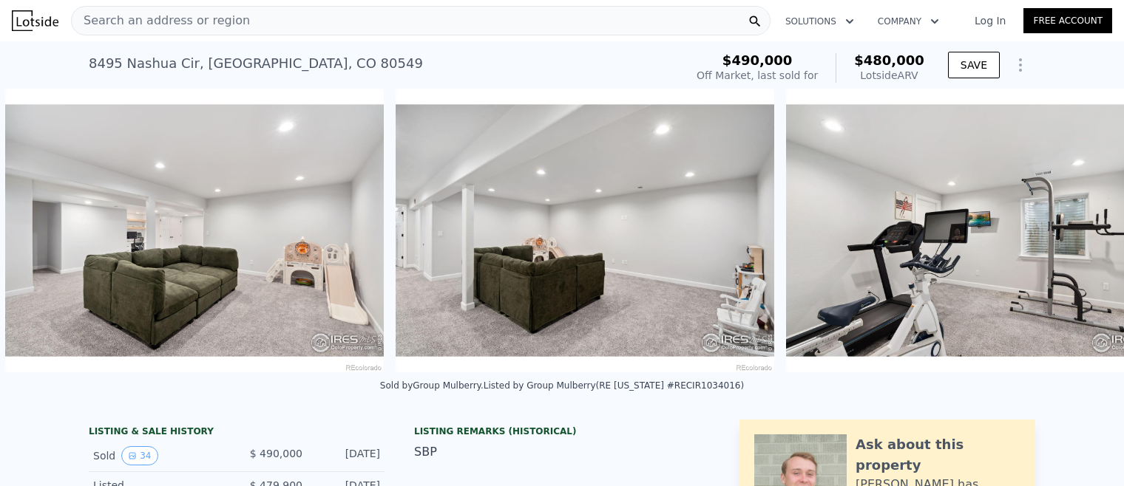
scroll to position [0, 7702]
click at [39, 229] on icon at bounding box center [39, 231] width 30 height 30
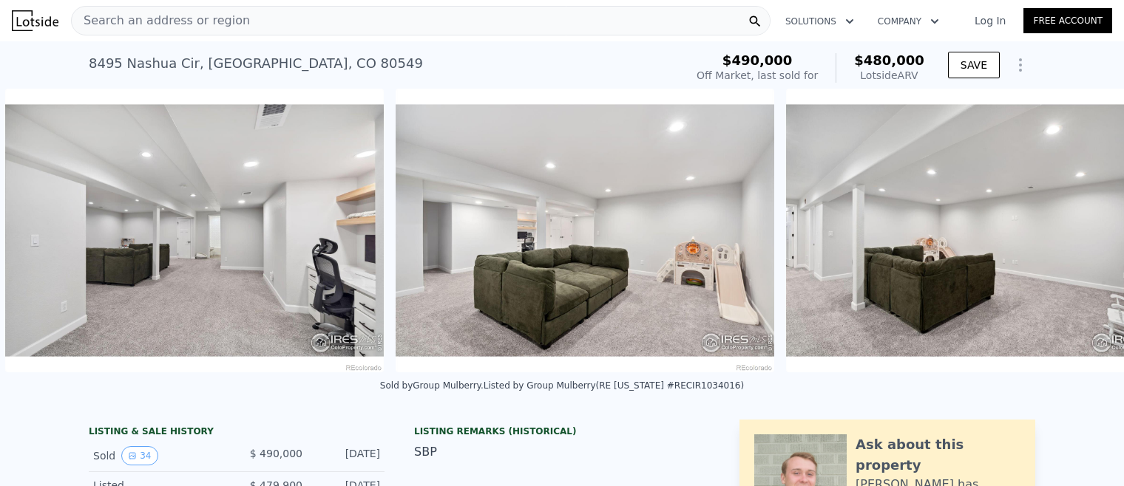
scroll to position [0, 7312]
click at [39, 229] on icon at bounding box center [39, 231] width 30 height 30
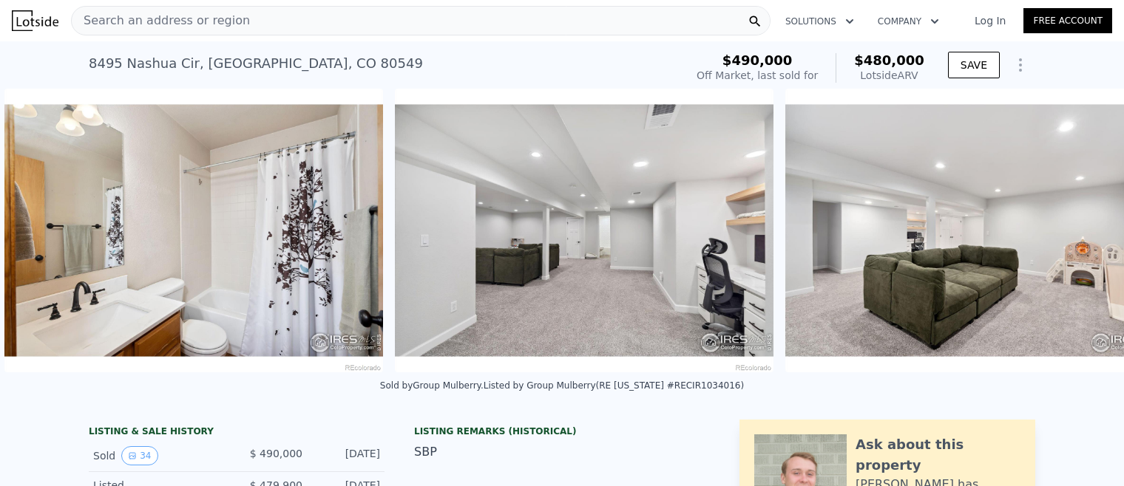
scroll to position [0, 6922]
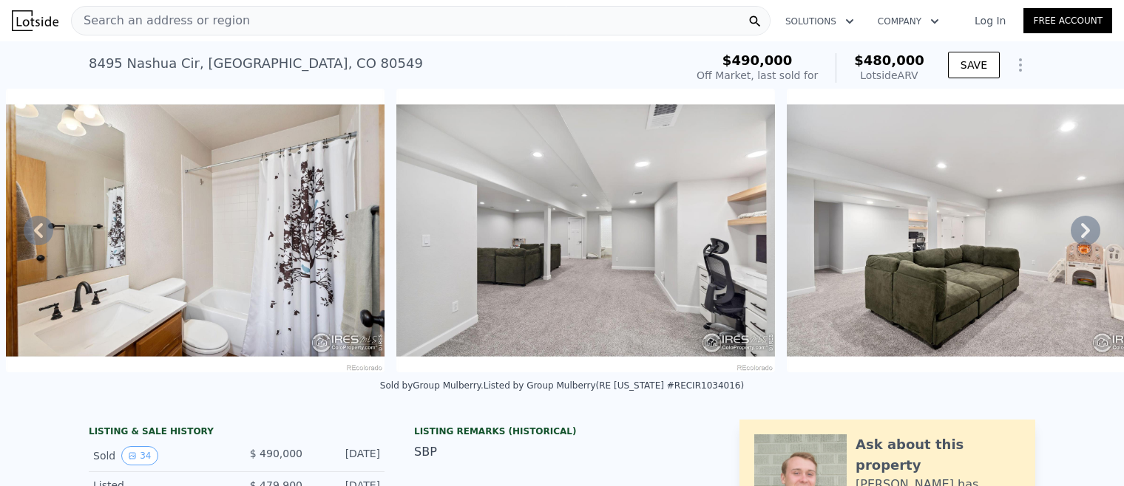
click at [39, 229] on icon at bounding box center [39, 231] width 30 height 30
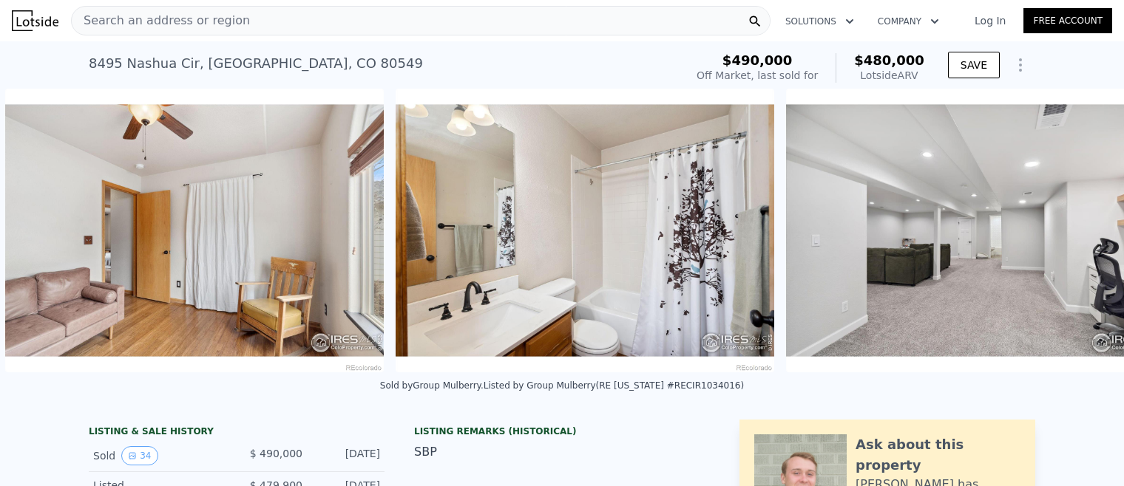
scroll to position [0, 6531]
click at [39, 229] on img at bounding box center [195, 231] width 379 height 284
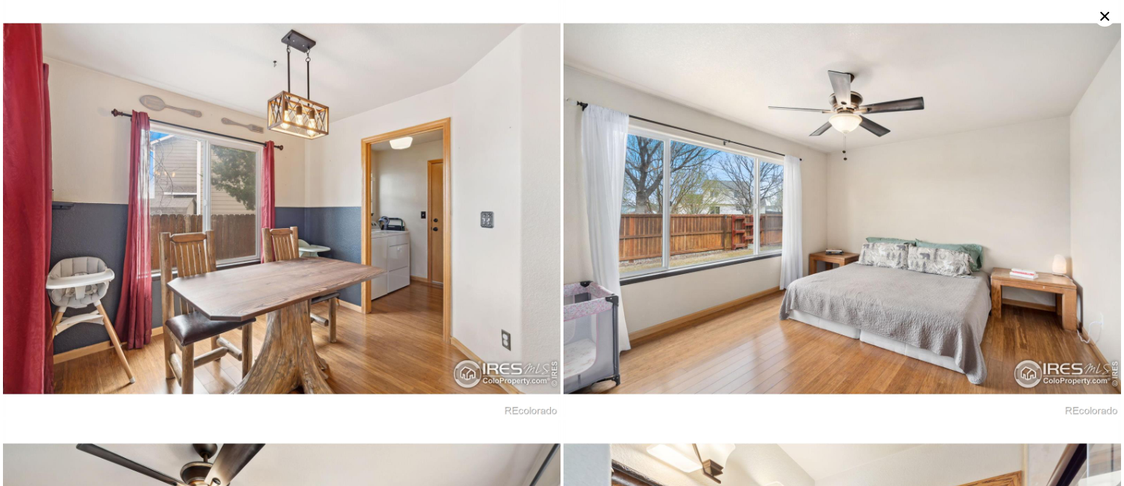
scroll to position [2105, 0]
click at [1098, 15] on icon at bounding box center [1104, 16] width 21 height 21
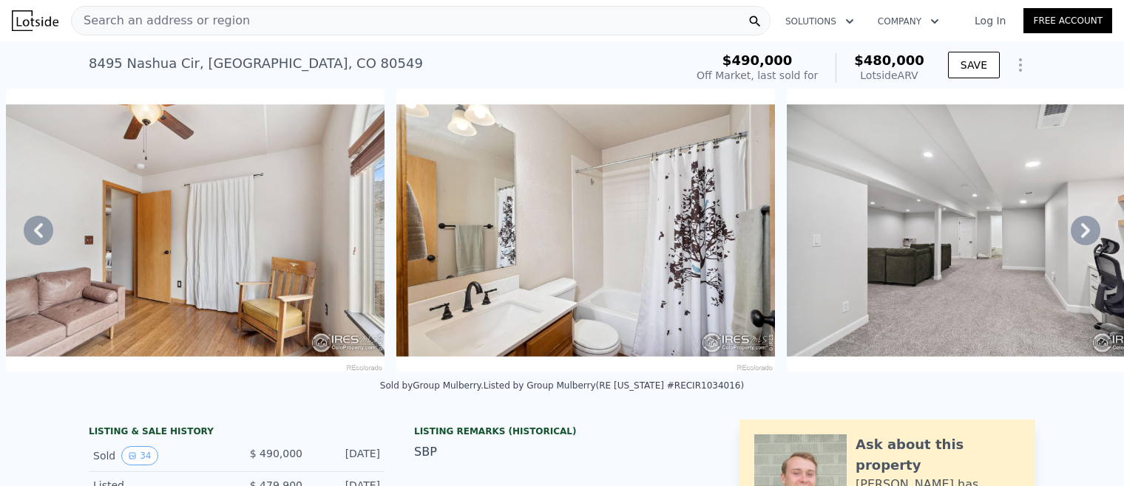
click at [38, 229] on icon at bounding box center [38, 230] width 9 height 15
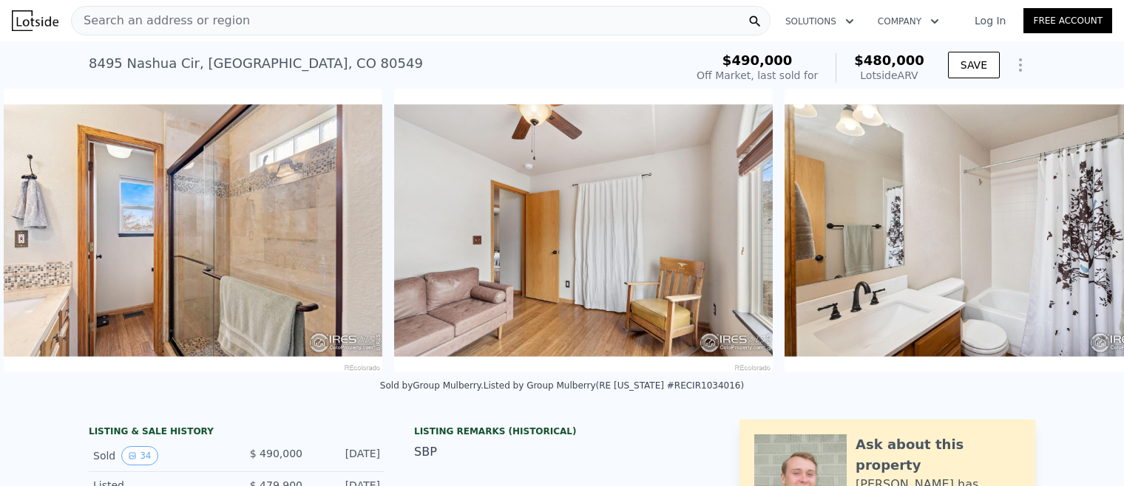
scroll to position [0, 6141]
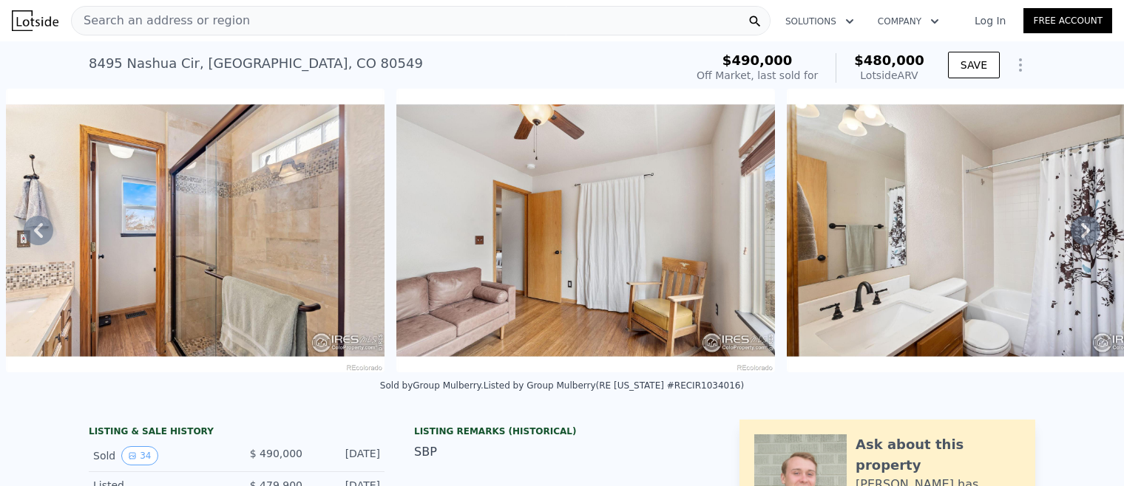
click at [39, 231] on icon at bounding box center [39, 231] width 30 height 30
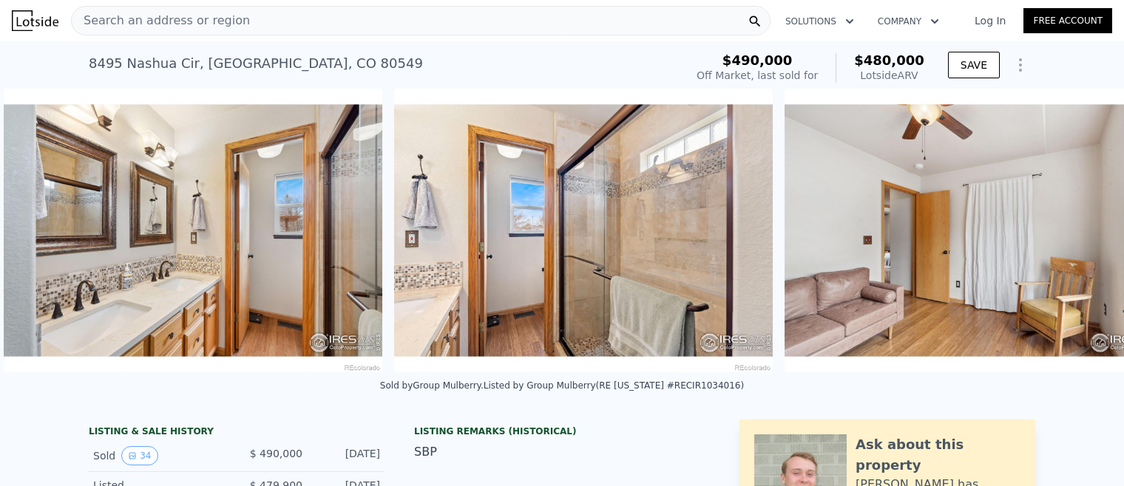
scroll to position [0, 5751]
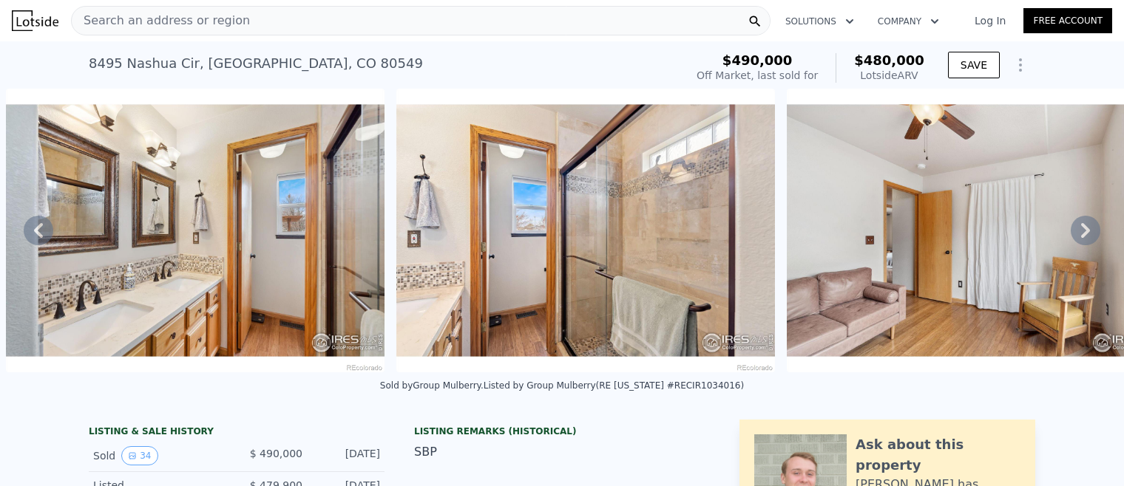
click at [38, 230] on icon at bounding box center [39, 231] width 30 height 30
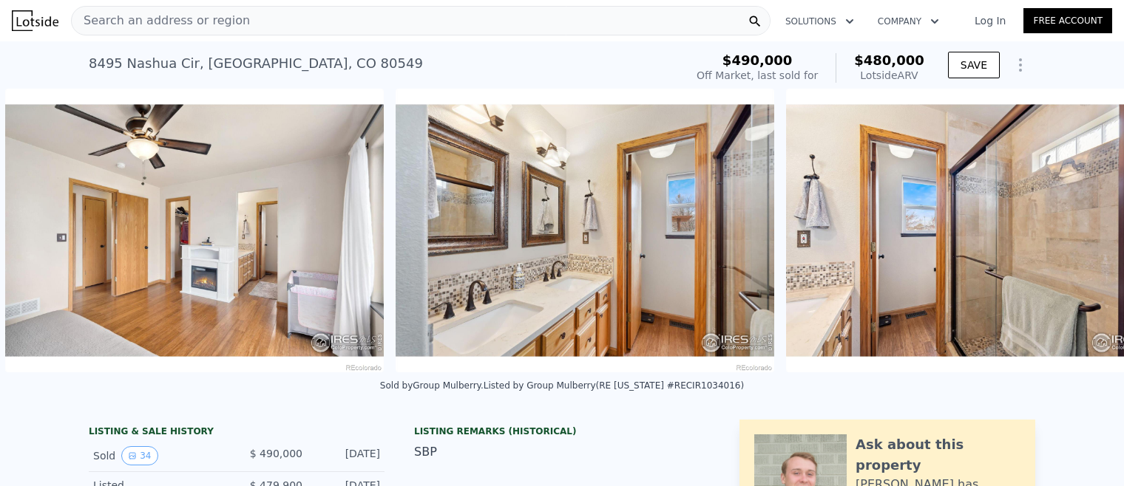
scroll to position [0, 5360]
click at [39, 231] on icon at bounding box center [39, 231] width 30 height 30
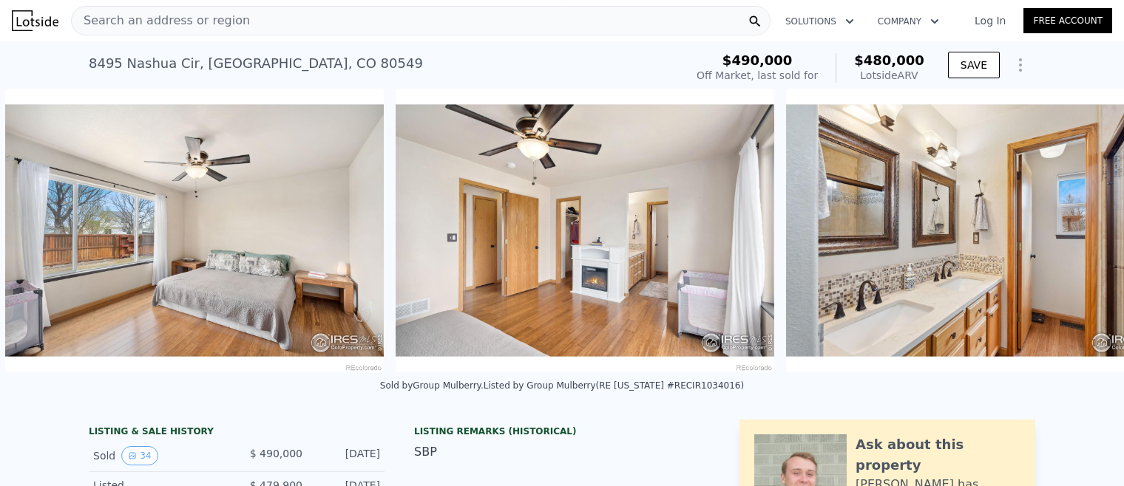
scroll to position [0, 4970]
click at [39, 229] on icon at bounding box center [39, 231] width 30 height 30
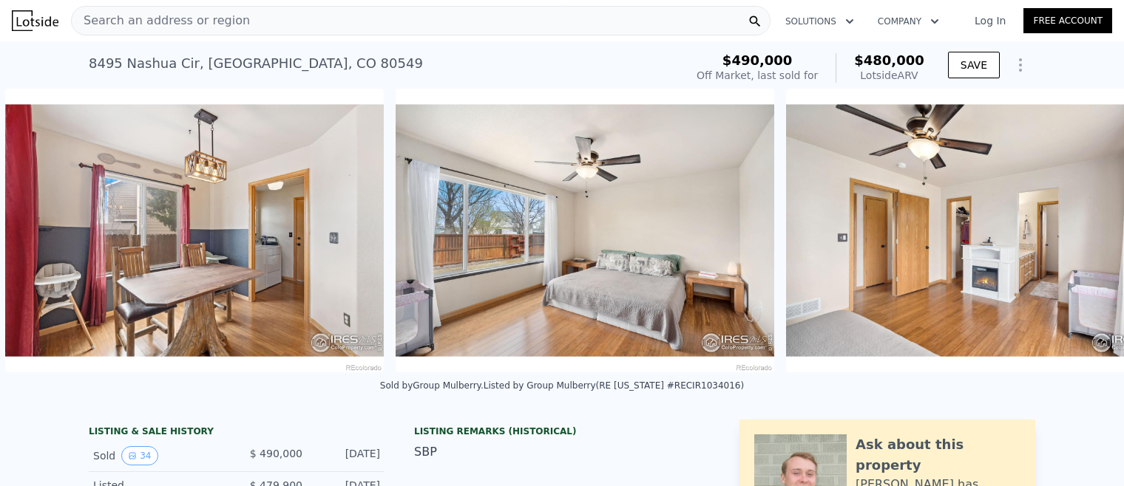
scroll to position [0, 4580]
click at [39, 234] on icon at bounding box center [38, 230] width 9 height 15
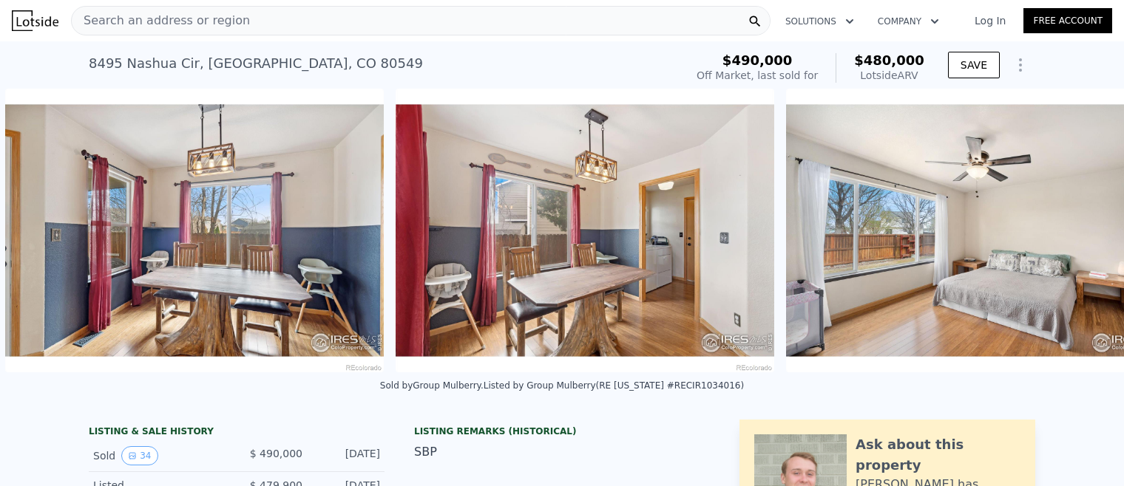
scroll to position [0, 4189]
click at [39, 232] on icon at bounding box center [39, 231] width 30 height 30
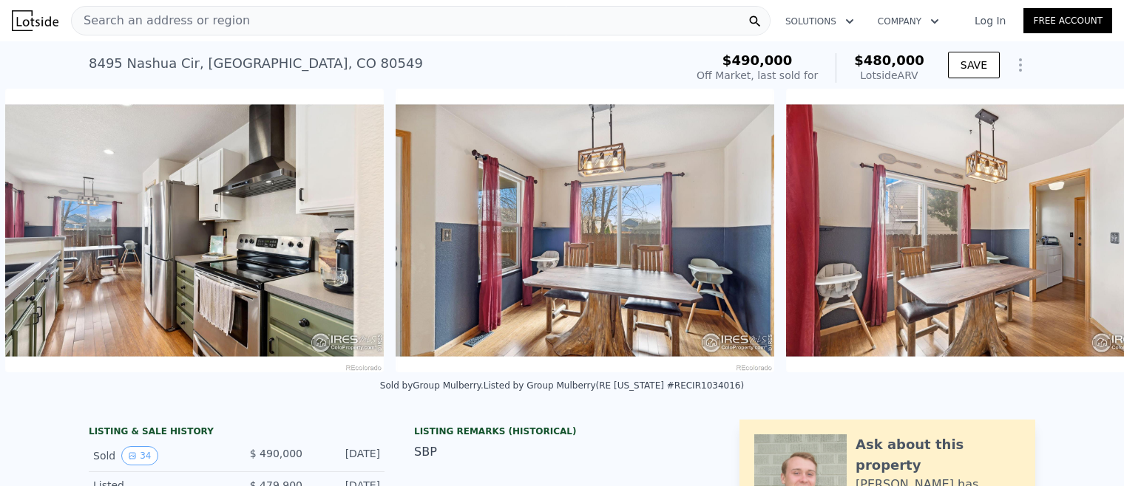
scroll to position [0, 3799]
click at [35, 231] on icon at bounding box center [38, 230] width 9 height 15
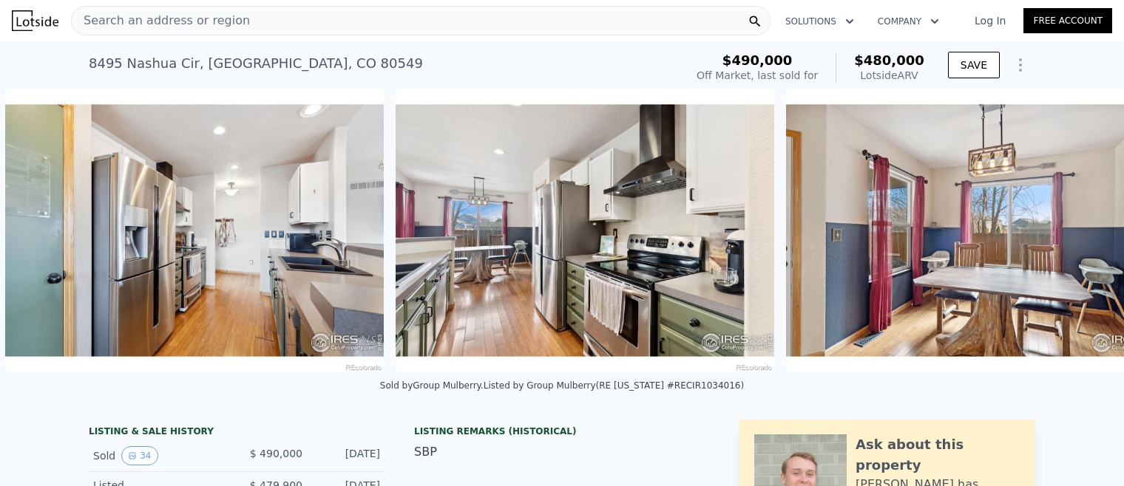
scroll to position [0, 3409]
click at [40, 230] on icon at bounding box center [39, 231] width 30 height 30
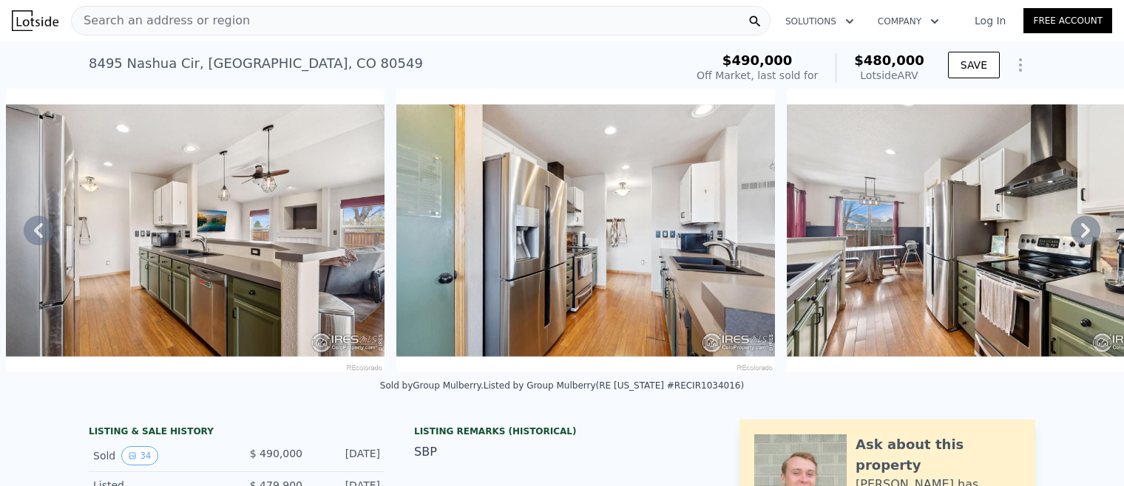
click at [42, 231] on icon at bounding box center [39, 231] width 30 height 30
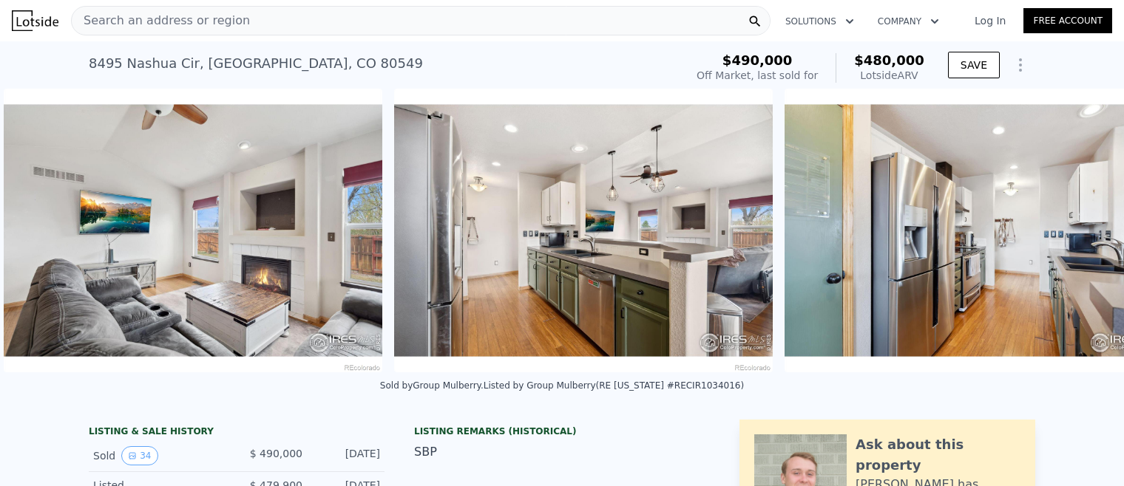
scroll to position [0, 2628]
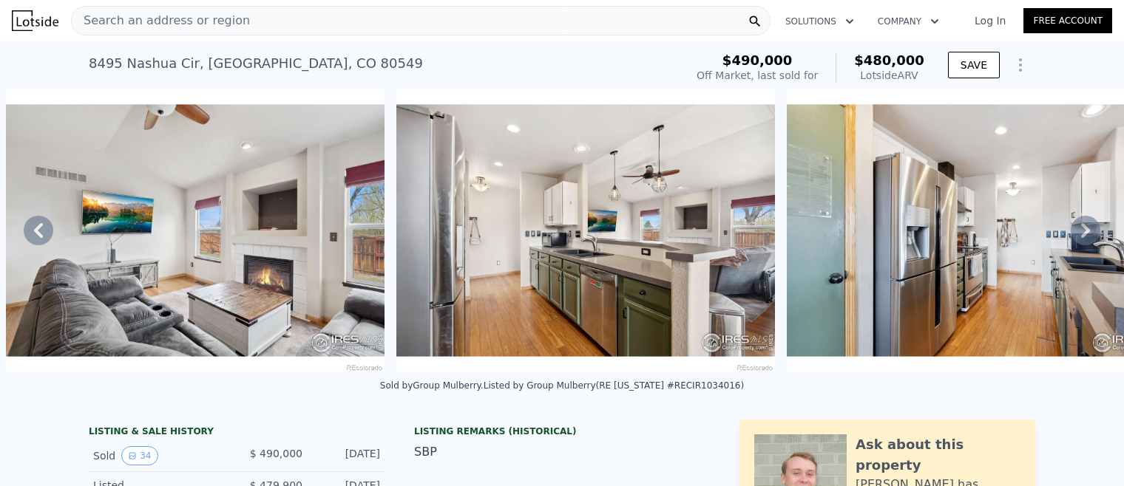
click at [41, 235] on icon at bounding box center [38, 230] width 9 height 15
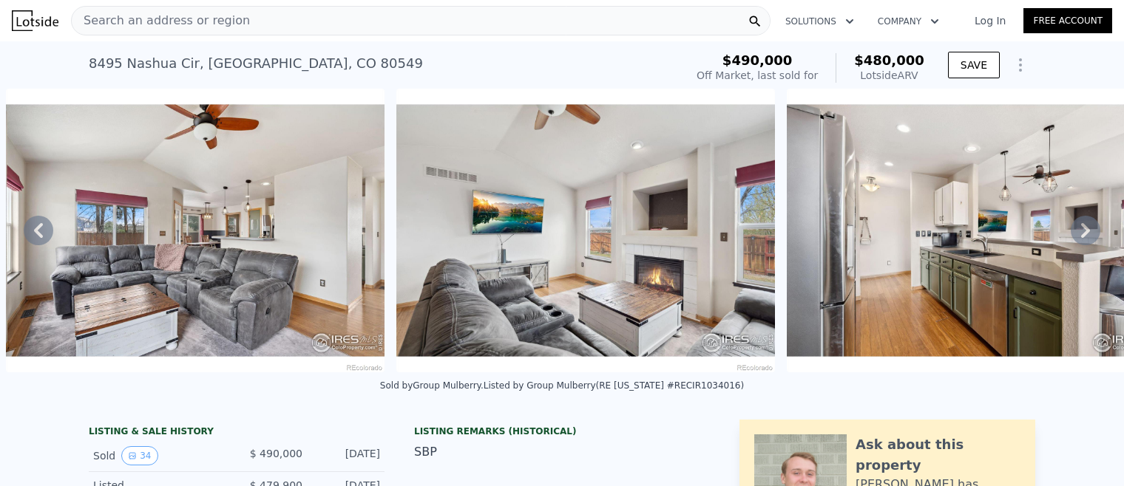
click at [44, 234] on icon at bounding box center [39, 231] width 30 height 30
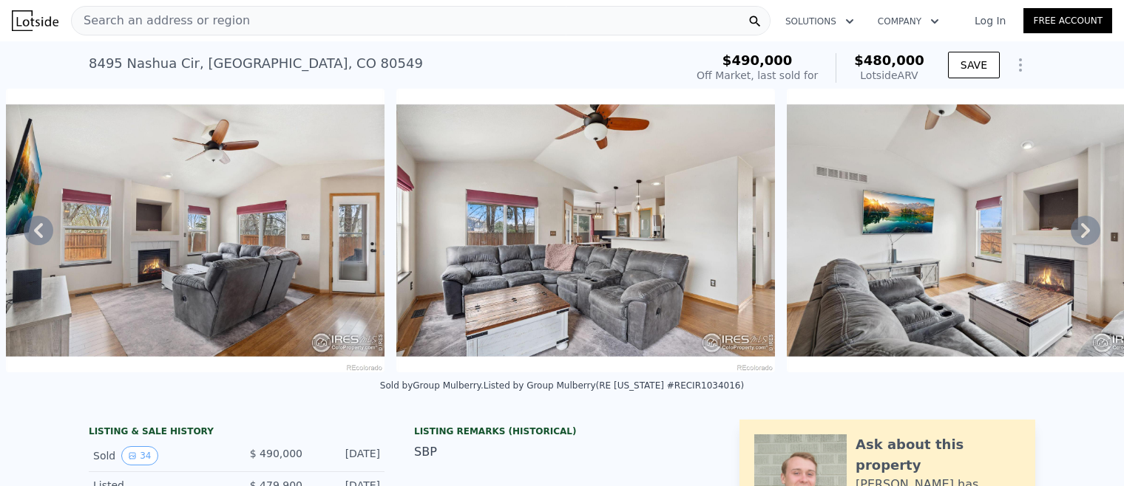
click at [37, 238] on icon at bounding box center [39, 231] width 30 height 30
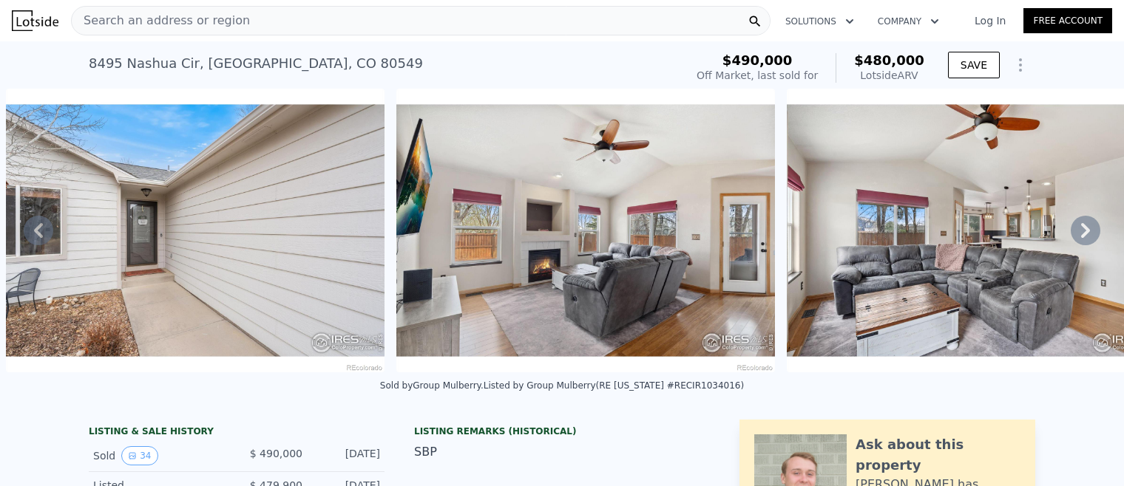
click at [44, 232] on icon at bounding box center [39, 231] width 30 height 30
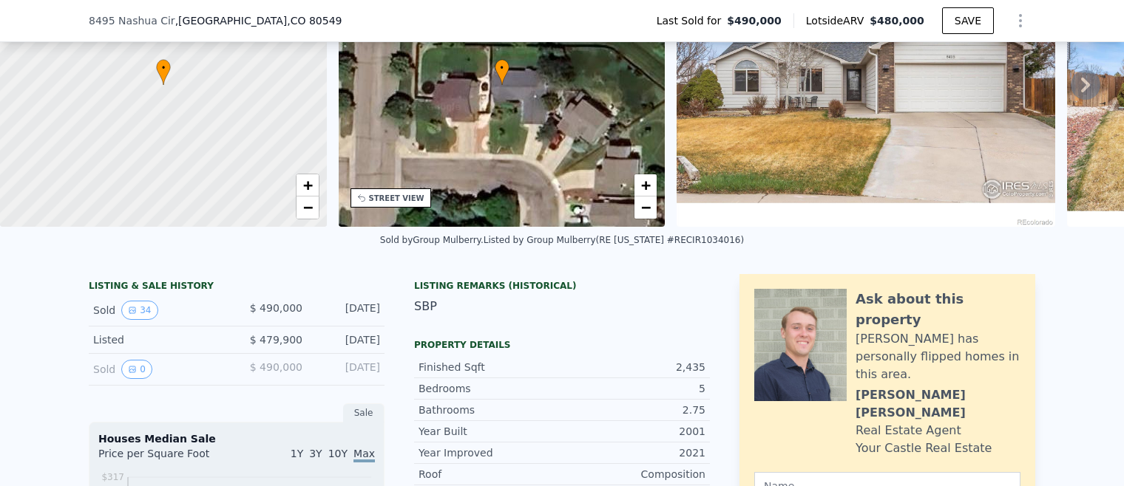
scroll to position [88, 0]
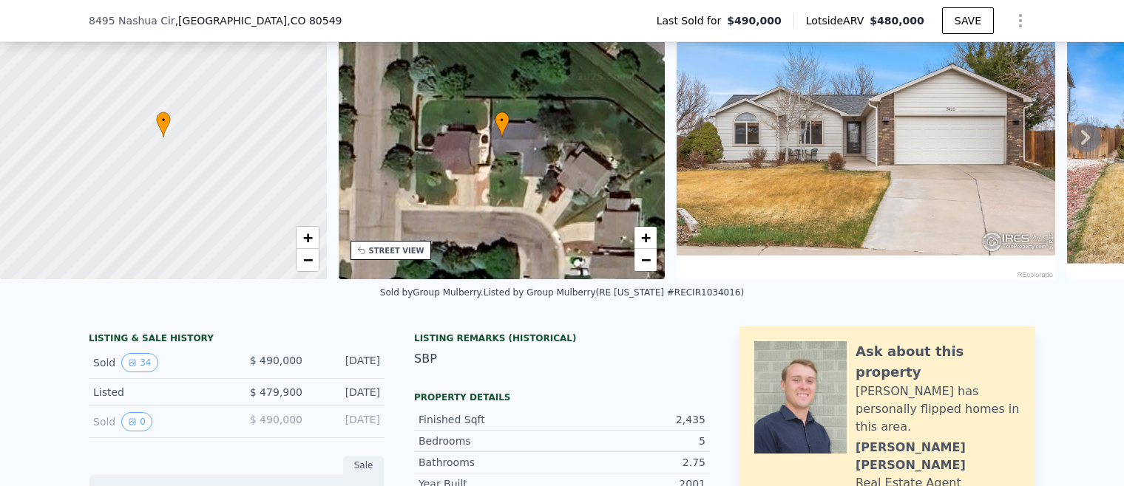
drag, startPoint x: 178, startPoint y: 328, endPoint x: 172, endPoint y: 339, distance: 12.3
click at [177, 329] on div "LISTING & SALE HISTORY Sold 34 $ 490,000 May 11, 2025 Listed $ 479,900 Mar 28, …" at bounding box center [237, 383] width 296 height 112
click at [172, 339] on div "LISTING & SALE HISTORY" at bounding box center [237, 340] width 296 height 15
click at [136, 428] on button "0" at bounding box center [136, 422] width 31 height 19
click at [129, 364] on icon "View historical data" at bounding box center [132, 363] width 9 height 9
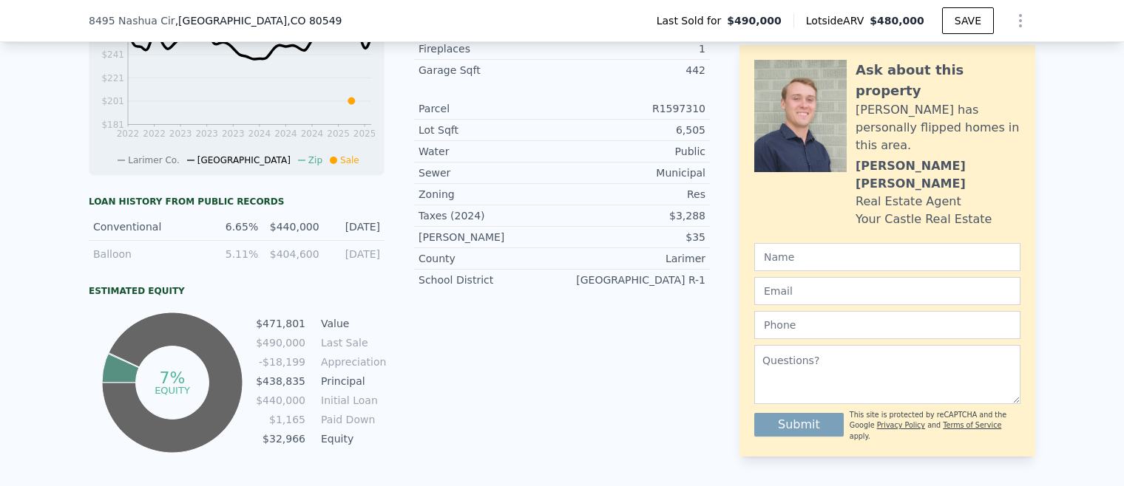
scroll to position [0, 0]
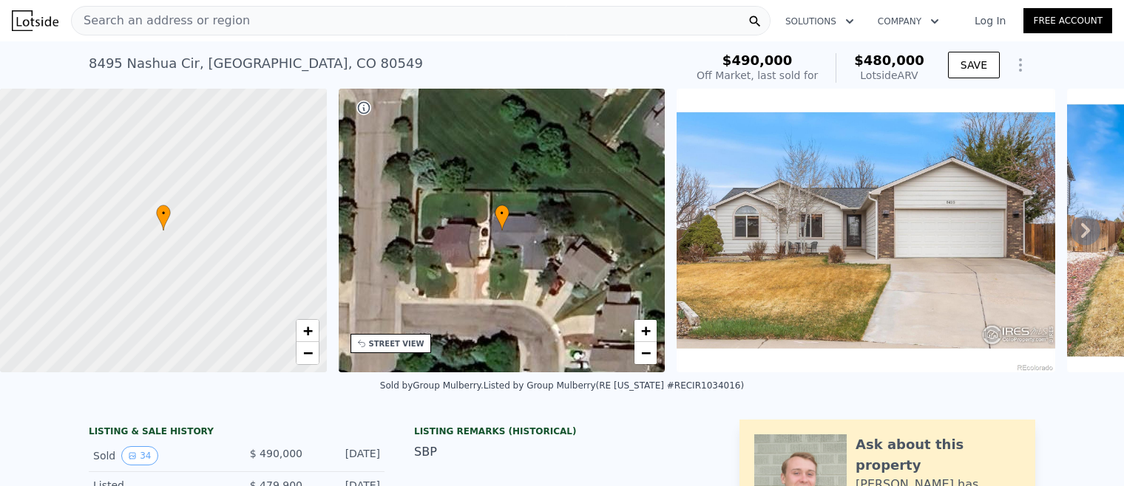
click at [381, 19] on div "Search an address or region" at bounding box center [420, 21] width 699 height 30
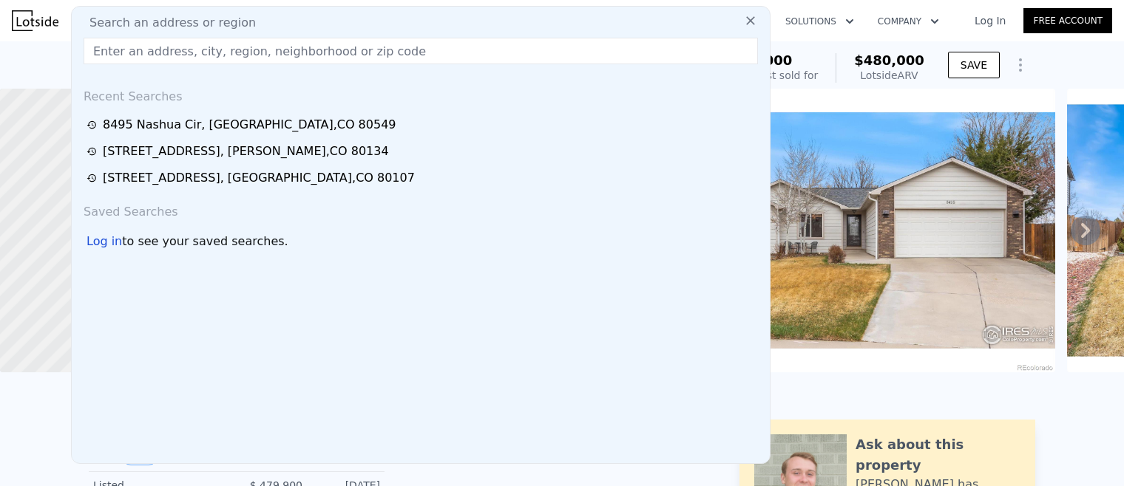
click at [251, 49] on input "text" at bounding box center [421, 51] width 674 height 27
paste input "20075 County Rd 172"
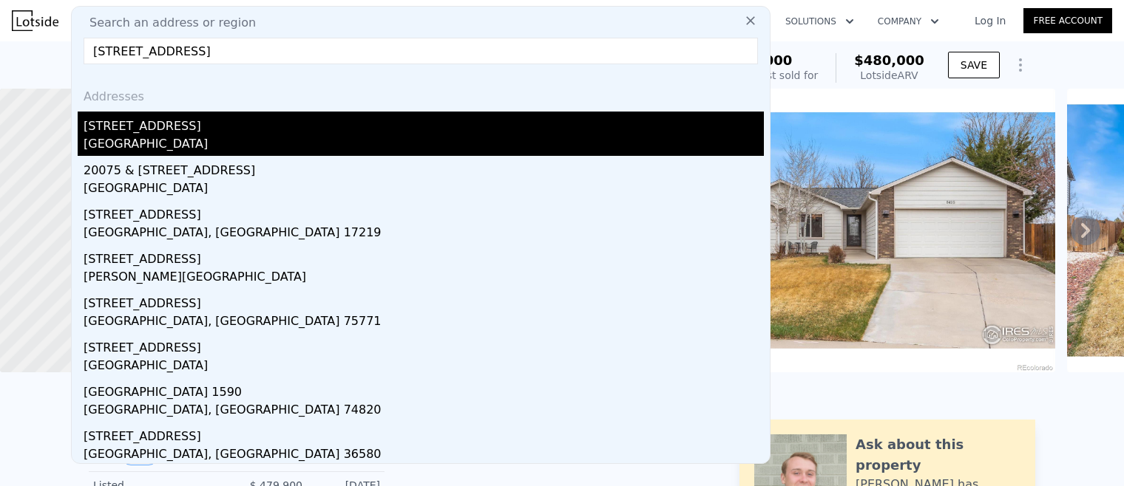
type input "20075 County Rd 172"
click at [177, 140] on div "Smith County, TX 75762" at bounding box center [424, 145] width 680 height 21
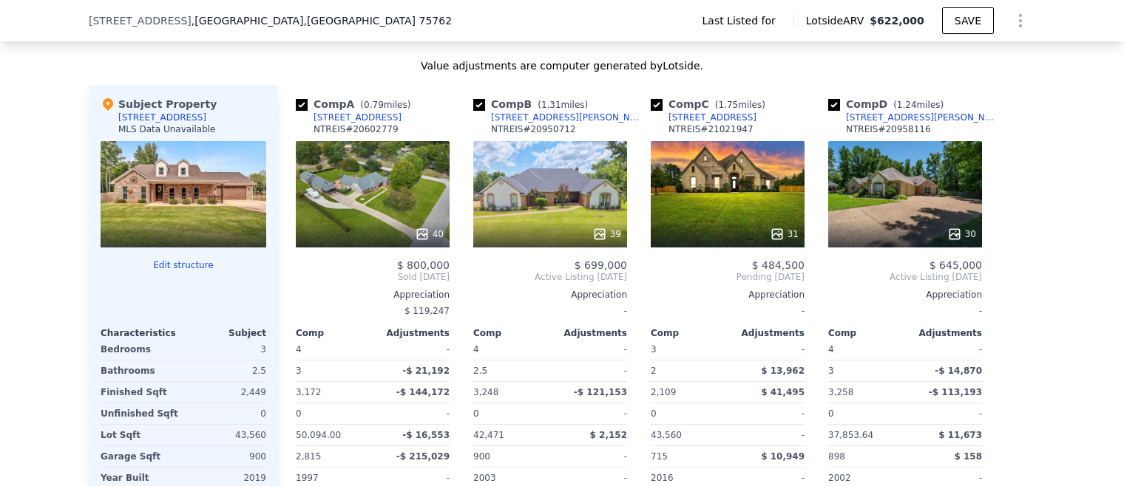
scroll to position [1025, 0]
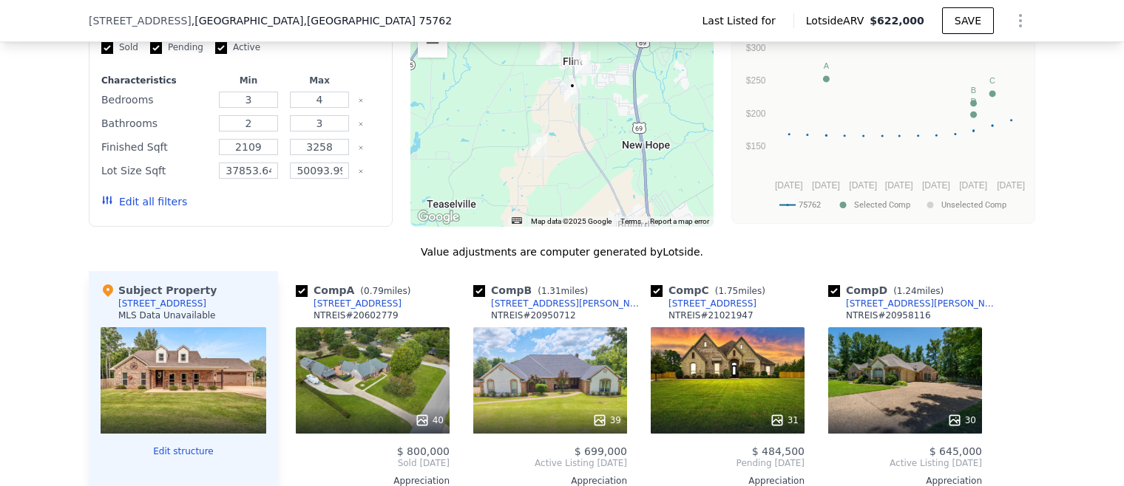
click at [225, 373] on div at bounding box center [184, 380] width 166 height 106
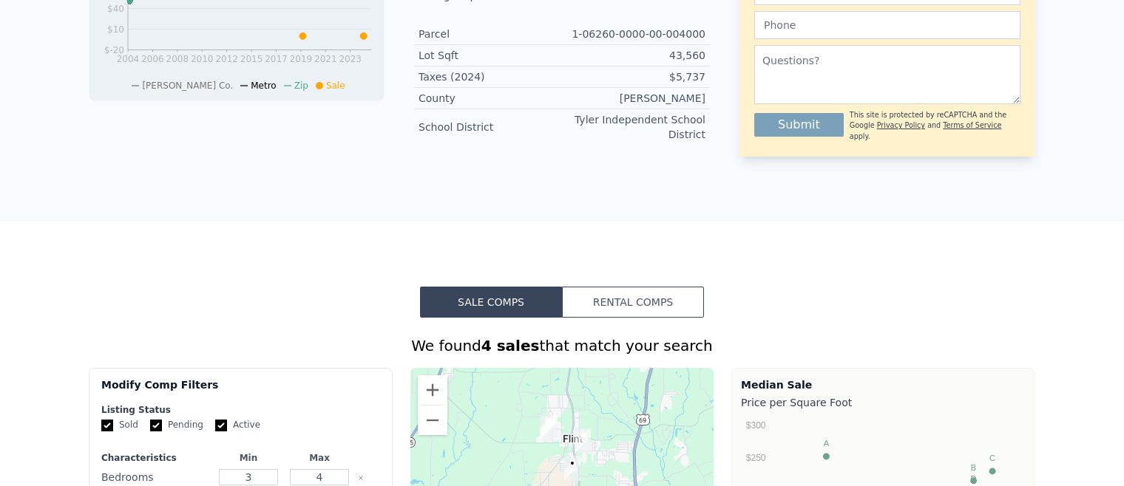
scroll to position [0, 0]
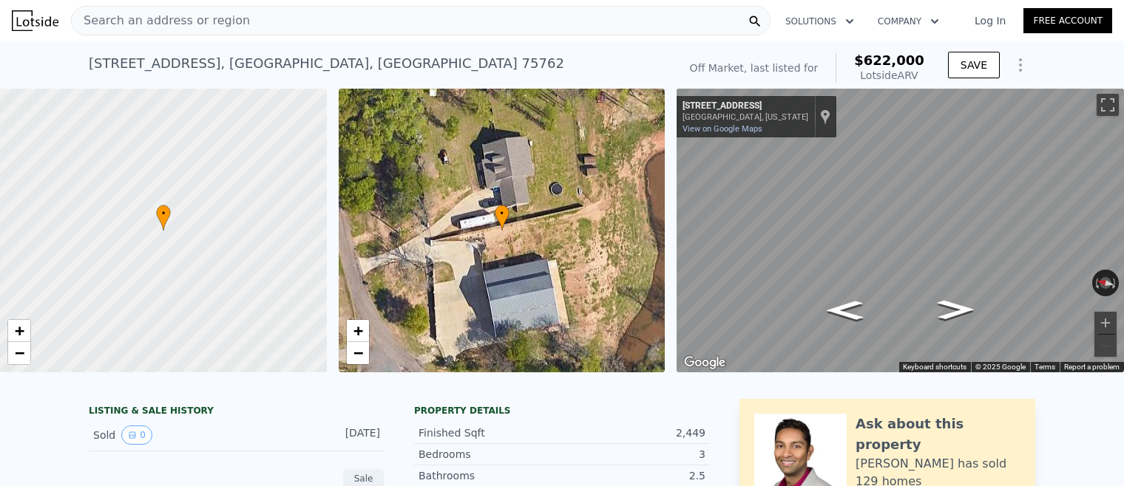
click at [293, 24] on div "Search an address or region" at bounding box center [420, 21] width 699 height 30
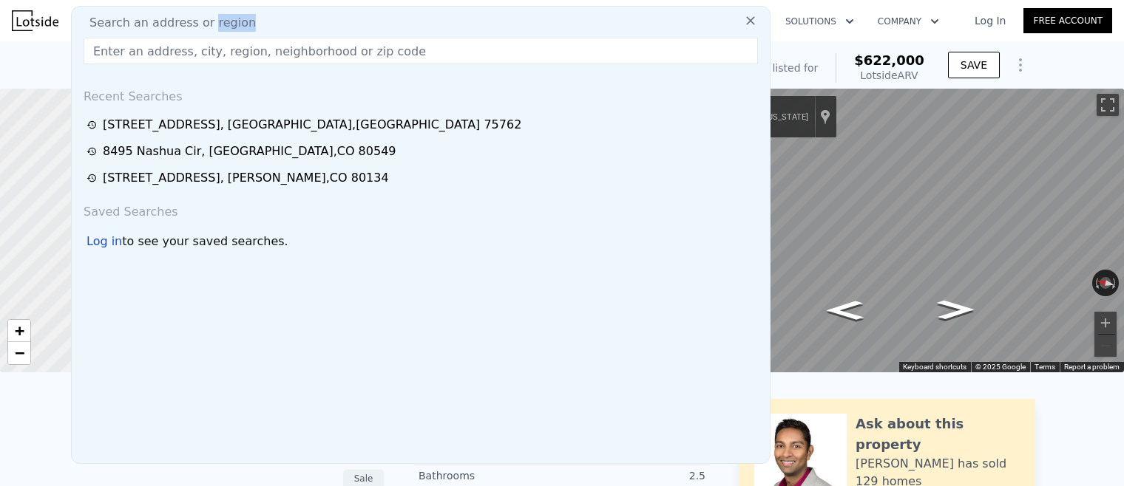
click at [293, 24] on div "Search an address or region" at bounding box center [421, 23] width 686 height 18
click at [303, 41] on input "text" at bounding box center [421, 51] width 674 height 27
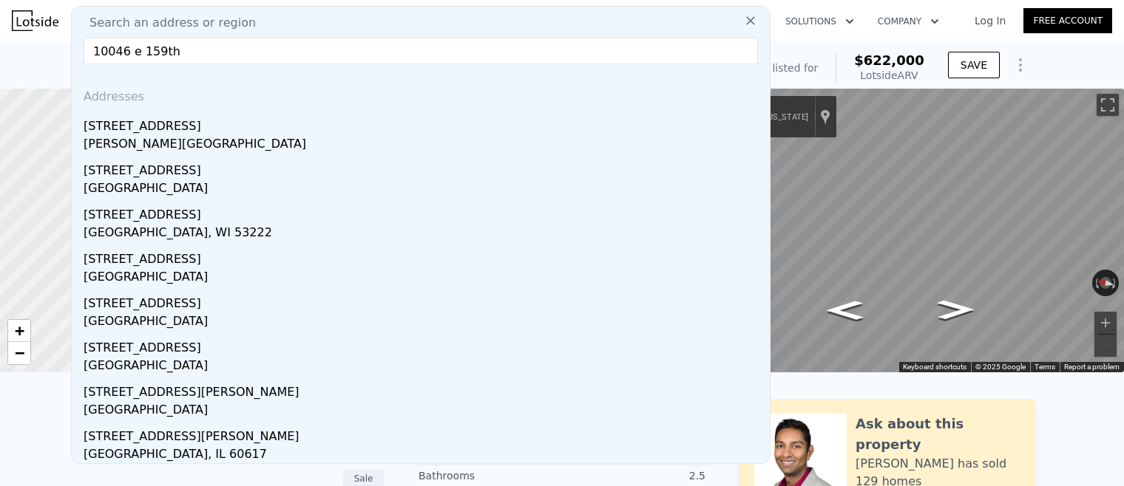
type input "10046 e 159th"
click at [166, 145] on div "Todd Creek, CO 80602" at bounding box center [424, 145] width 680 height 21
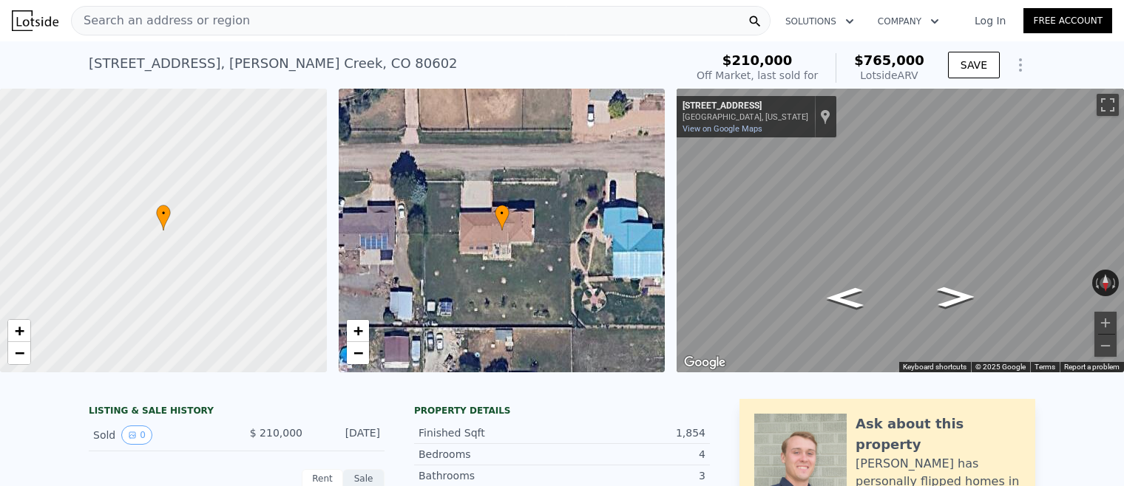
click at [257, 16] on div "Search an address or region" at bounding box center [420, 21] width 699 height 30
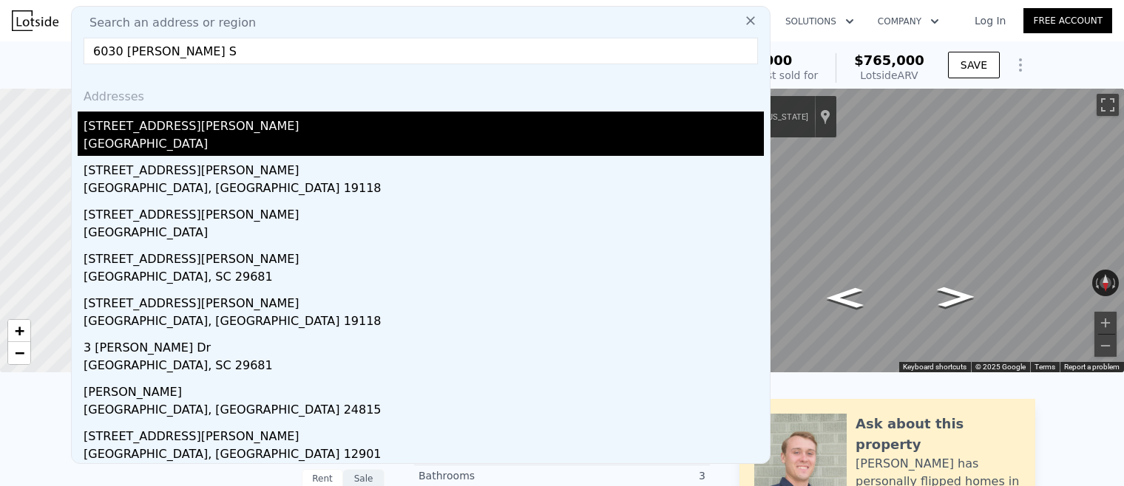
type input "6030 Hartwell S"
click at [178, 140] on div "Dearborn, MI 48126" at bounding box center [424, 145] width 680 height 21
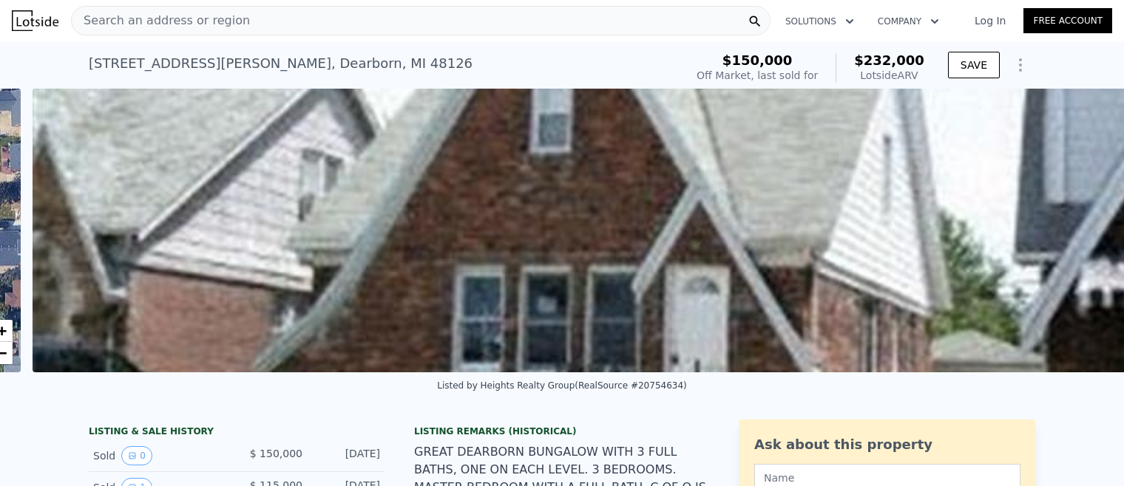
scroll to position [0, 676]
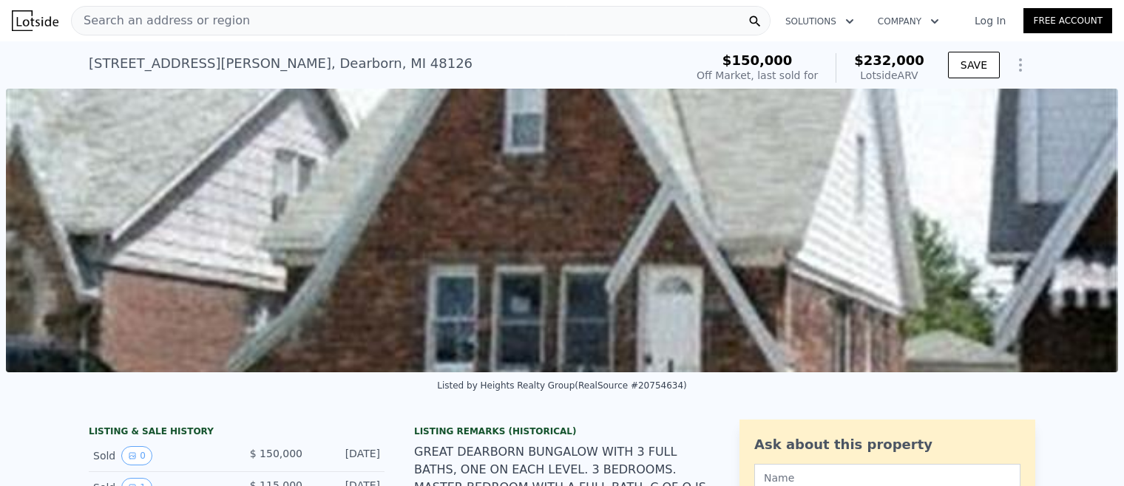
click at [595, 214] on img at bounding box center [562, 231] width 1112 height 284
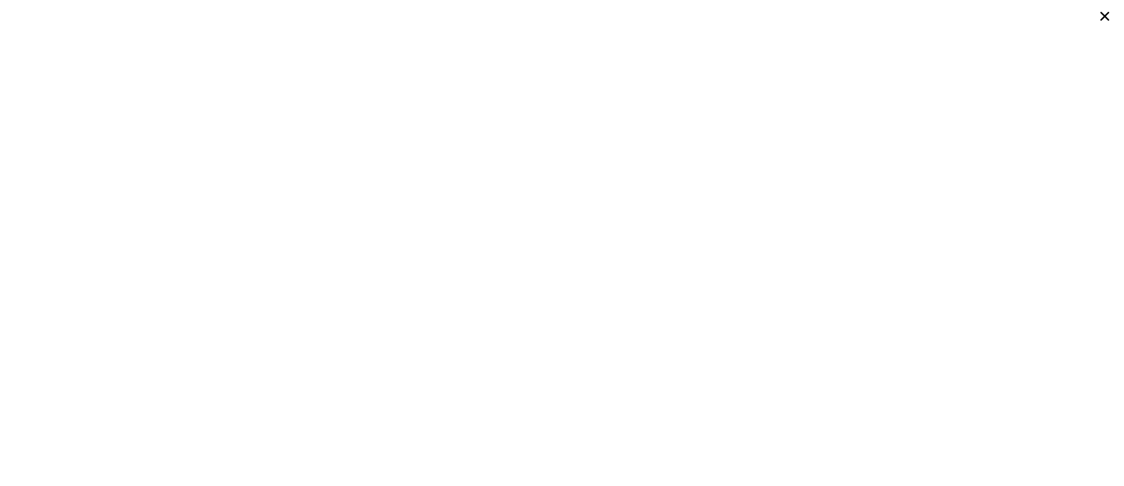
type input "2"
type input "5"
type input "0"
type input "3.25"
type input "1905"
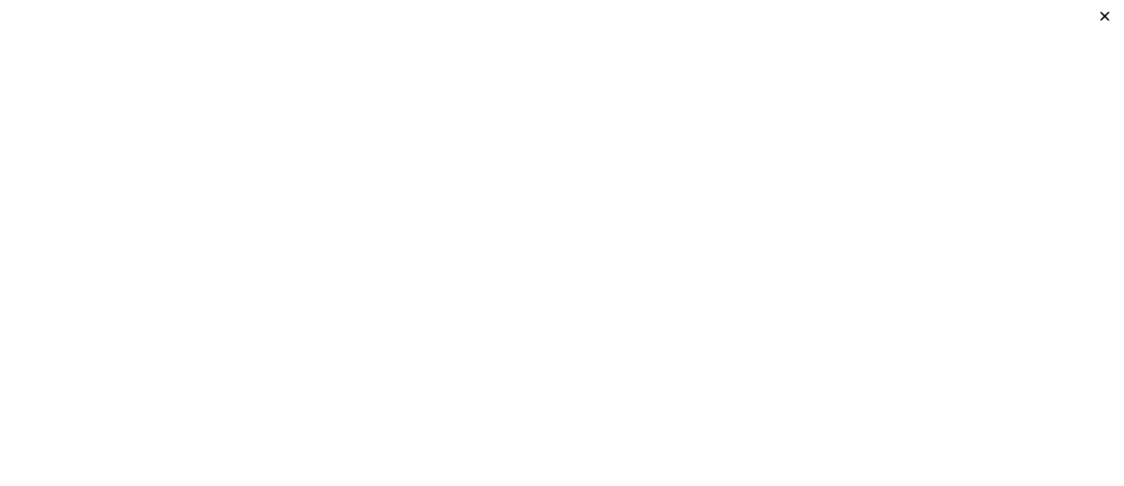
type input "2516"
type input "7246"
type input "436471"
type input "$ 765,000"
type input "$ 489,610"
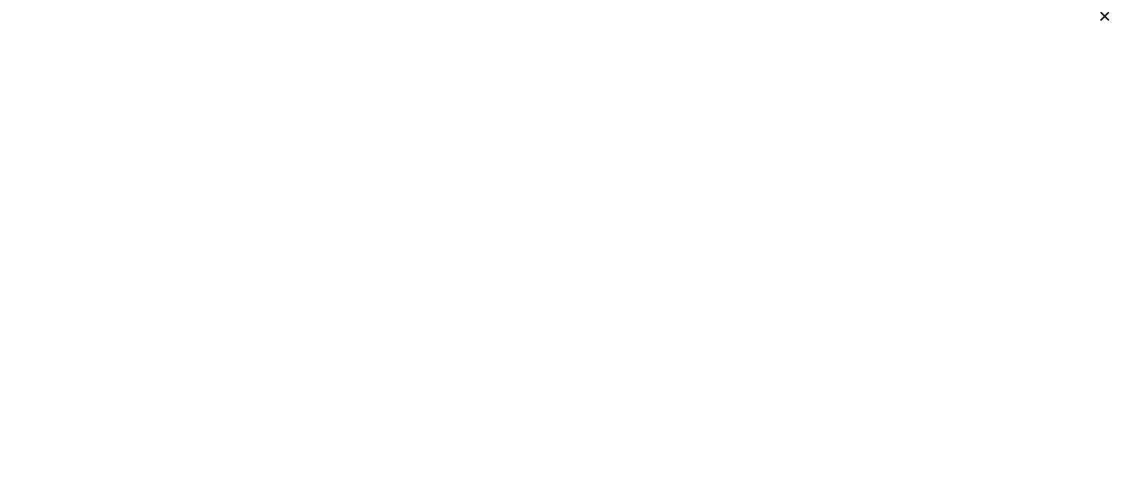
scroll to position [0, 6]
click at [1104, 17] on icon at bounding box center [1104, 16] width 9 height 9
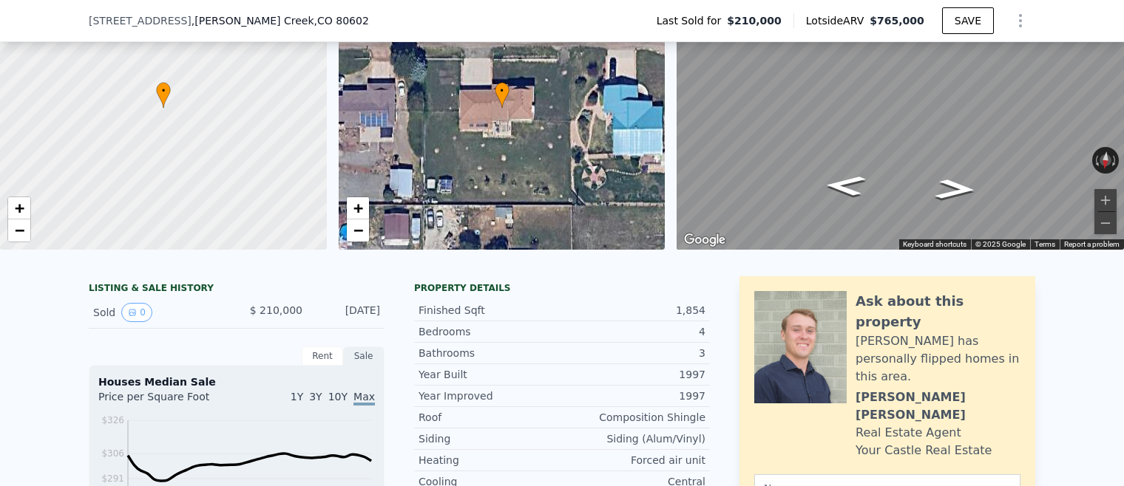
scroll to position [186, 0]
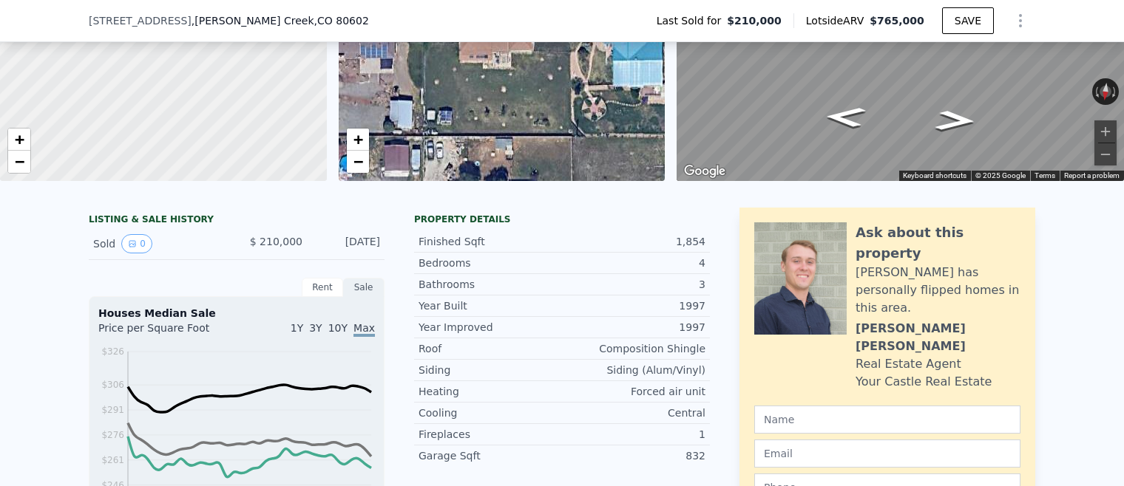
click at [530, 254] on div "Bedrooms 4" at bounding box center [562, 263] width 296 height 21
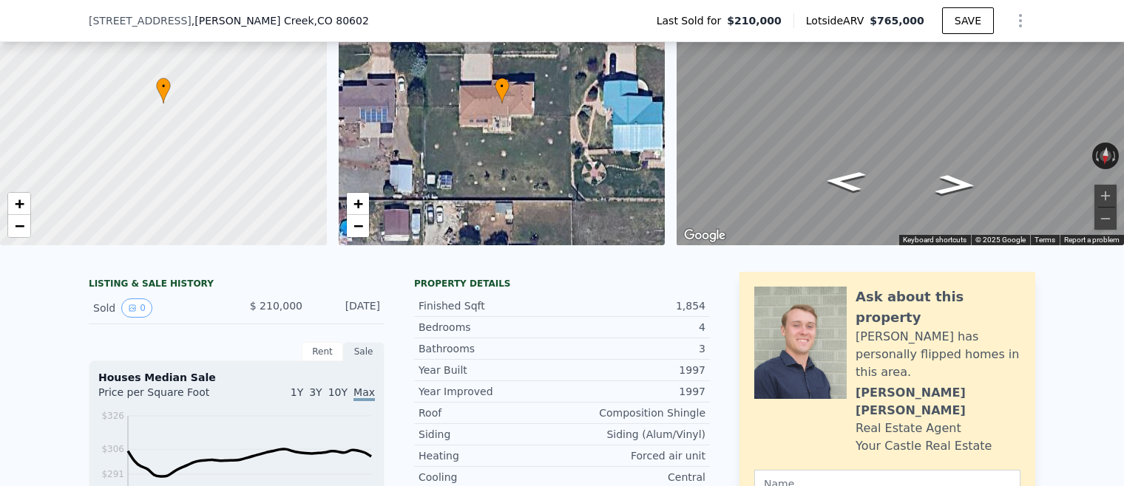
scroll to position [0, 0]
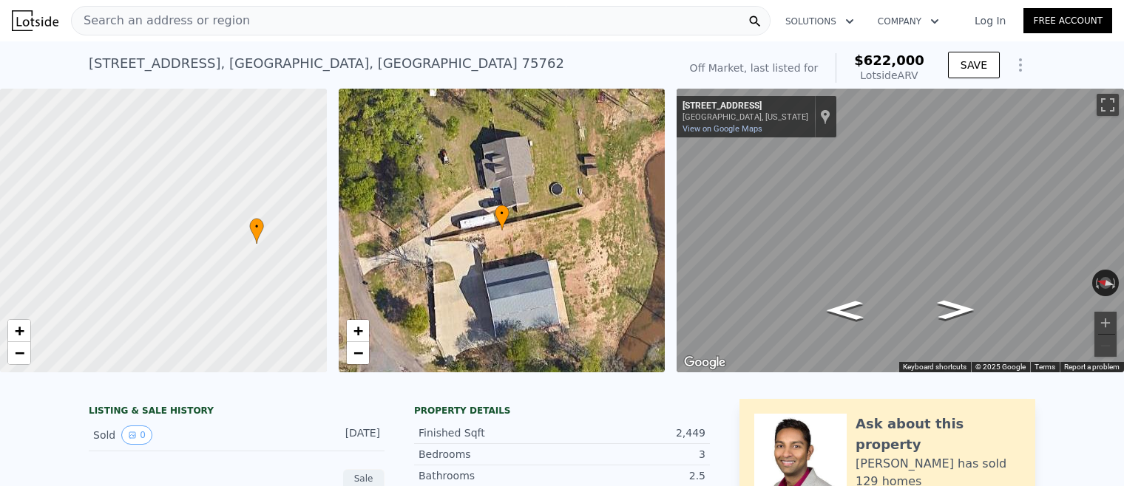
drag, startPoint x: 179, startPoint y: 268, endPoint x: 276, endPoint y: 286, distance: 98.5
click at [276, 286] on div at bounding box center [169, 237] width 392 height 341
drag, startPoint x: 159, startPoint y: 225, endPoint x: 172, endPoint y: 144, distance: 82.3
click at [166, 113] on div at bounding box center [163, 224] width 392 height 341
drag, startPoint x: 194, startPoint y: 230, endPoint x: 199, endPoint y: 290, distance: 60.1
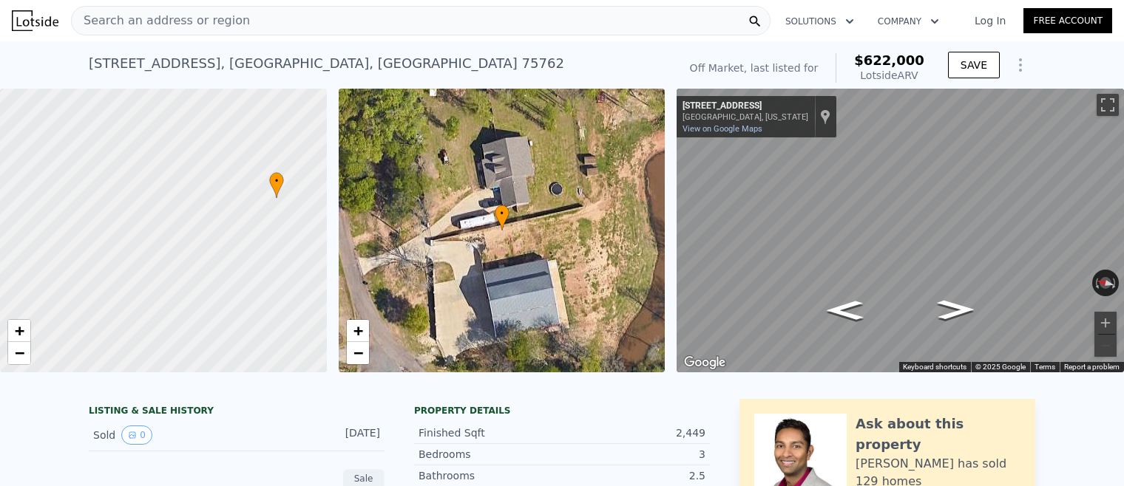
click at [199, 290] on div at bounding box center [164, 232] width 392 height 341
drag, startPoint x: 177, startPoint y: 285, endPoint x: 228, endPoint y: 242, distance: 67.2
click at [228, 242] on div at bounding box center [163, 231] width 392 height 341
drag, startPoint x: 256, startPoint y: 309, endPoint x: 251, endPoint y: 320, distance: 12.2
click at [251, 320] on div at bounding box center [163, 231] width 392 height 341
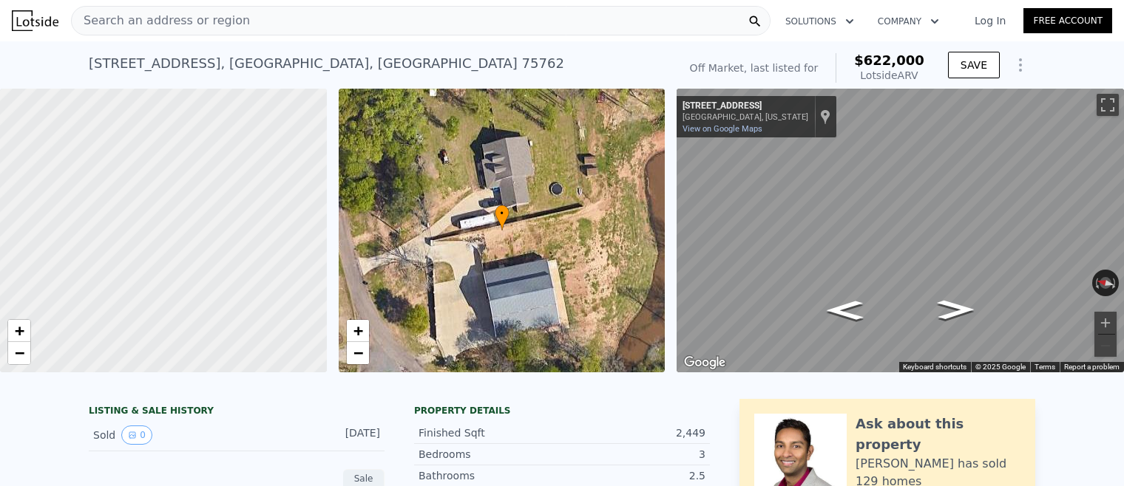
drag, startPoint x: 260, startPoint y: 217, endPoint x: 202, endPoint y: 137, distance: 99.5
click at [202, 137] on div at bounding box center [163, 231] width 392 height 341
drag, startPoint x: 257, startPoint y: 252, endPoint x: 165, endPoint y: 152, distance: 136.6
click at [165, 152] on div at bounding box center [158, 225] width 392 height 341
drag, startPoint x: 247, startPoint y: 208, endPoint x: 245, endPoint y: 302, distance: 93.9
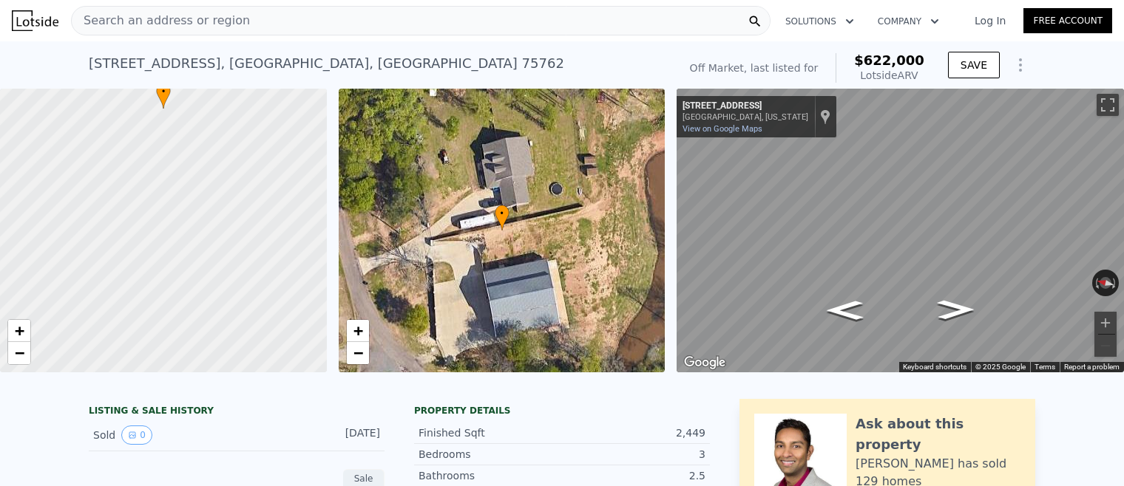
click at [240, 329] on div at bounding box center [163, 231] width 392 height 341
drag, startPoint x: 228, startPoint y: 223, endPoint x: 254, endPoint y: 291, distance: 72.8
click at [254, 291] on div at bounding box center [163, 231] width 392 height 341
drag, startPoint x: 238, startPoint y: 202, endPoint x: 248, endPoint y: 277, distance: 76.1
click at [248, 277] on div at bounding box center [166, 259] width 392 height 341
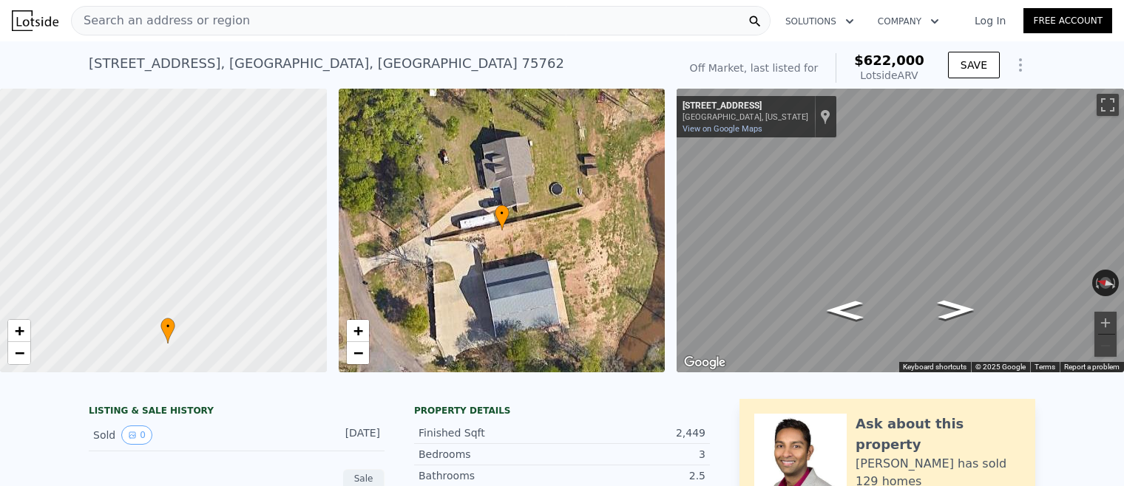
drag, startPoint x: 239, startPoint y: 242, endPoint x: 211, endPoint y: 244, distance: 27.4
click at [205, 330] on div at bounding box center [163, 231] width 392 height 341
drag, startPoint x: 216, startPoint y: 231, endPoint x: 215, endPoint y: 279, distance: 48.1
click at [215, 279] on div at bounding box center [163, 231] width 392 height 341
drag, startPoint x: 258, startPoint y: 272, endPoint x: 235, endPoint y: 193, distance: 82.4
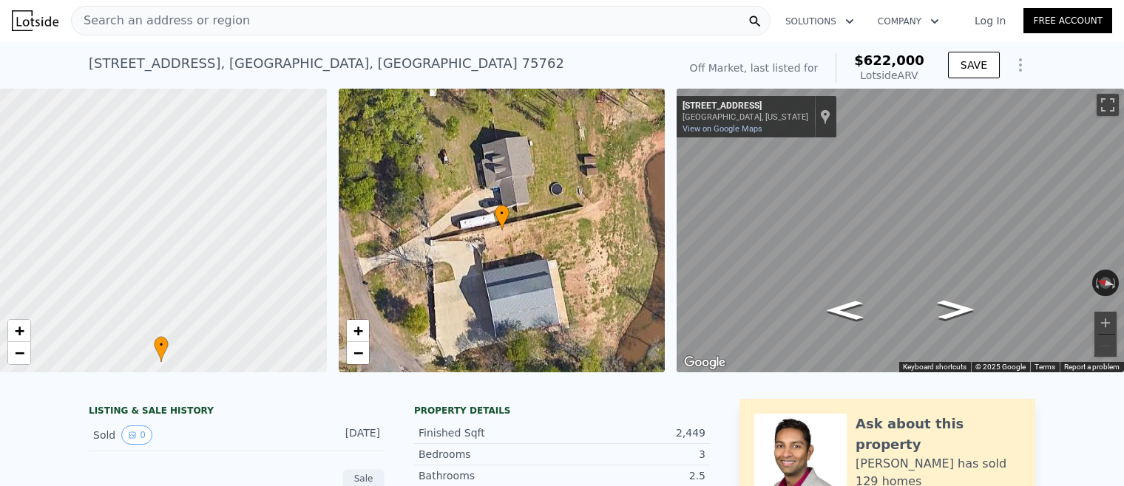
click at [236, 193] on div at bounding box center [161, 222] width 392 height 341
drag, startPoint x: 231, startPoint y: 217, endPoint x: 253, endPoint y: 274, distance: 61.1
click at [253, 274] on div at bounding box center [167, 238] width 392 height 341
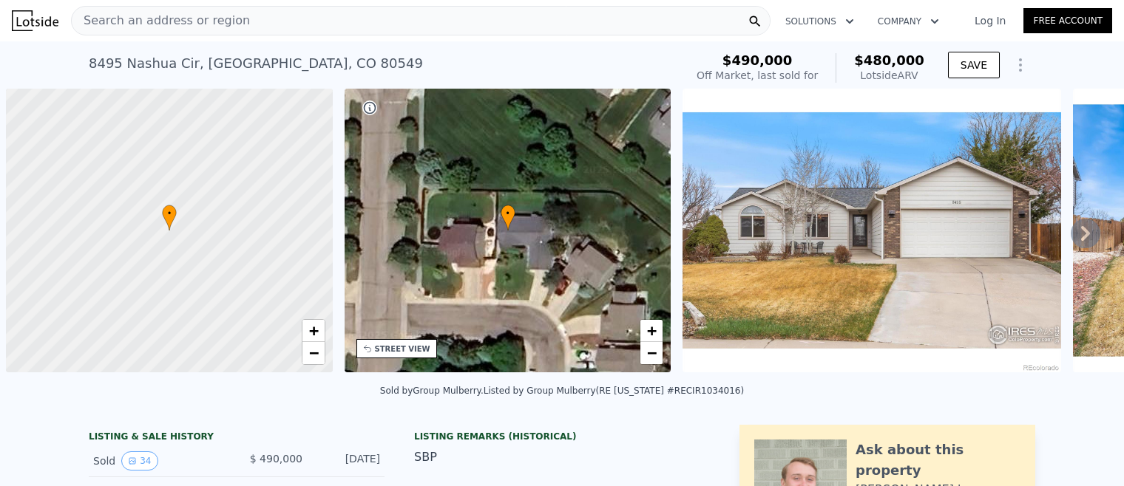
scroll to position [0, 6]
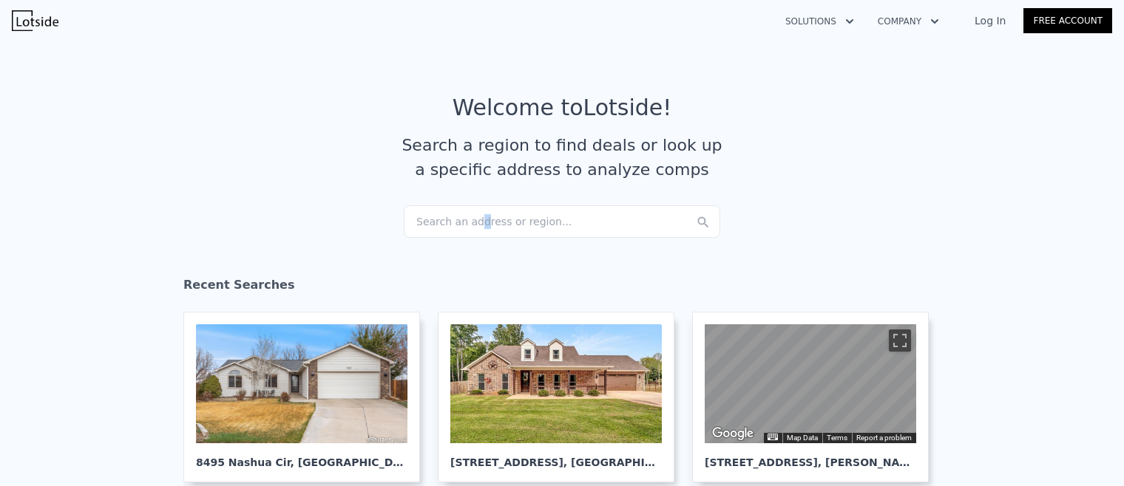
click at [478, 208] on div "Search an address or region..." at bounding box center [562, 222] width 316 height 33
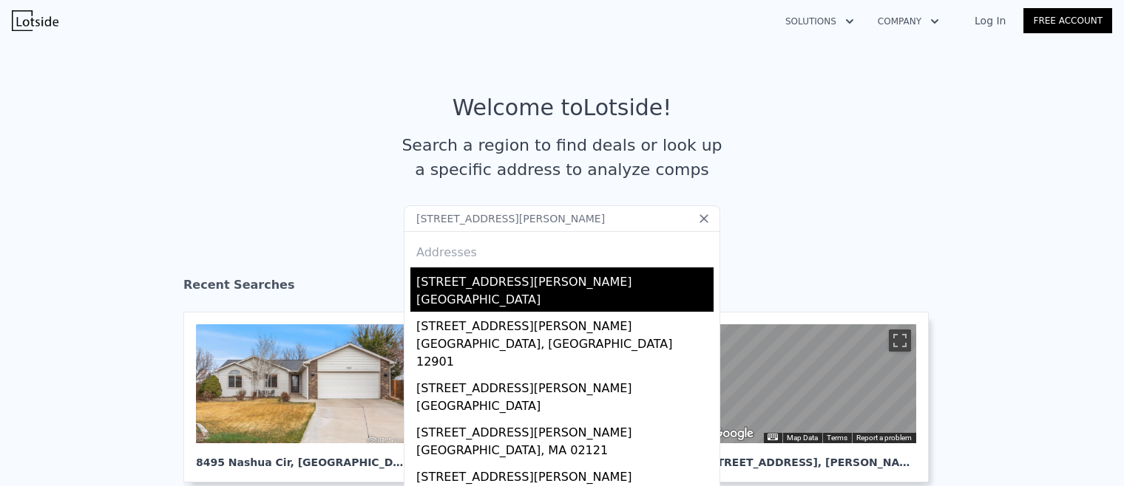
type input "[STREET_ADDRESS][PERSON_NAME]"
click at [495, 302] on div "[GEOGRAPHIC_DATA]" at bounding box center [564, 301] width 297 height 21
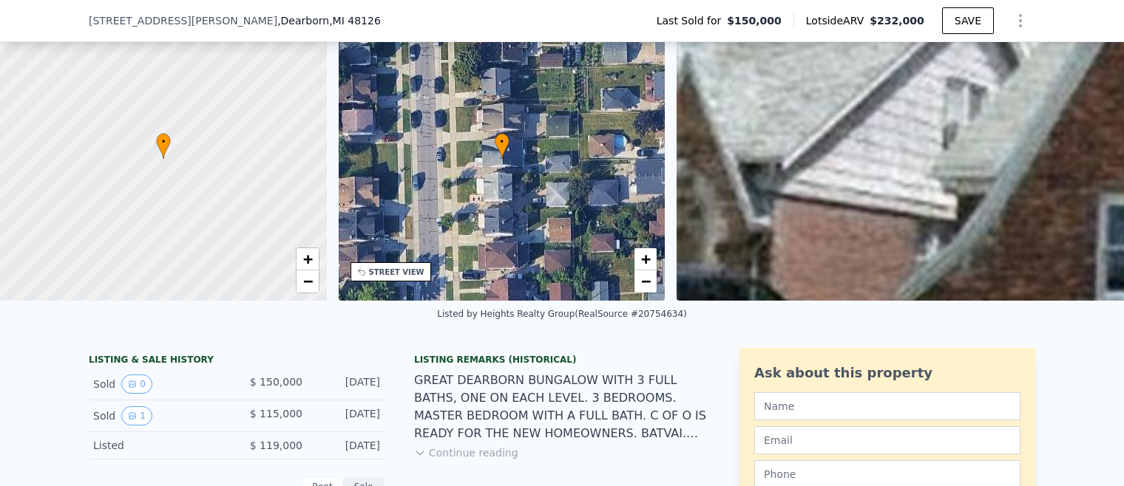
scroll to position [93, 0]
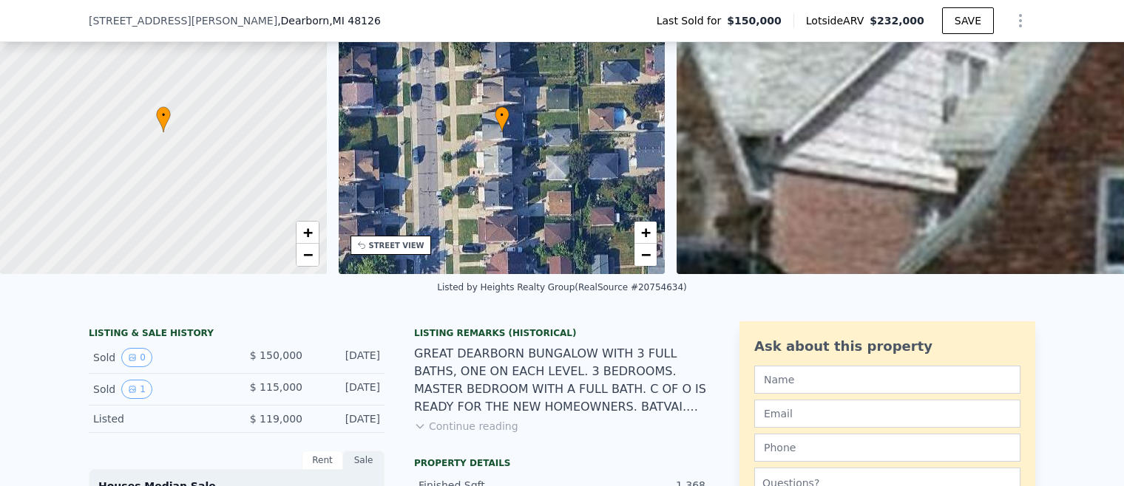
click at [570, 373] on div "GREAT DEARBORN BUNGALOW WITH 3 FULL BATHS, ONE ON EACH LEVEL. 3 BEDROOMS. MASTE…" at bounding box center [562, 380] width 296 height 71
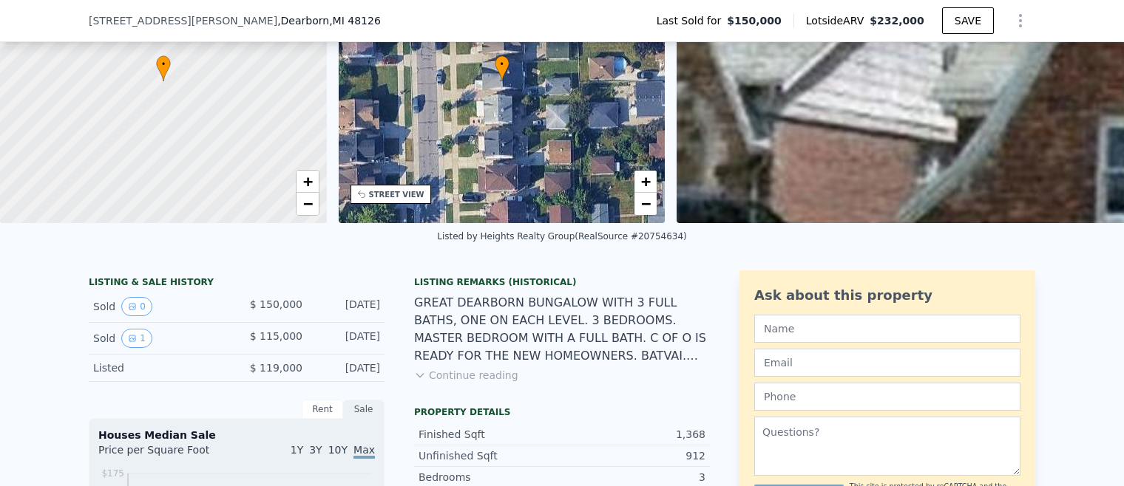
scroll to position [279, 0]
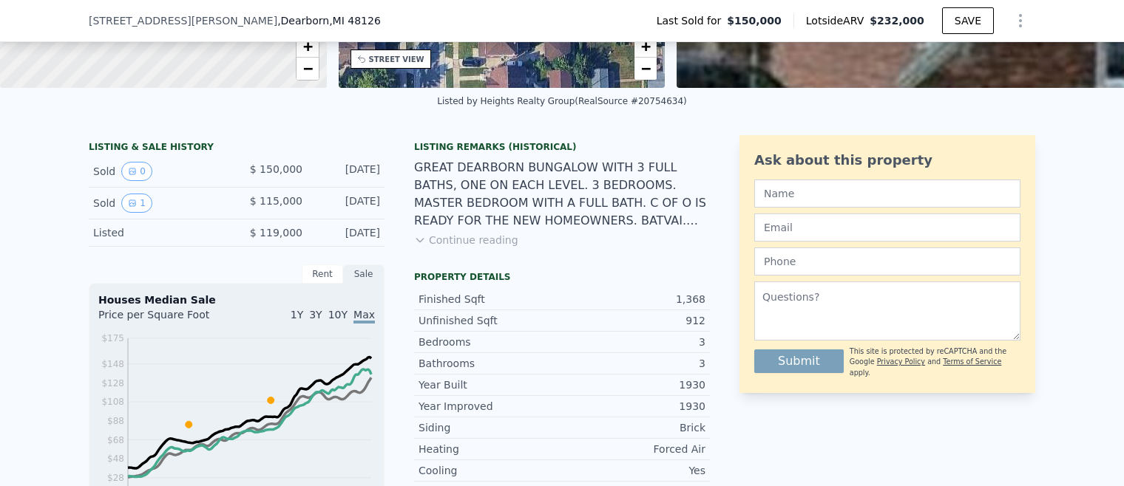
click at [597, 228] on div "GREAT DEARBORN BUNGALOW WITH 3 FULL BATHS, ONE ON EACH LEVEL. 3 BEDROOMS. MASTE…" at bounding box center [562, 194] width 296 height 71
click at [437, 235] on button "Continue reading" at bounding box center [466, 240] width 104 height 15
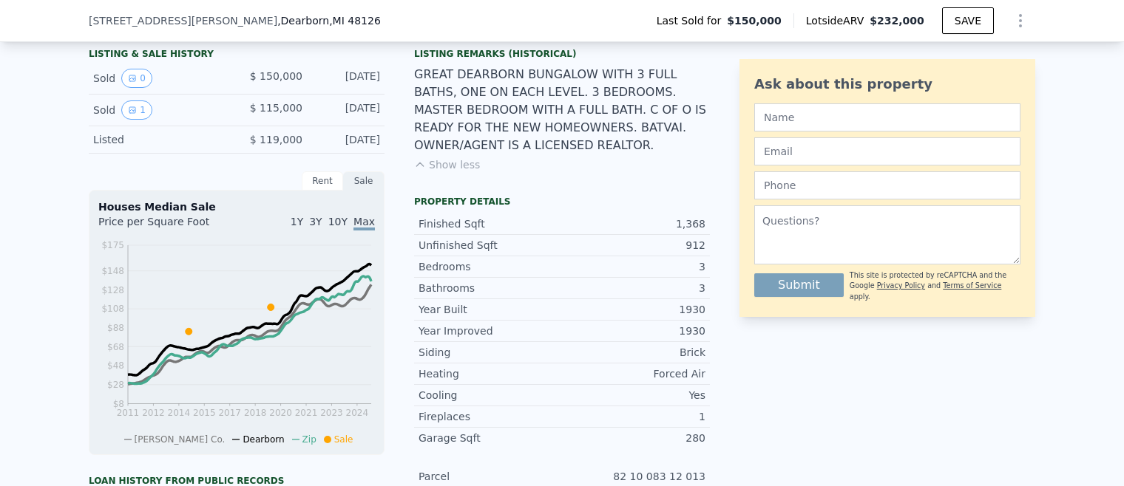
scroll to position [0, 0]
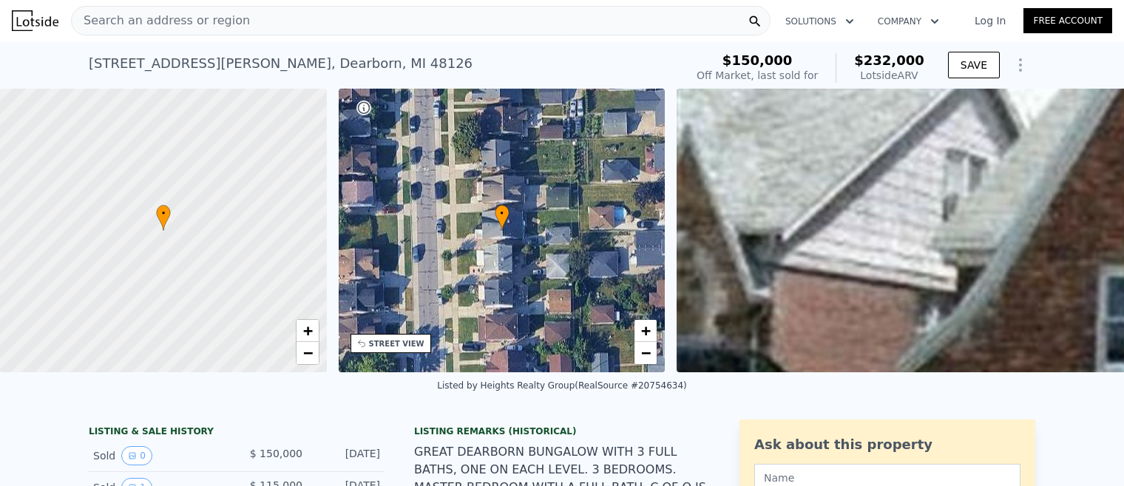
click at [401, 16] on div "Search an address or region" at bounding box center [420, 21] width 699 height 30
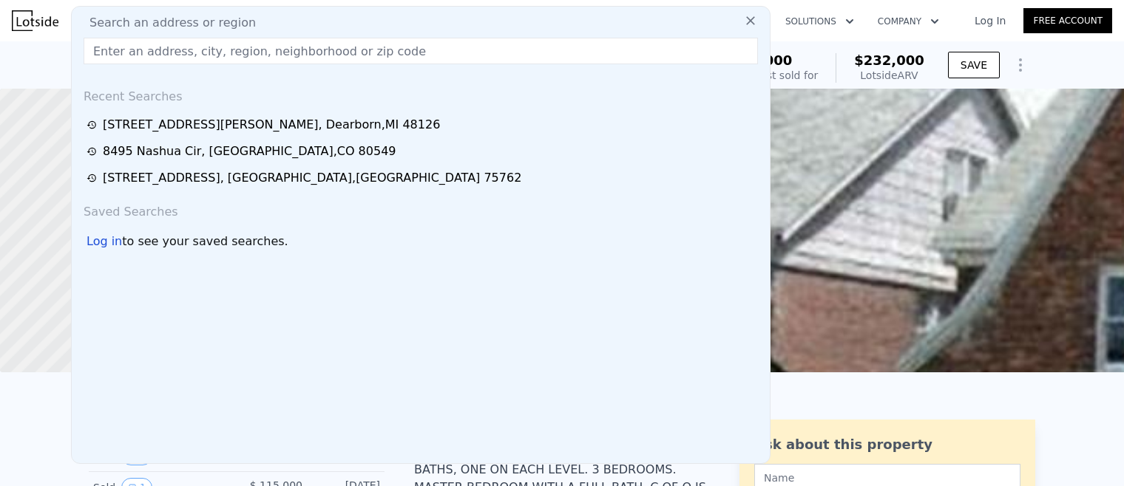
click at [409, 24] on div "Search an address or region" at bounding box center [421, 23] width 686 height 18
click at [407, 53] on input "text" at bounding box center [421, 51] width 674 height 27
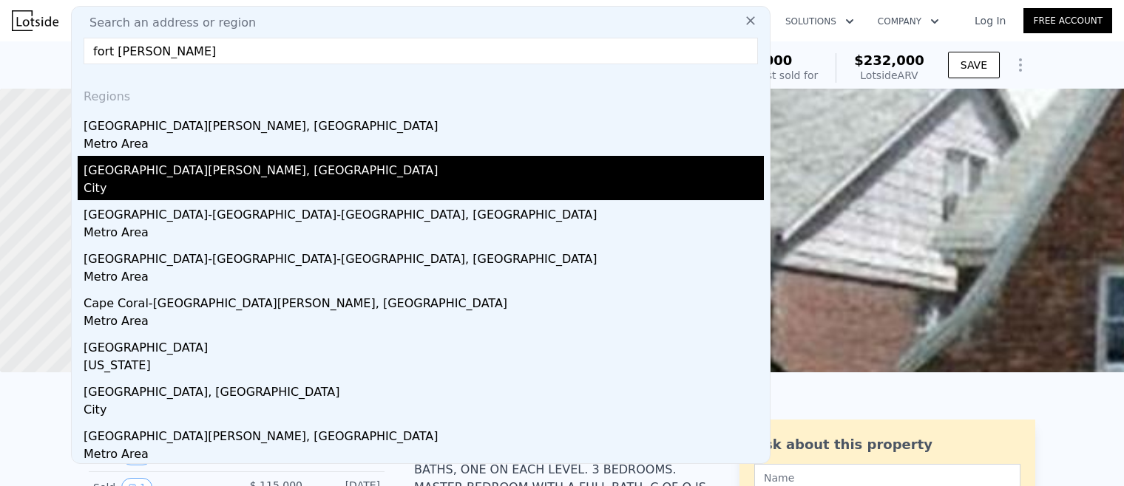
type input "fort collins"
click at [173, 177] on div "[GEOGRAPHIC_DATA][PERSON_NAME], [GEOGRAPHIC_DATA]" at bounding box center [424, 168] width 680 height 24
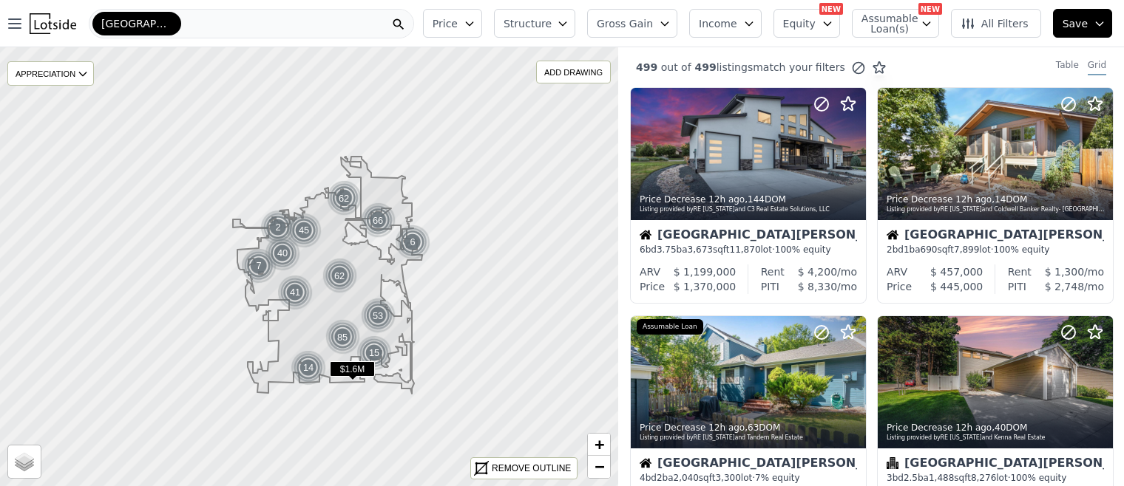
click at [482, 24] on button "Price" at bounding box center [452, 23] width 59 height 29
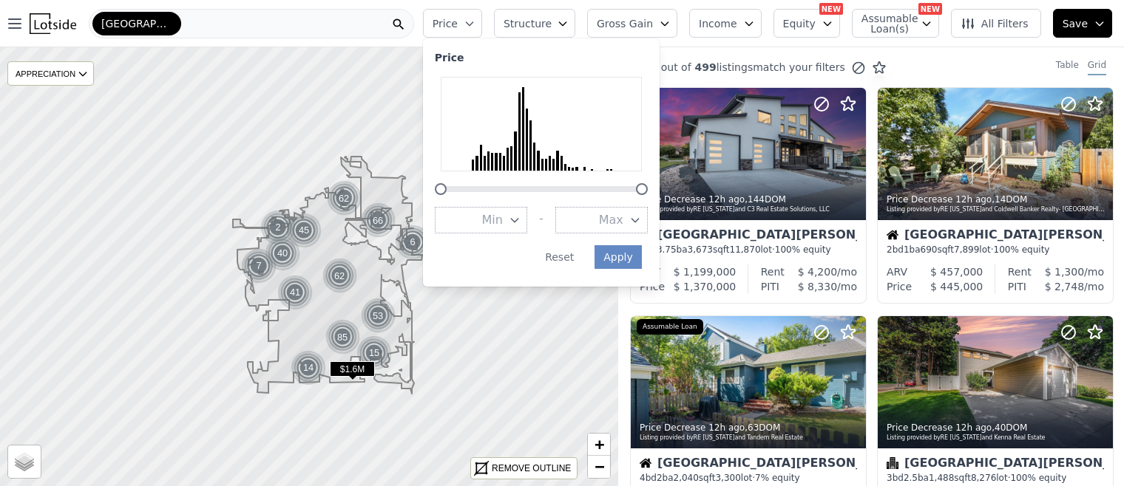
click at [622, 217] on button "Max" at bounding box center [601, 220] width 92 height 27
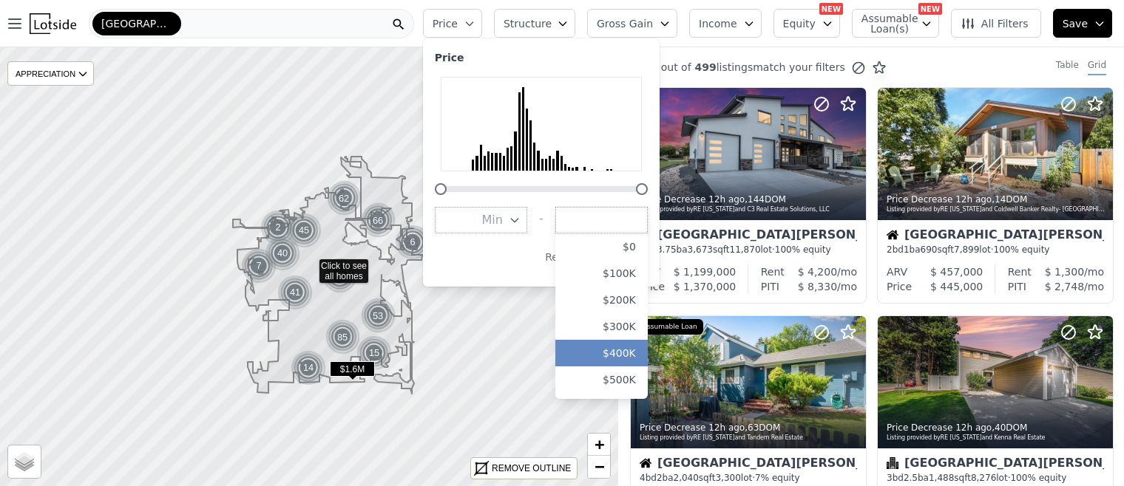
scroll to position [93, 0]
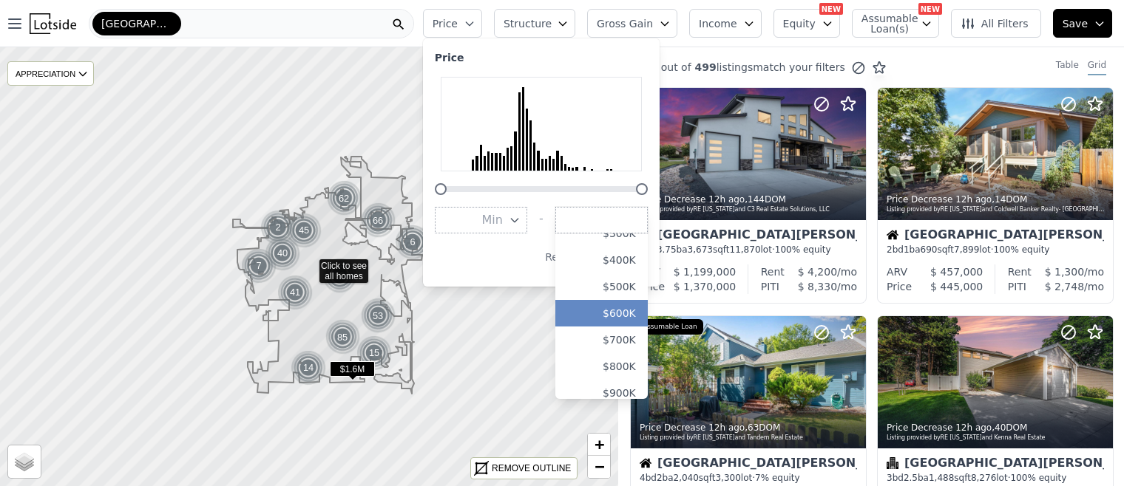
click at [639, 305] on button "$600K" at bounding box center [601, 313] width 92 height 27
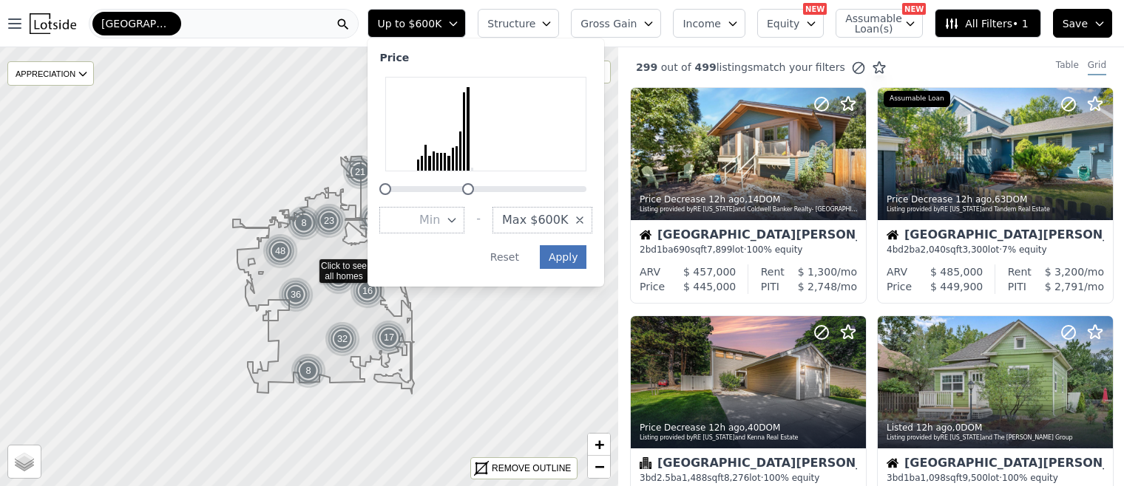
click at [587, 256] on button "Apply" at bounding box center [563, 257] width 47 height 24
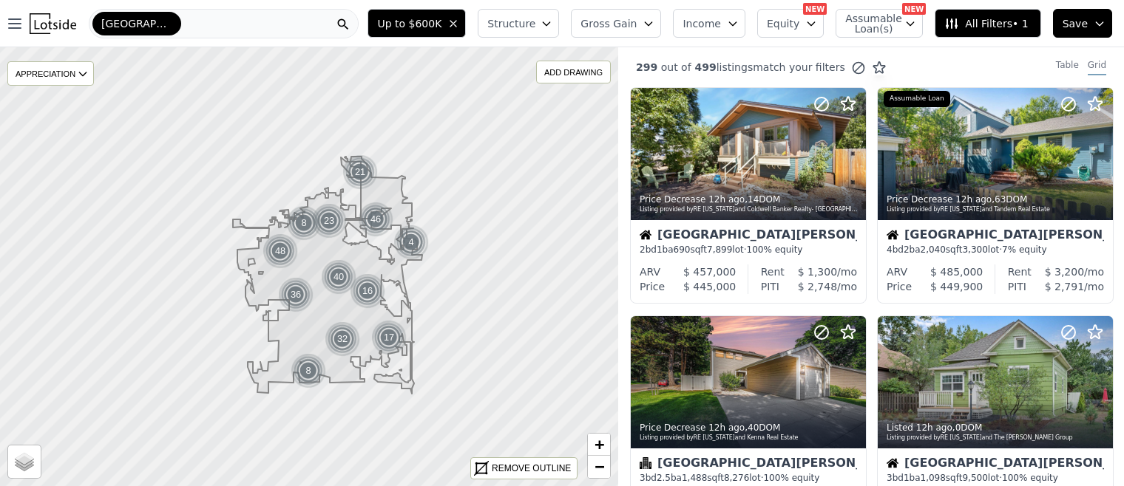
click at [552, 28] on icon "button" at bounding box center [546, 24] width 12 height 12
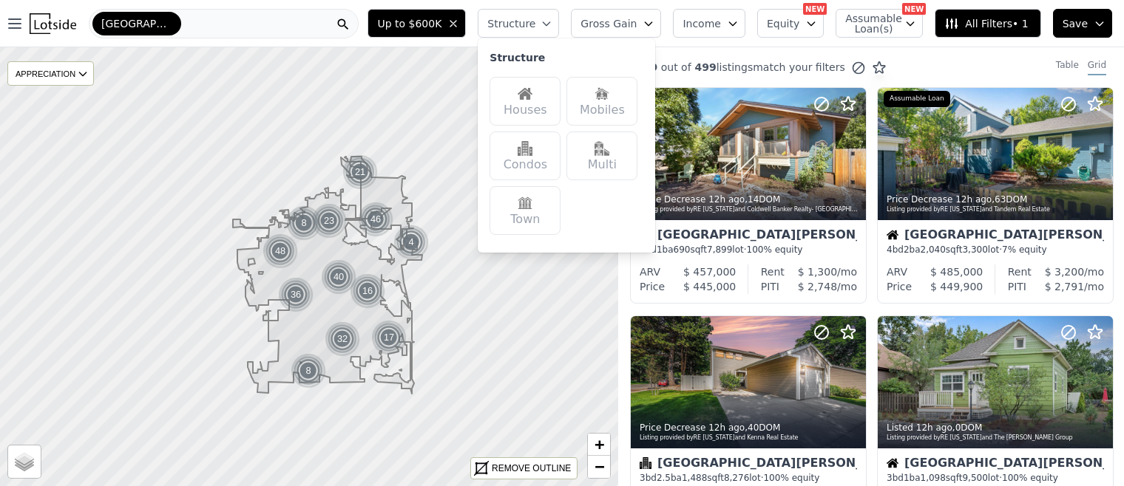
click at [552, 27] on icon "button" at bounding box center [546, 24] width 12 height 12
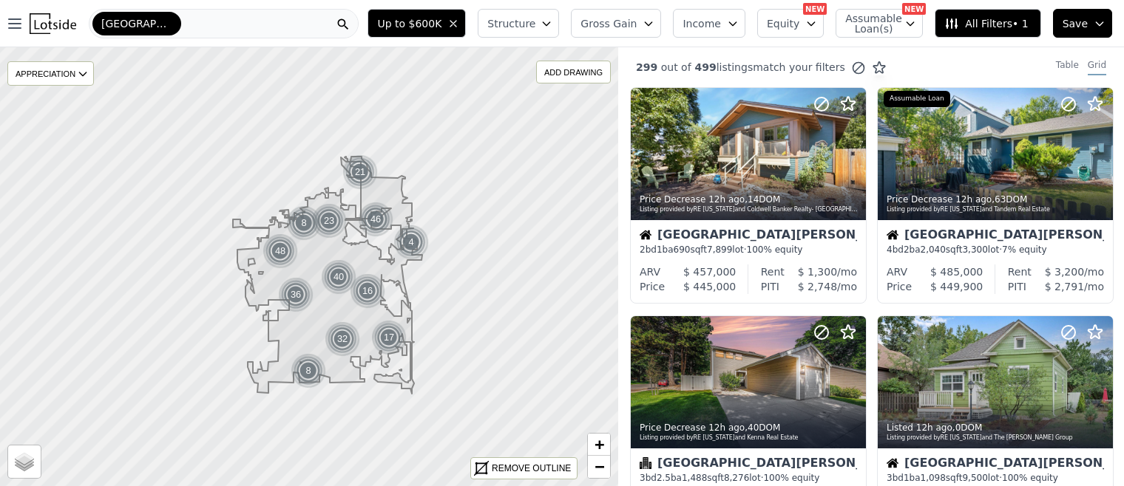
click at [637, 23] on span "Gross Gain" at bounding box center [608, 23] width 56 height 15
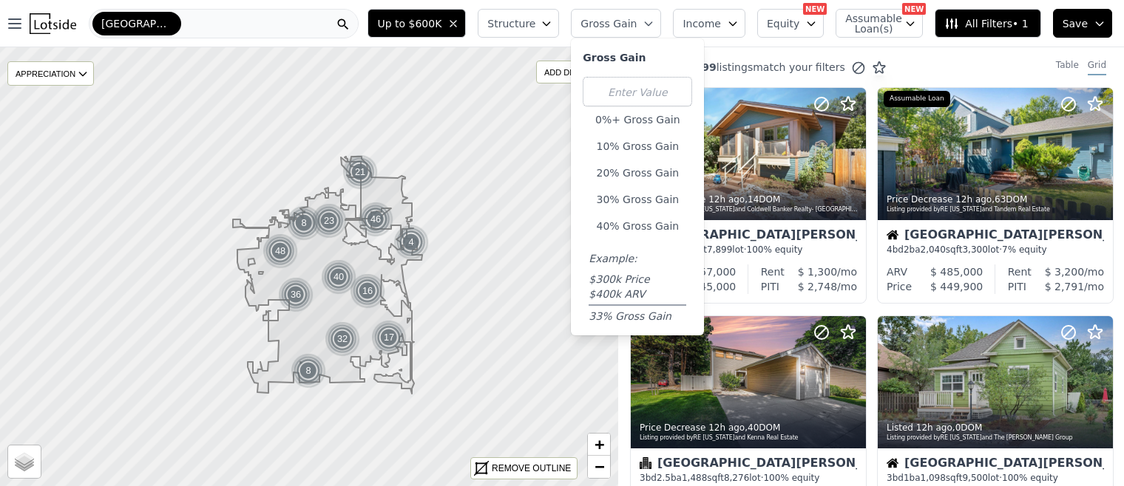
click at [637, 21] on span "Gross Gain" at bounding box center [608, 23] width 56 height 15
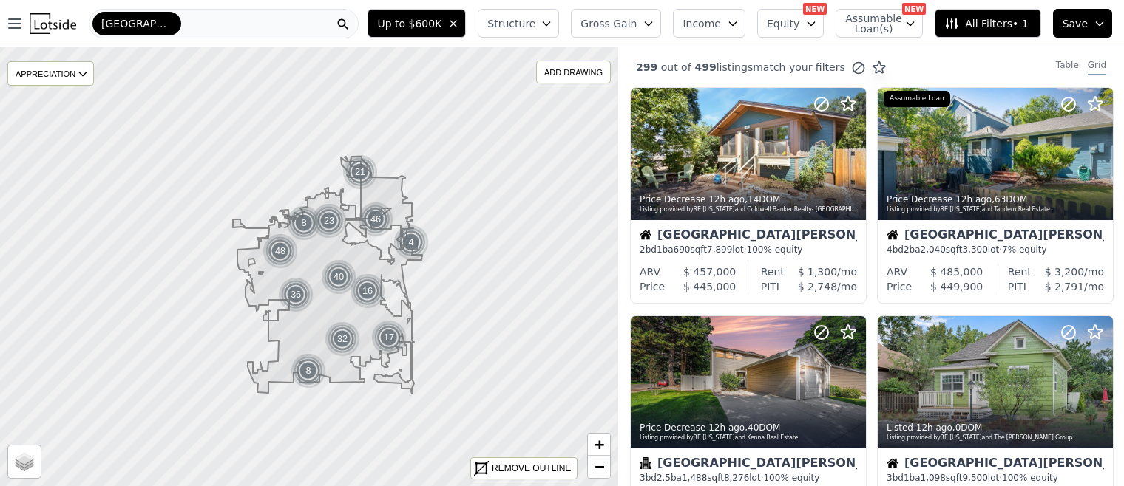
click at [721, 20] on span "Income" at bounding box center [701, 23] width 38 height 15
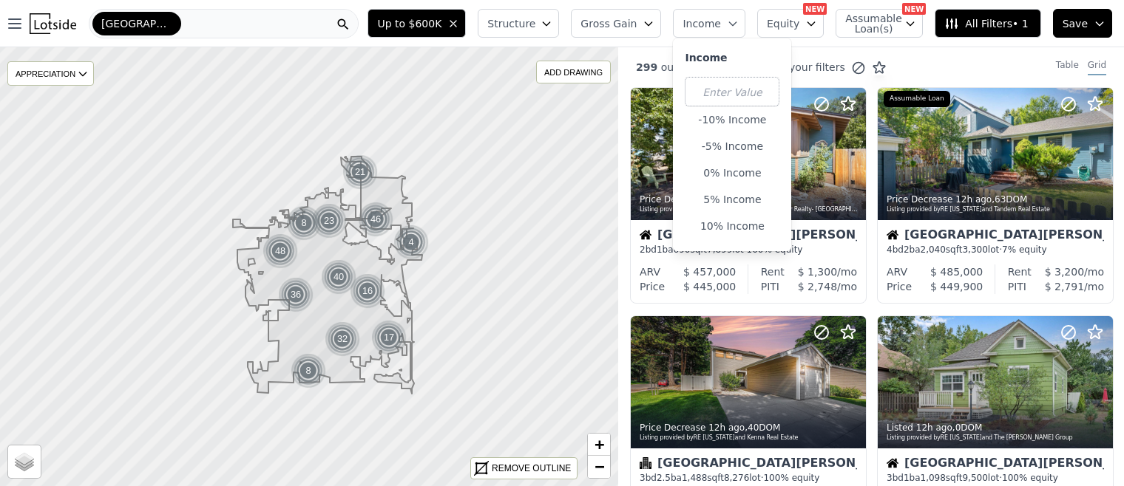
click at [738, 22] on button "Income" at bounding box center [709, 23] width 72 height 29
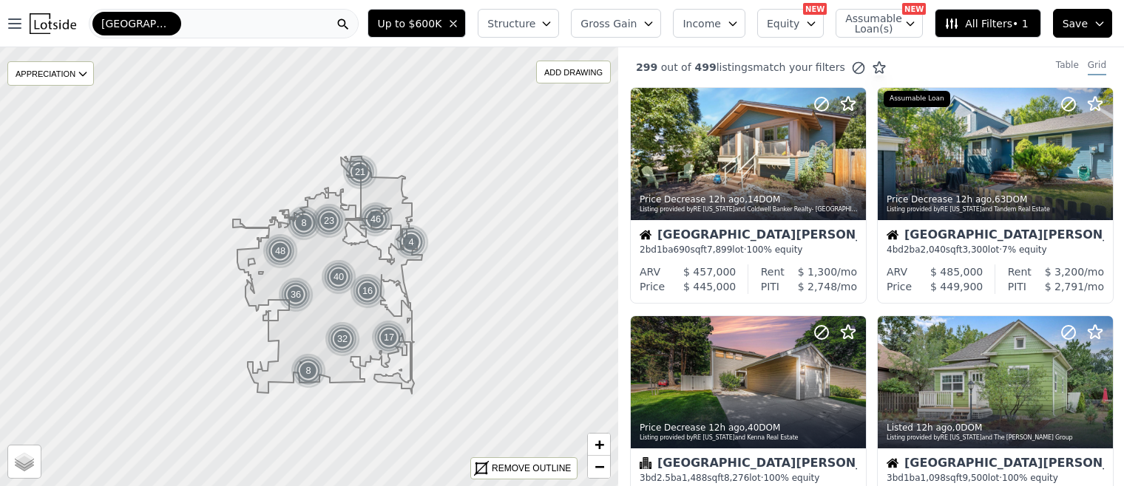
click at [790, 28] on span "Equity" at bounding box center [783, 23] width 33 height 15
click at [793, 28] on span "Equity" at bounding box center [783, 23] width 33 height 15
click at [892, 29] on span "Assumable Loan(s)" at bounding box center [868, 23] width 47 height 21
click at [892, 24] on span "Assumable Loan(s)" at bounding box center [868, 23] width 47 height 21
click at [978, 27] on span "All Filters • 1" at bounding box center [986, 23] width 84 height 15
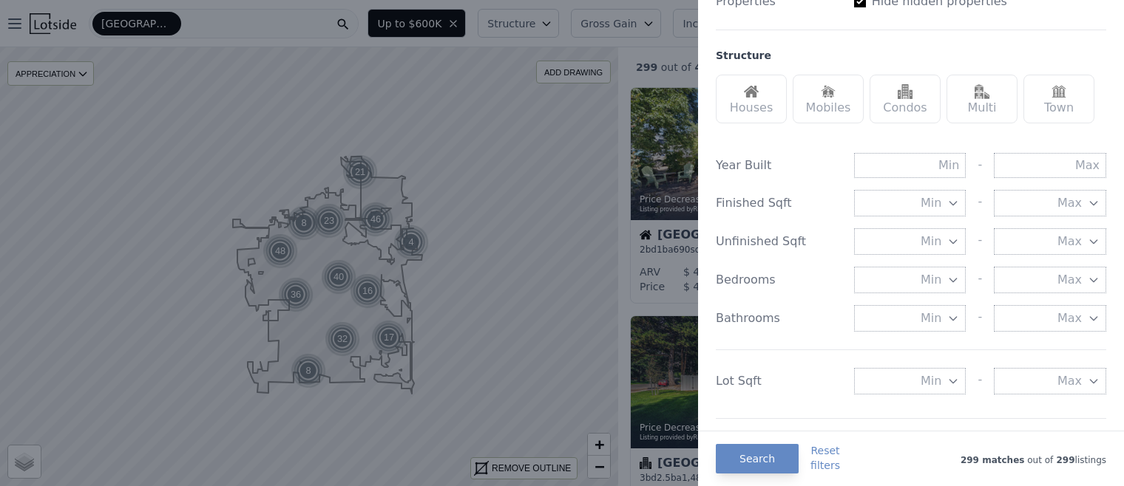
scroll to position [466, 0]
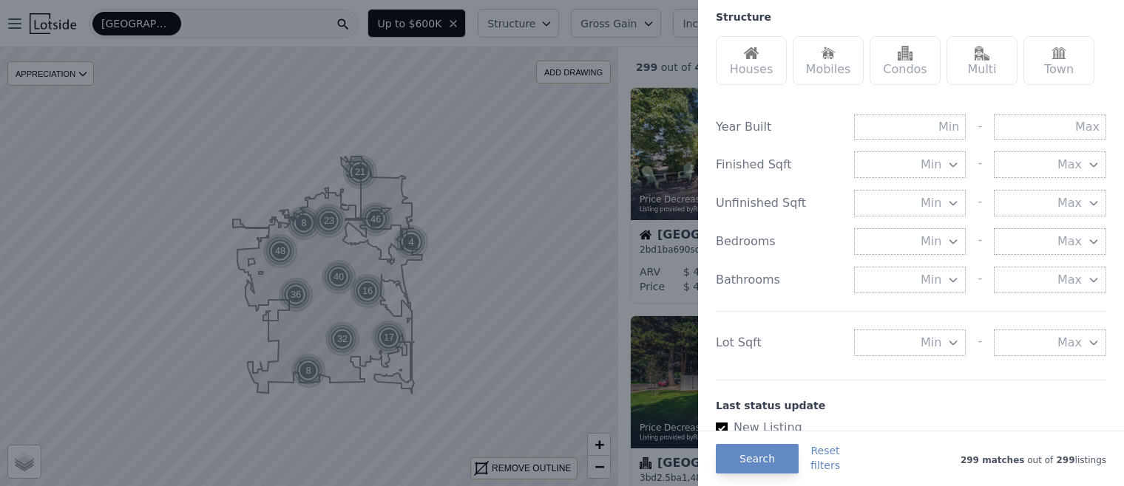
click at [949, 240] on icon "button" at bounding box center [953, 242] width 12 height 12
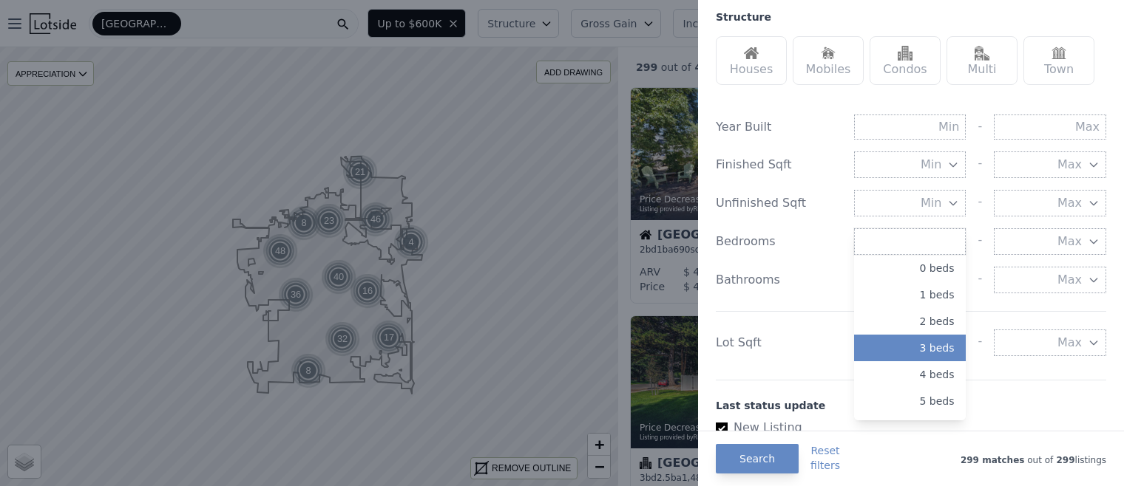
click at [939, 355] on button "3 beds" at bounding box center [910, 348] width 112 height 27
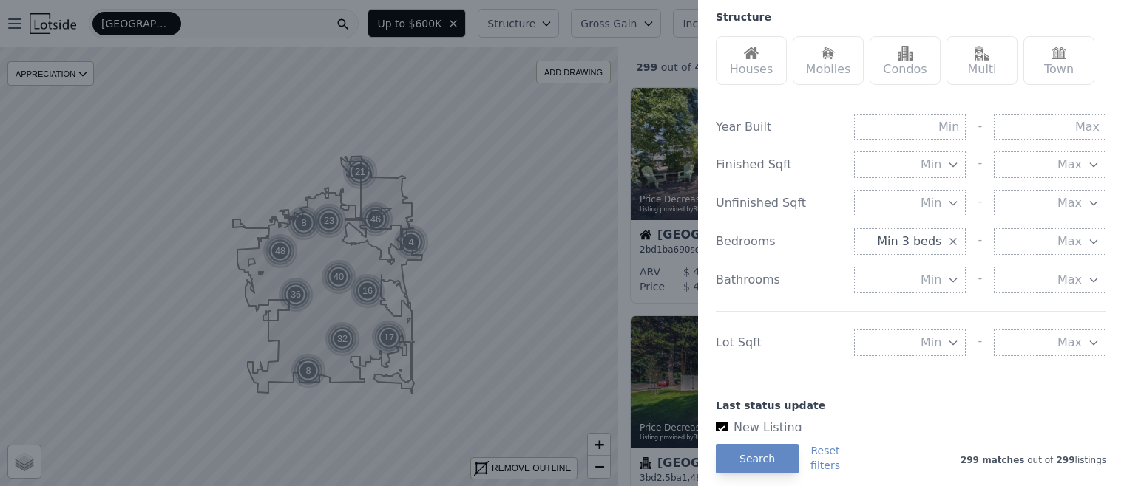
click at [939, 285] on span "Min" at bounding box center [930, 280] width 21 height 18
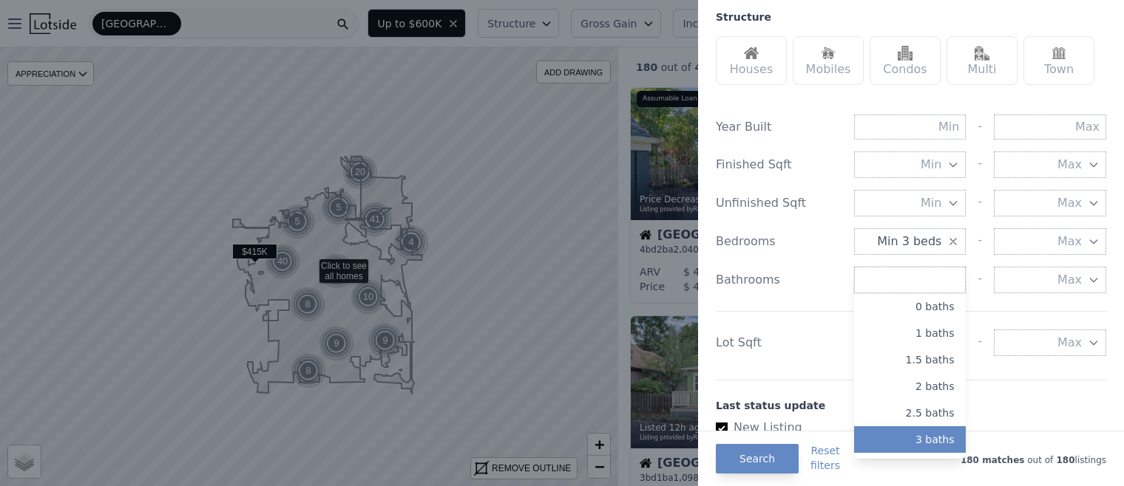
click at [931, 437] on button "3 baths" at bounding box center [910, 440] width 112 height 27
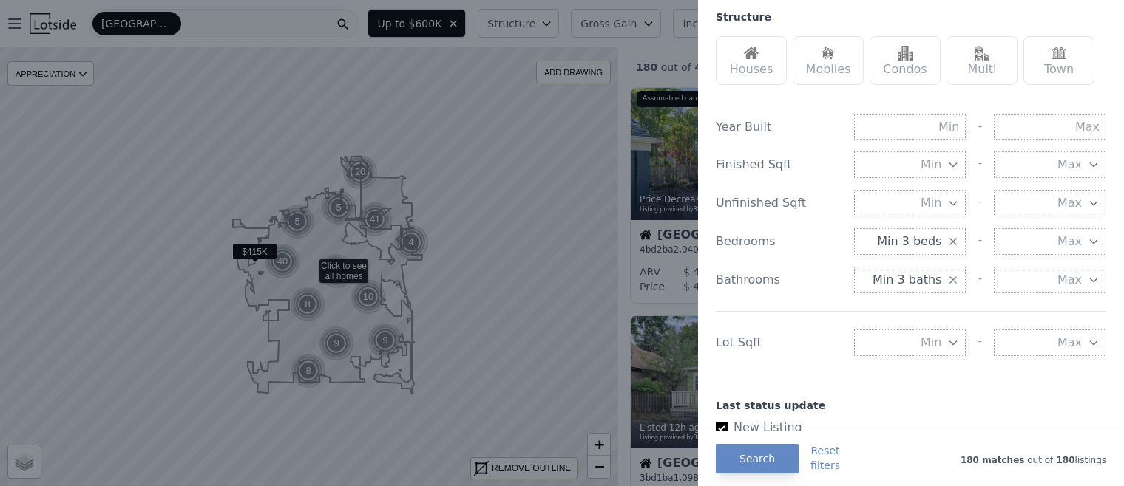
click at [940, 241] on span "Min 3 beds" at bounding box center [909, 242] width 64 height 18
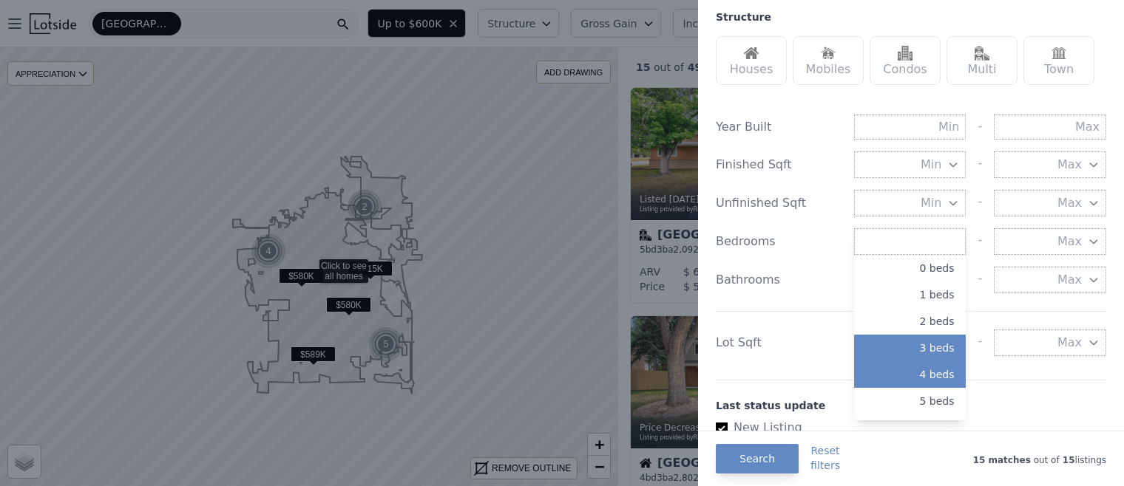
click at [941, 379] on button "4 beds" at bounding box center [910, 374] width 112 height 27
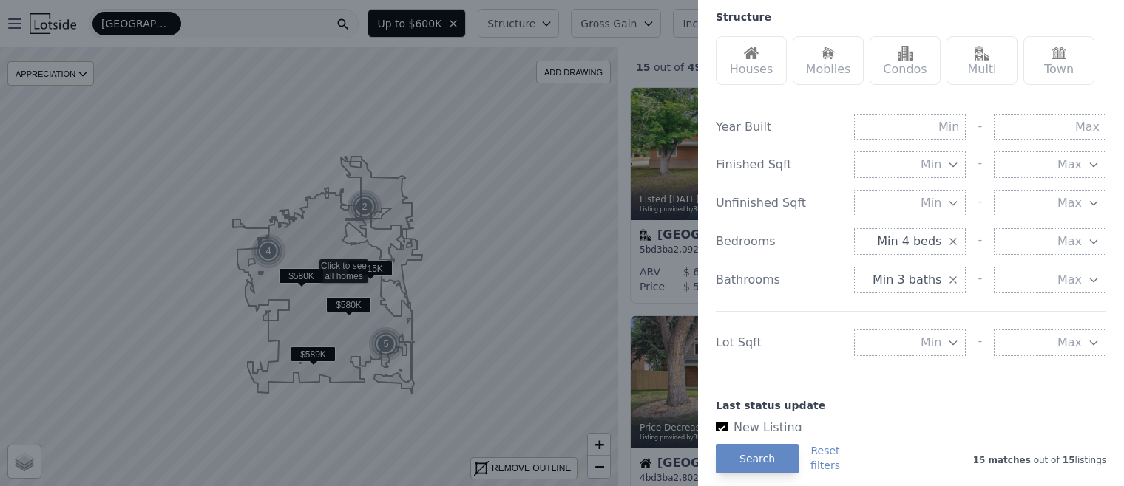
click at [790, 265] on div "Year Built - Finished Sqft Min - Max Unfinished Sqft Min - Max Bedrooms Min 4 b…" at bounding box center [911, 232] width 390 height 271
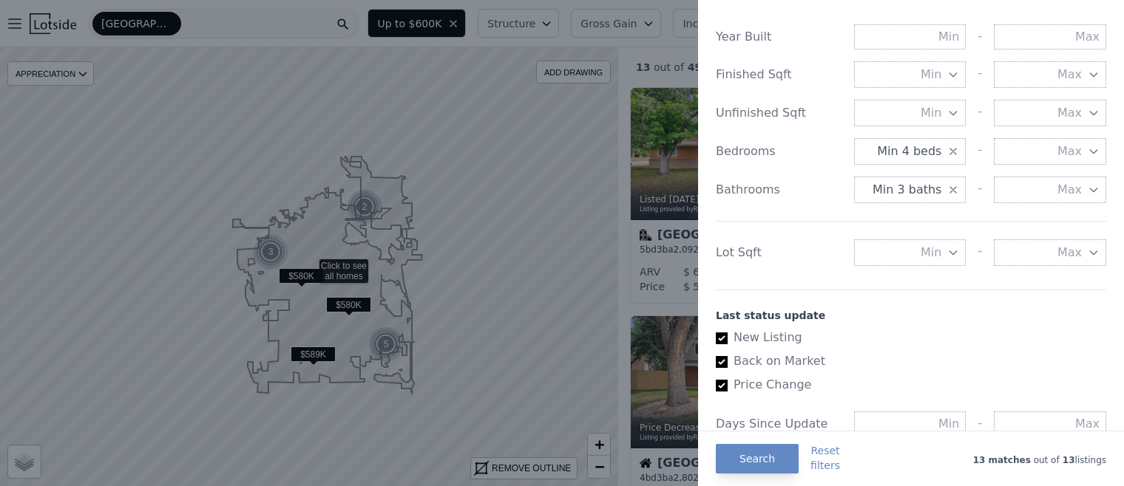
scroll to position [559, 0]
click at [920, 242] on button "Min" at bounding box center [910, 250] width 112 height 27
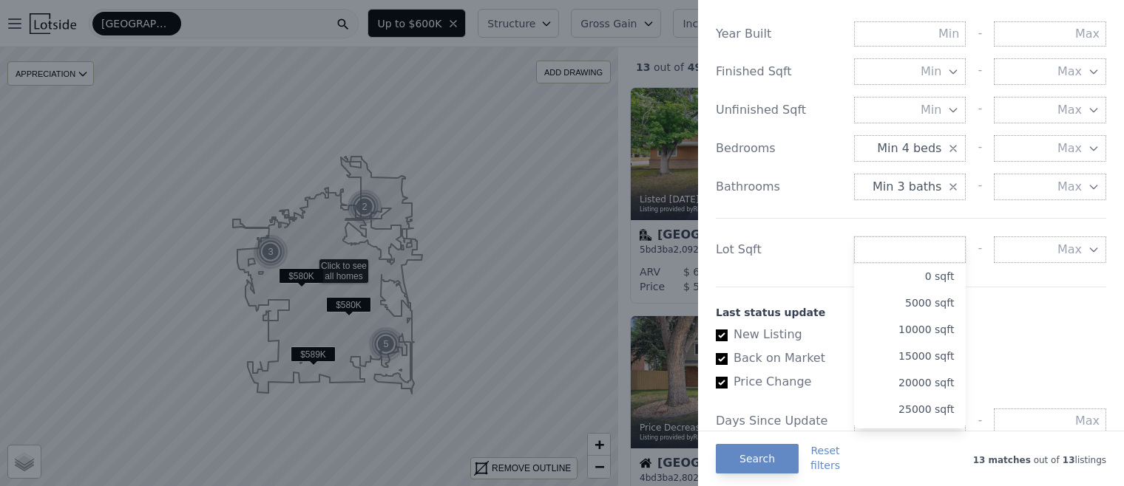
drag, startPoint x: 782, startPoint y: 251, endPoint x: 792, endPoint y: 257, distance: 11.9
click at [782, 250] on div "Lot Sqft" at bounding box center [779, 250] width 126 height 18
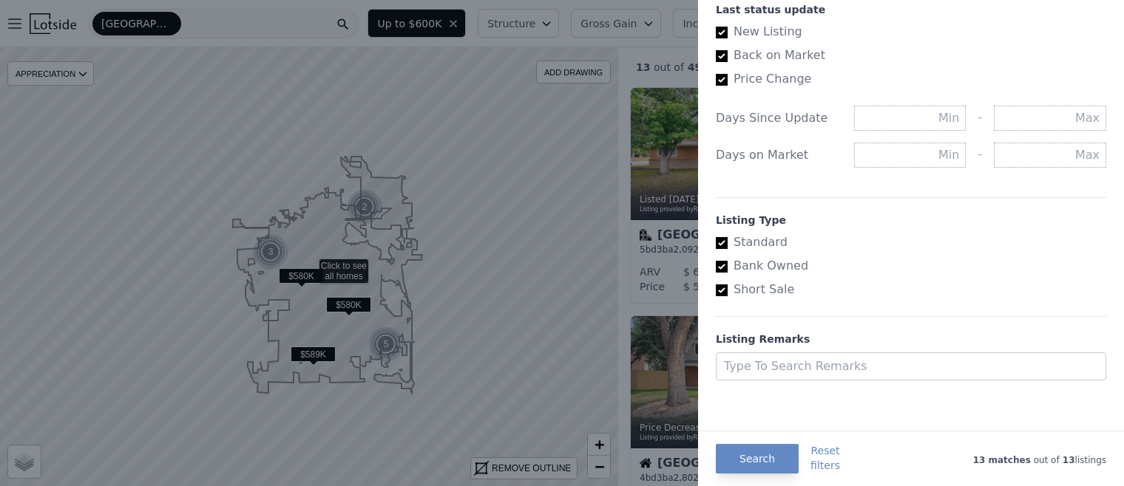
scroll to position [863, 0]
click at [764, 464] on button "Search" at bounding box center [757, 459] width 83 height 30
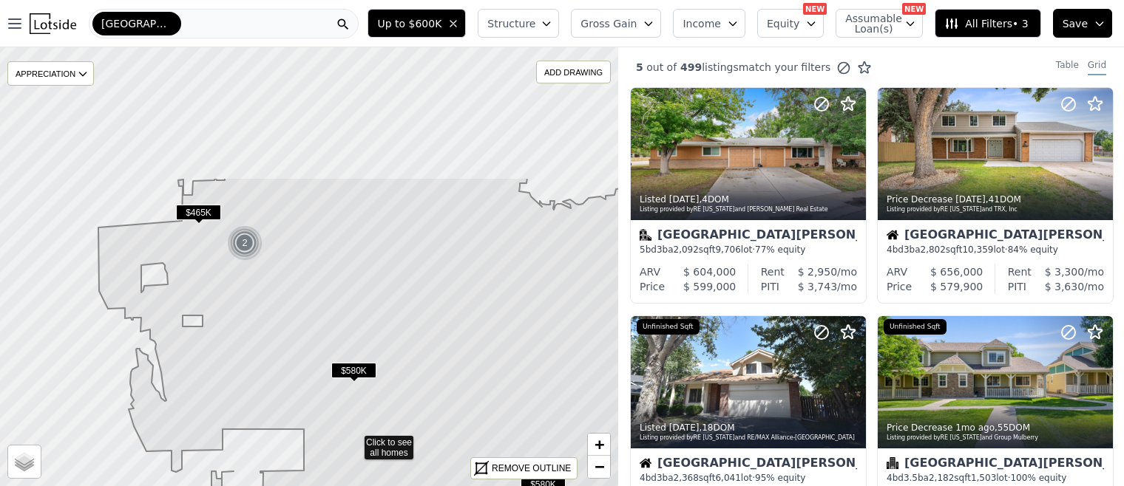
drag, startPoint x: 447, startPoint y: 194, endPoint x: 483, endPoint y: 348, distance: 158.9
click at [492, 368] on icon at bounding box center [412, 442] width 628 height 530
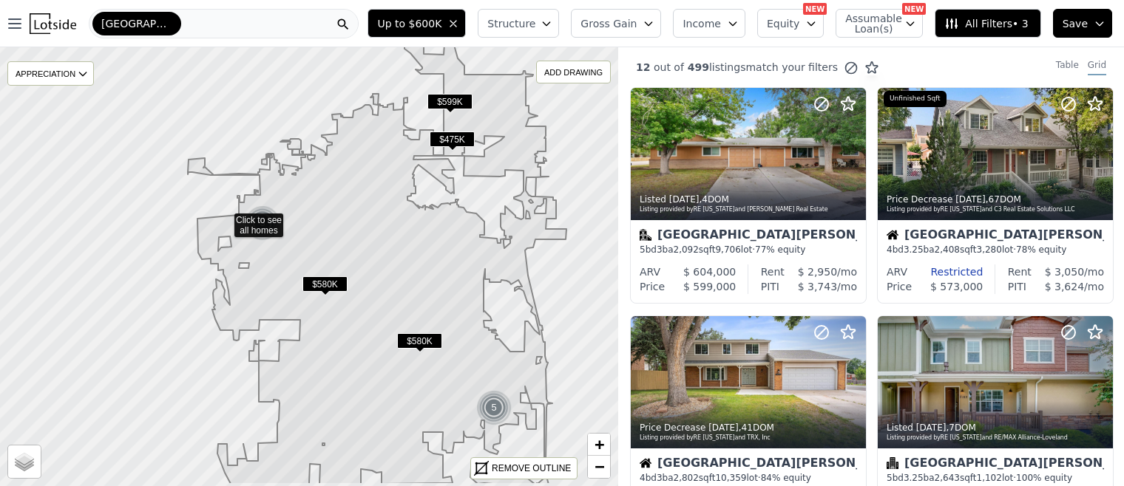
drag, startPoint x: 481, startPoint y: 314, endPoint x: 390, endPoint y: 261, distance: 105.4
click at [395, 262] on icon at bounding box center [377, 259] width 379 height 452
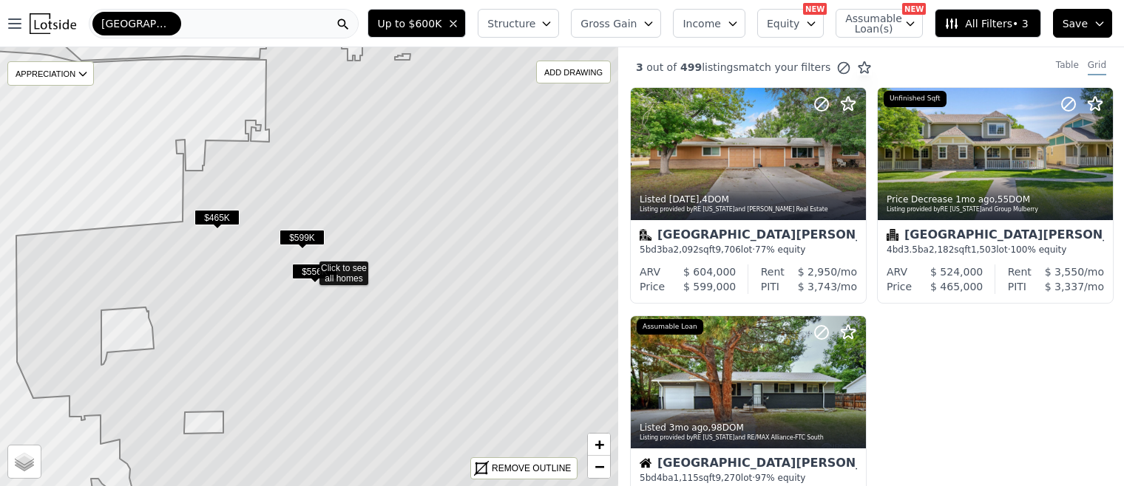
click at [312, 272] on span "$556K" at bounding box center [314, 272] width 45 height 16
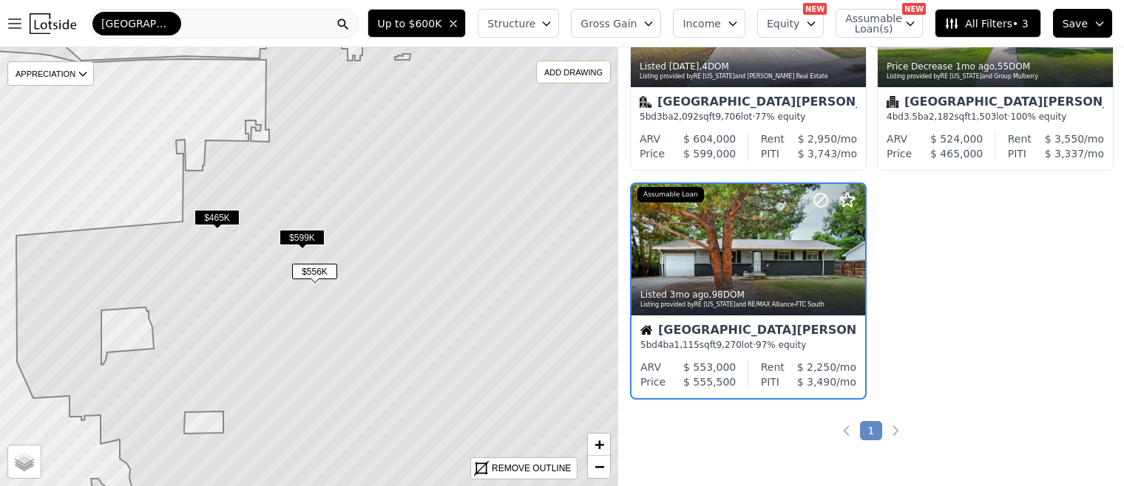
scroll to position [134, 0]
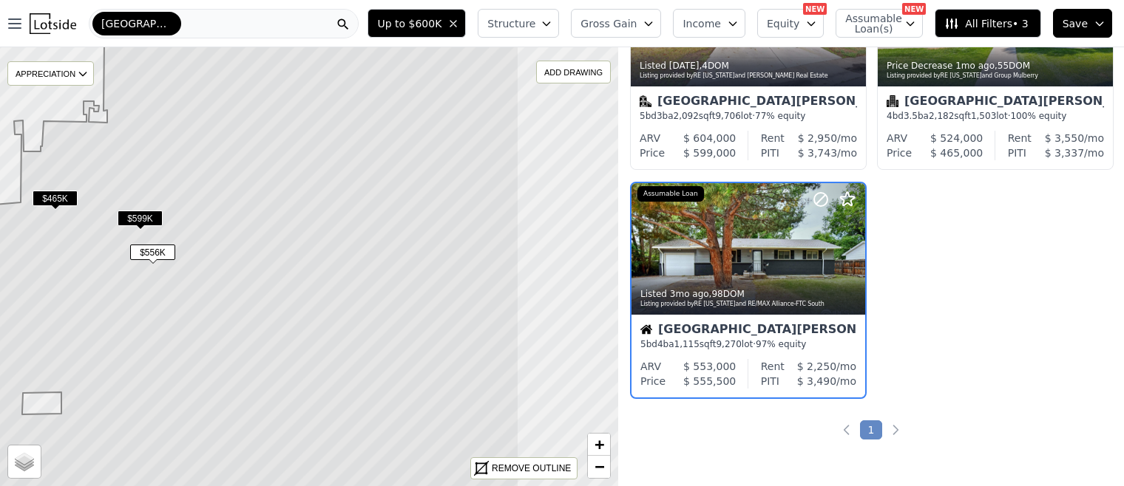
drag, startPoint x: 454, startPoint y: 330, endPoint x: 284, endPoint y: 336, distance: 170.1
click at [282, 336] on icon at bounding box center [168, 248] width 702 height 530
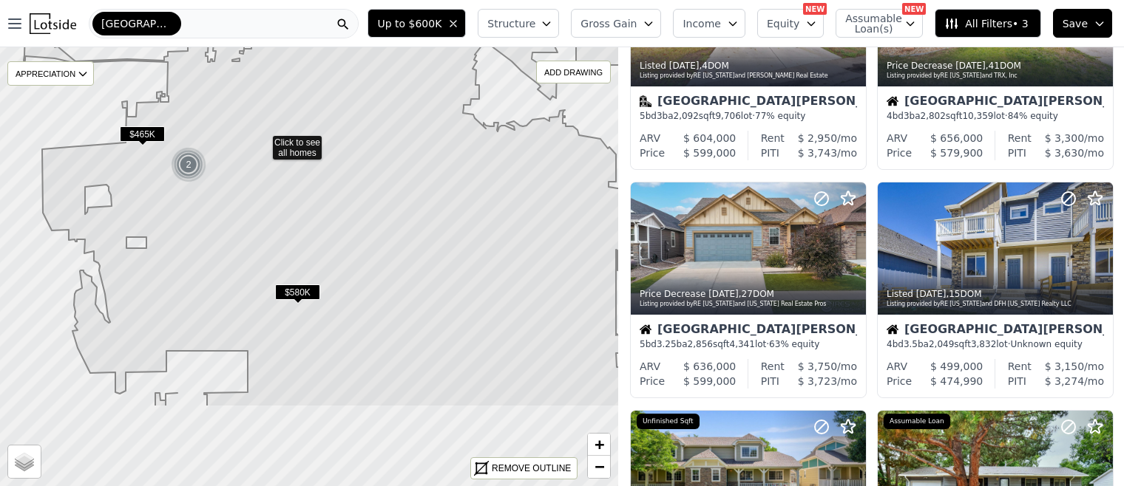
click at [402, 163] on icon at bounding box center [329, 142] width 611 height 530
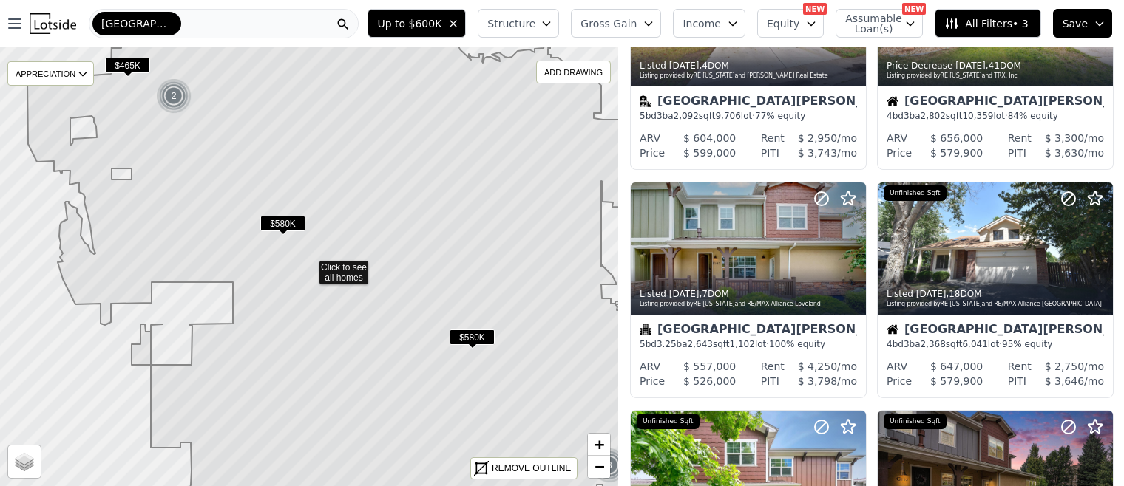
click at [288, 224] on span "$580K" at bounding box center [282, 224] width 45 height 16
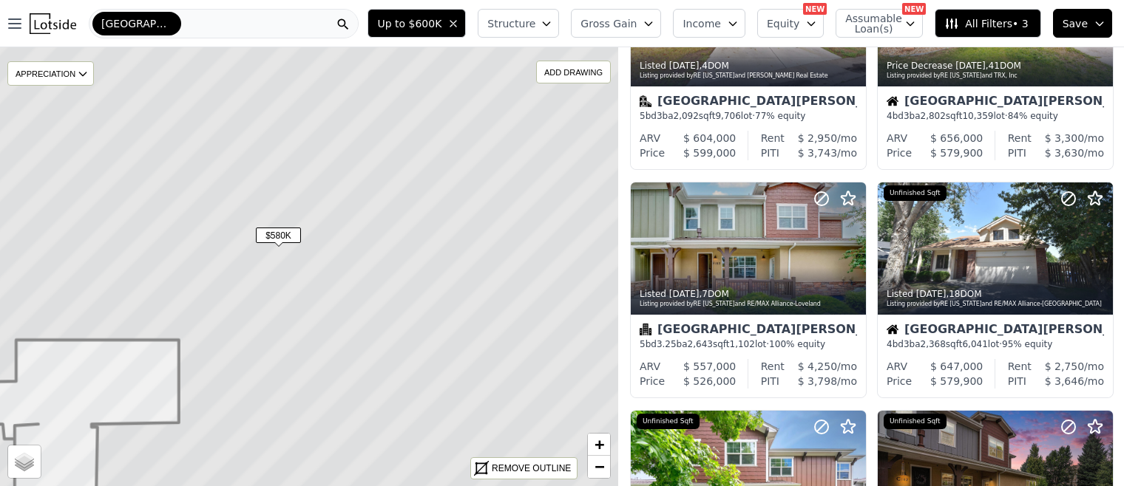
scroll to position [2, 0]
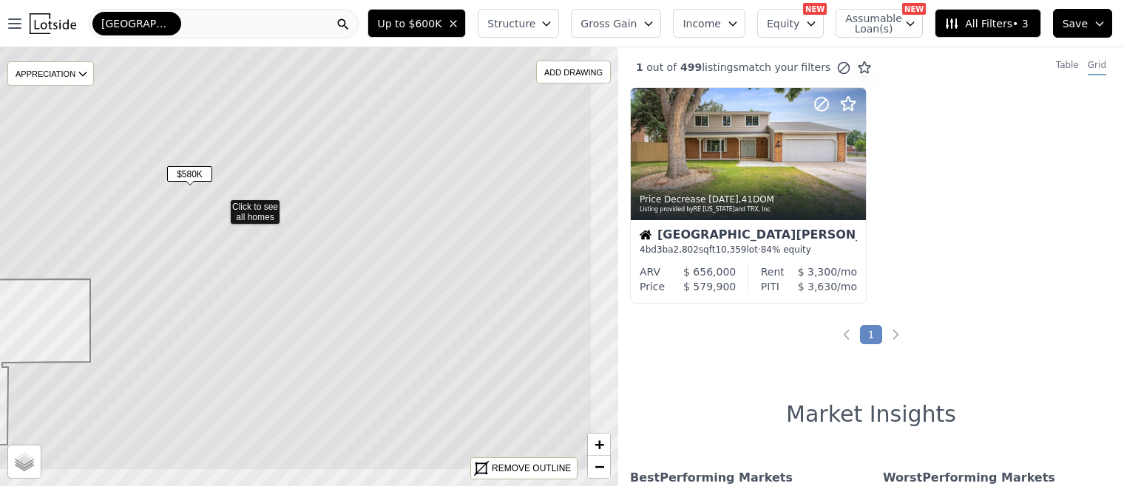
drag, startPoint x: 515, startPoint y: 384, endPoint x: 426, endPoint y: 322, distance: 107.9
click at [426, 322] on icon at bounding box center [220, 206] width 744 height 530
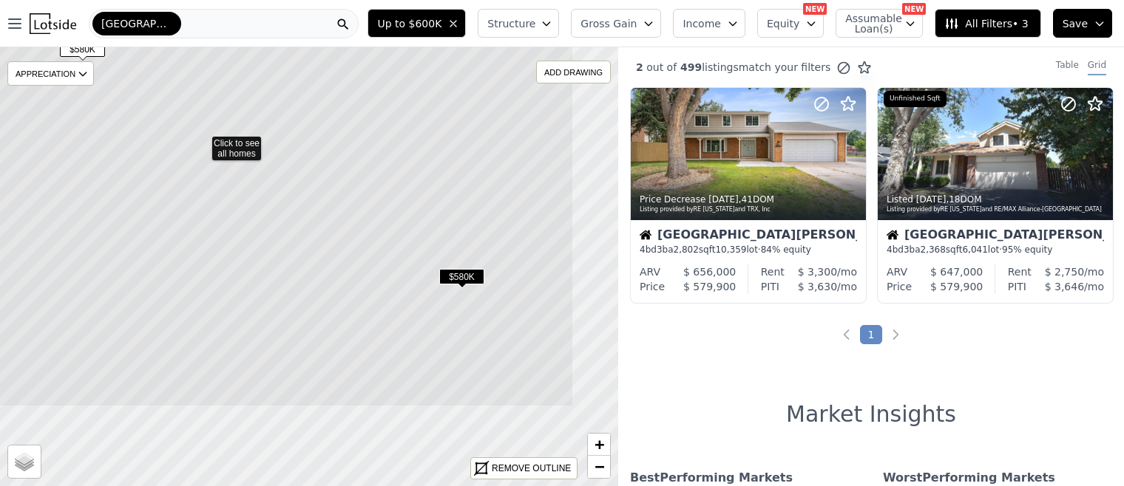
drag, startPoint x: 360, startPoint y: 359, endPoint x: 362, endPoint y: 242, distance: 116.8
click at [238, 214] on icon at bounding box center [201, 142] width 744 height 530
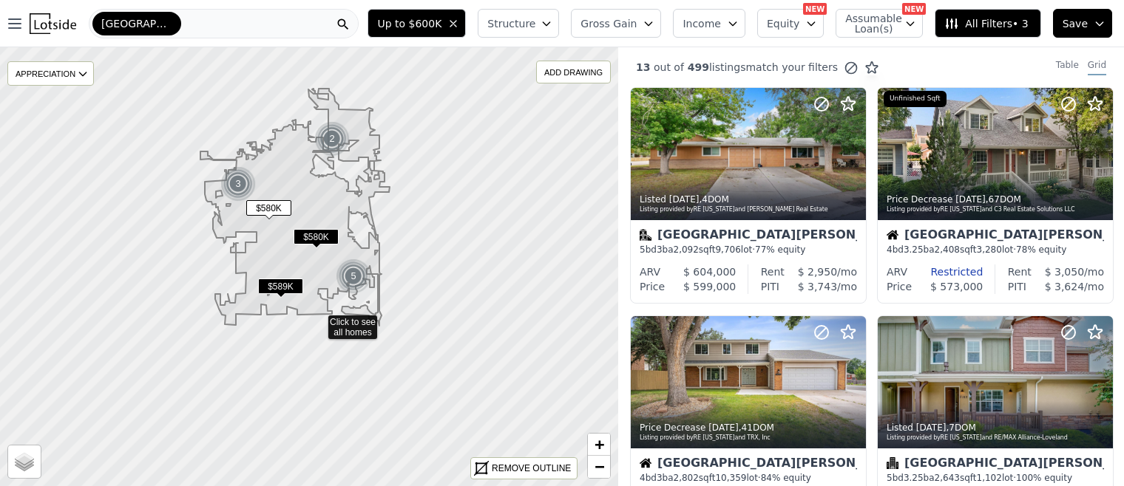
drag, startPoint x: 442, startPoint y: 368, endPoint x: 320, endPoint y: 296, distance: 141.5
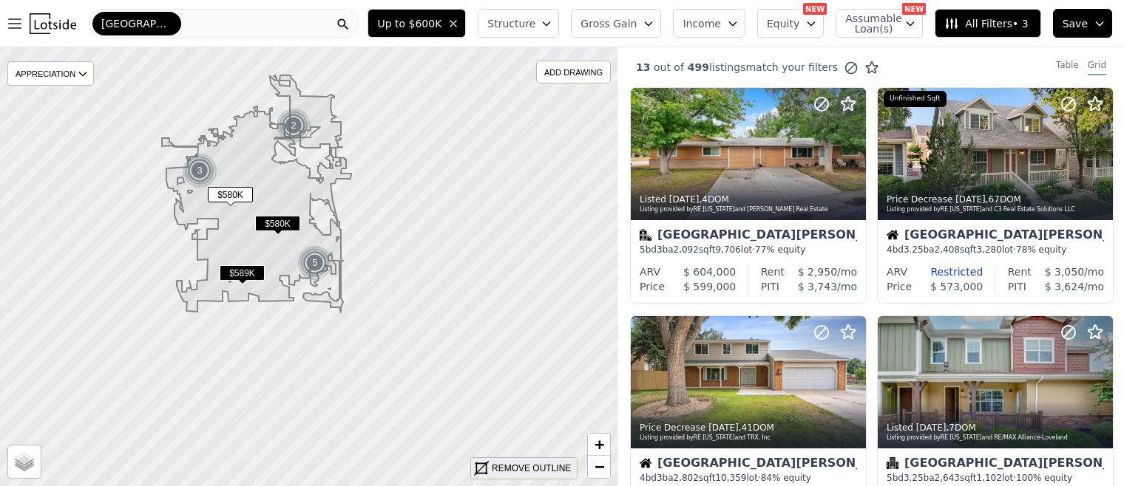
click at [519, 464] on div "REMOVE OUTLINE" at bounding box center [531, 468] width 79 height 13
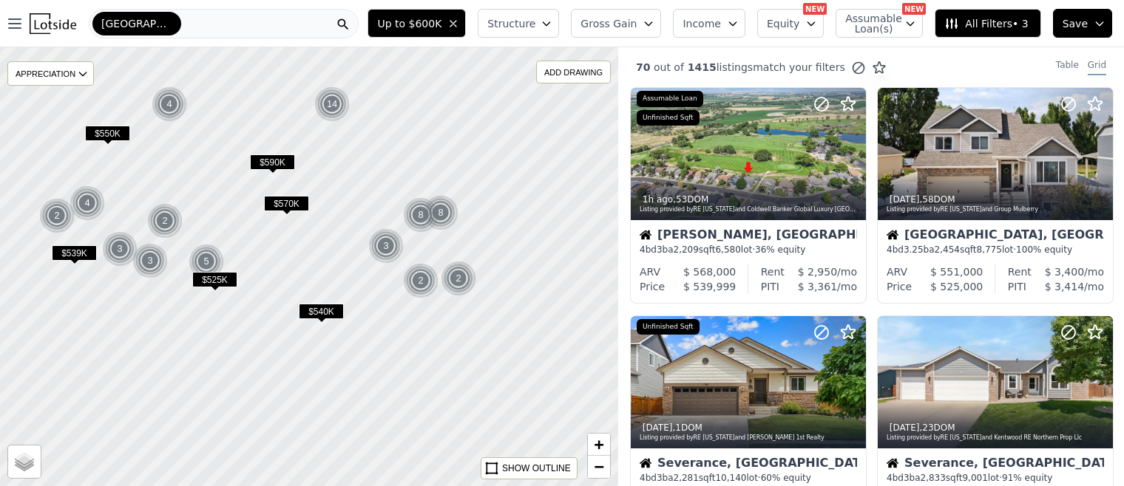
drag, startPoint x: 451, startPoint y: 311, endPoint x: 342, endPoint y: 197, distance: 157.4
click at [342, 197] on div at bounding box center [308, 267] width 741 height 527
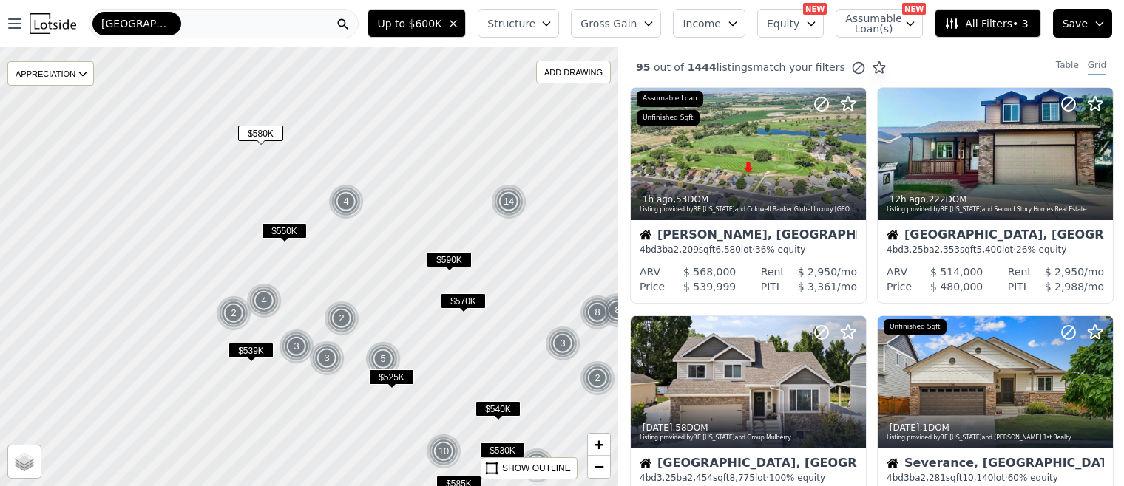
drag, startPoint x: 333, startPoint y: 274, endPoint x: 501, endPoint y: 370, distance: 194.4
click at [501, 370] on div at bounding box center [308, 267] width 741 height 527
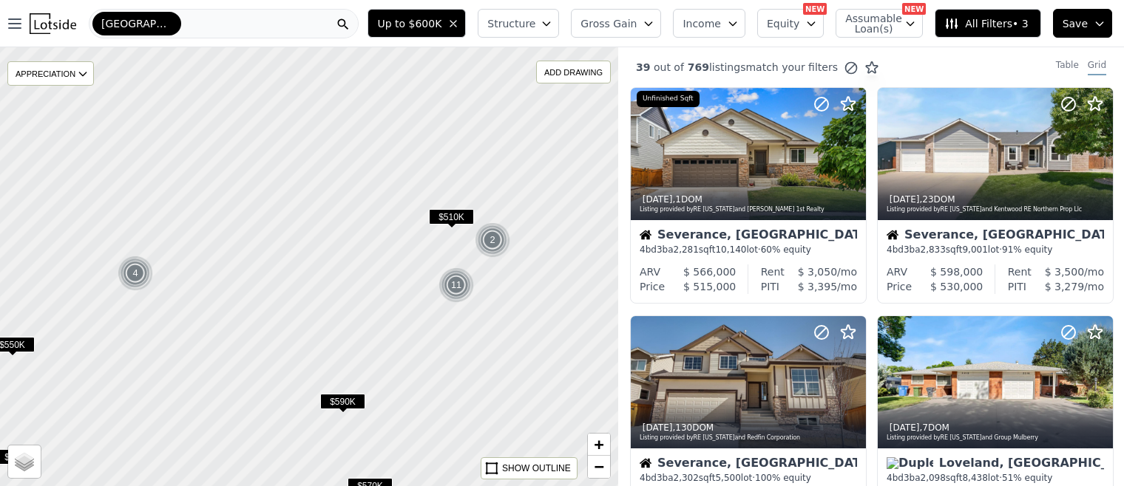
drag, startPoint x: 437, startPoint y: 185, endPoint x: 330, endPoint y: 308, distance: 163.0
click at [324, 309] on div at bounding box center [308, 267] width 741 height 527
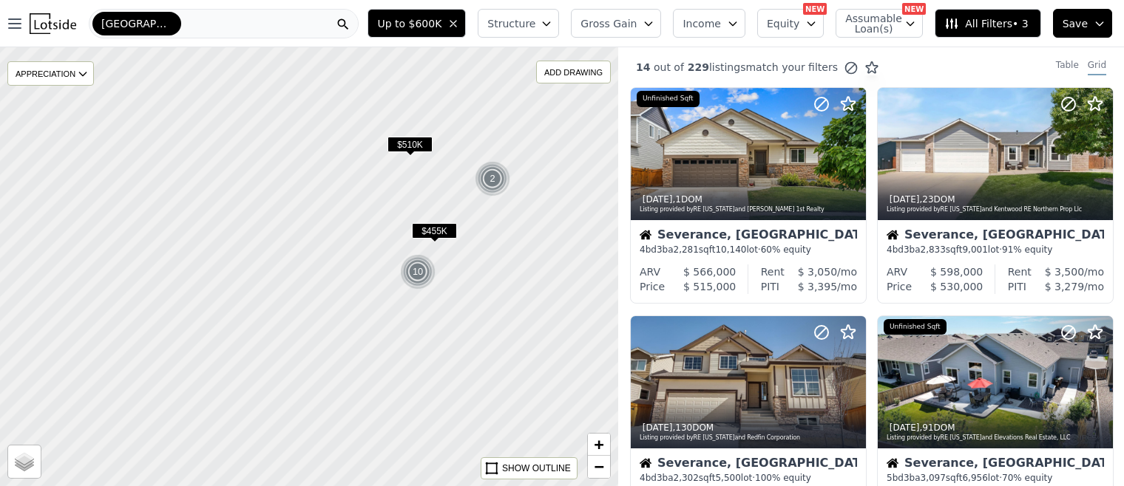
drag, startPoint x: 418, startPoint y: 296, endPoint x: 318, endPoint y: 277, distance: 101.6
click at [318, 277] on div at bounding box center [308, 267] width 741 height 527
click at [404, 138] on span "$510K" at bounding box center [400, 143] width 45 height 16
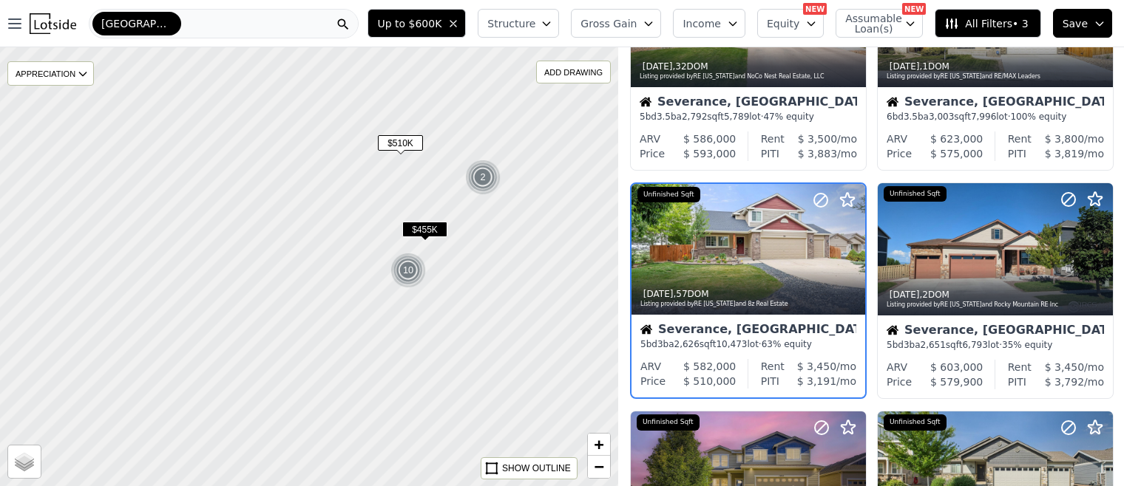
scroll to position [591, 0]
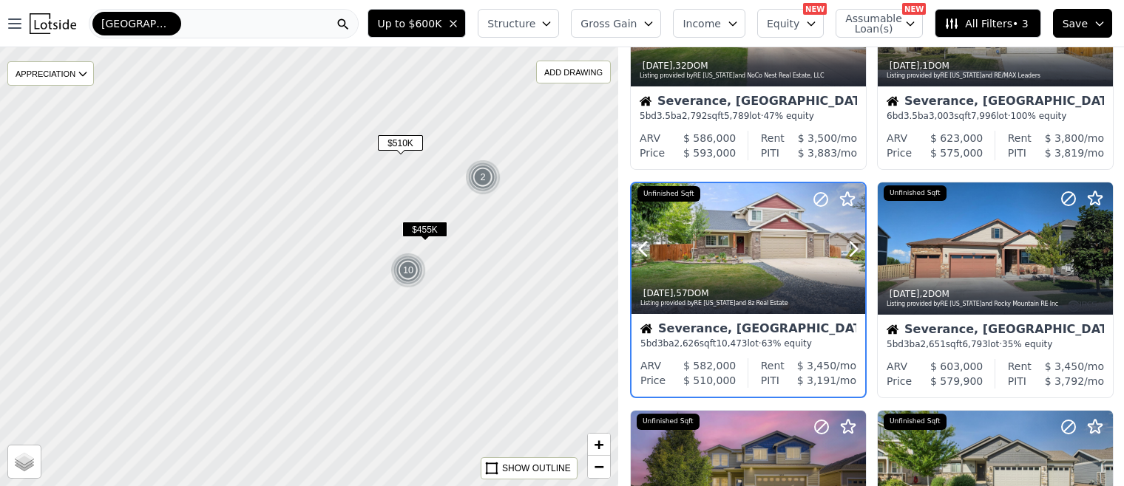
click at [747, 234] on div at bounding box center [748, 249] width 234 height 132
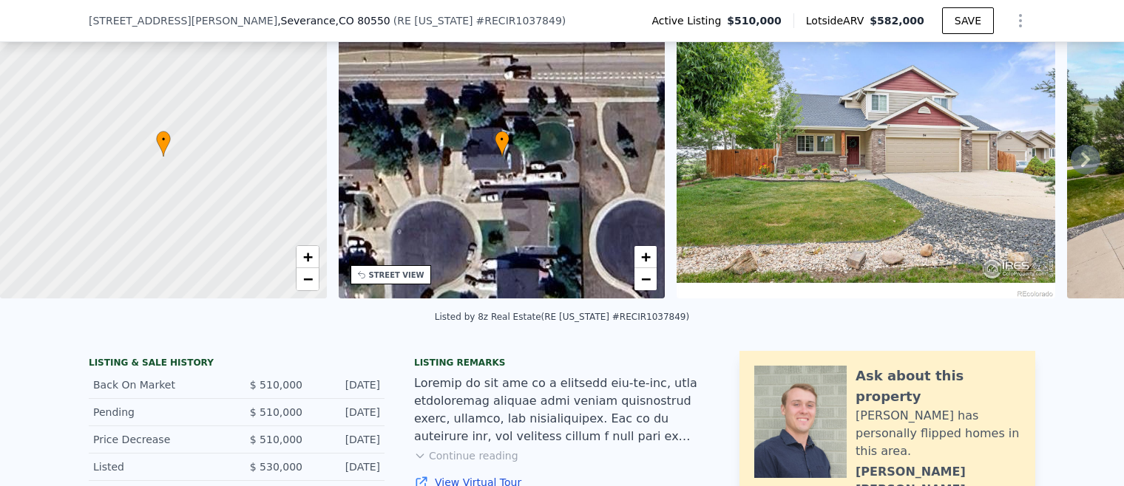
scroll to position [69, 0]
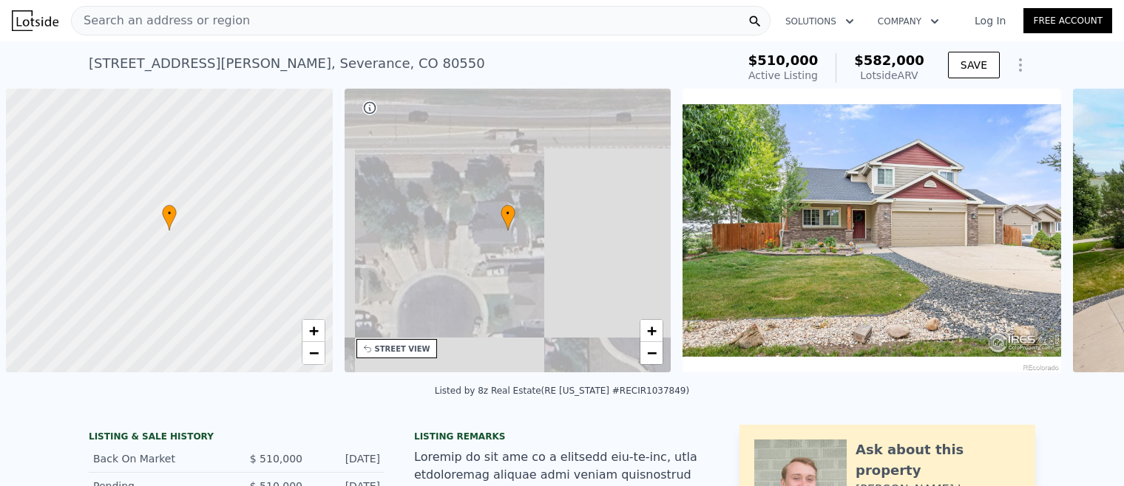
scroll to position [0, 6]
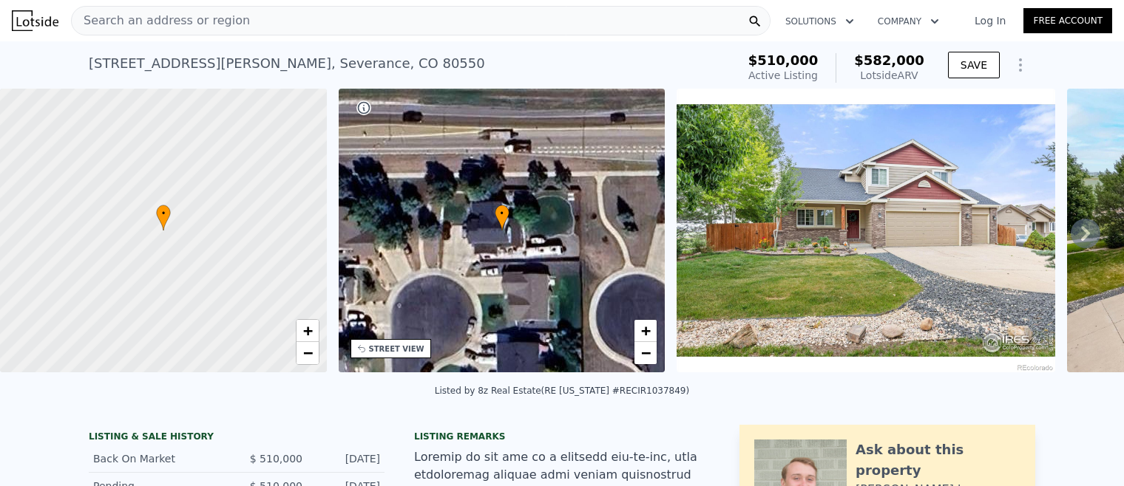
click at [150, 14] on span "Search an address or region" at bounding box center [161, 21] width 178 height 18
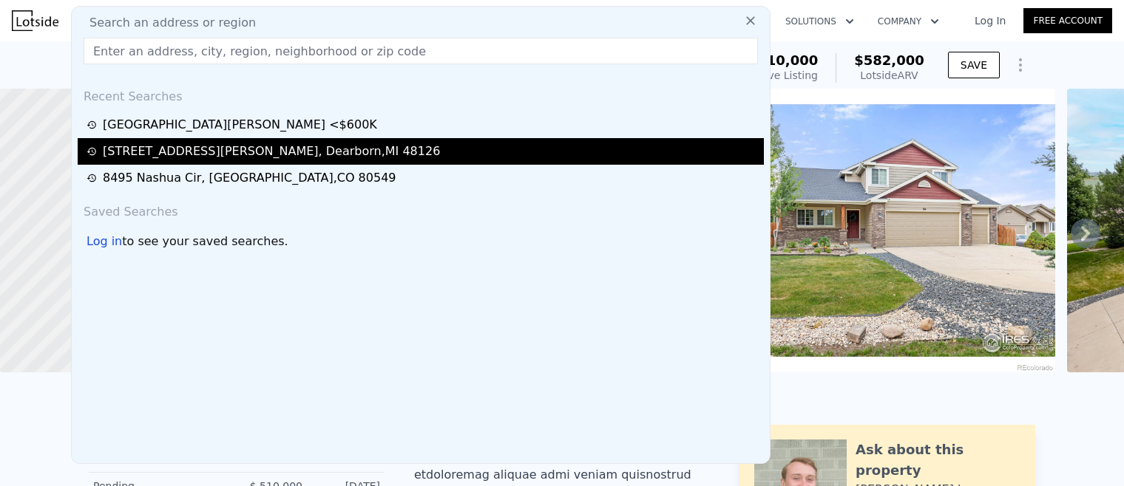
click at [208, 146] on div "6030 Hartwell St , Dearborn , MI 48126" at bounding box center [271, 152] width 337 height 18
